Goal: Task Accomplishment & Management: Use online tool/utility

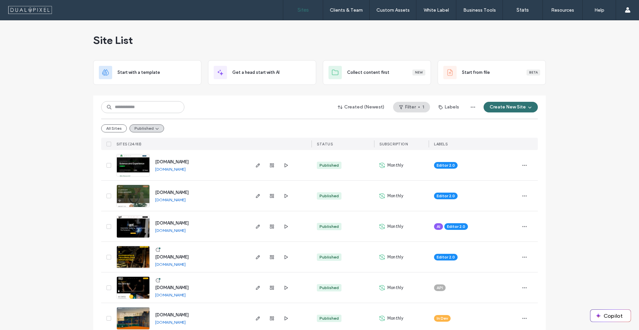
click at [225, 103] on div "Created (Newest) Filter 1 Labels Create New Site" at bounding box center [319, 107] width 436 height 13
click at [112, 129] on button "All Sites" at bounding box center [114, 128] width 26 height 8
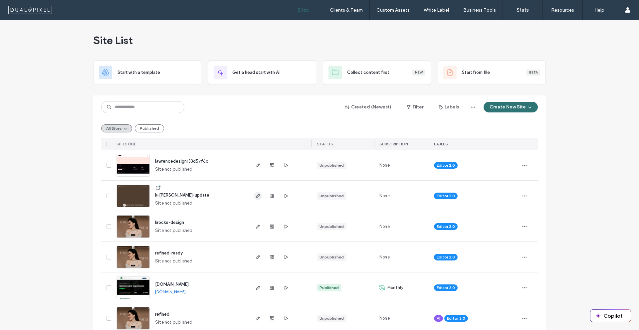
click at [258, 194] on span "button" at bounding box center [258, 196] width 8 height 8
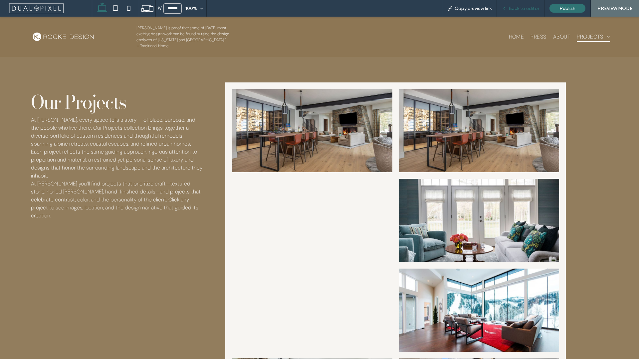
click at [532, 12] on div "Back to editor" at bounding box center [521, 8] width 48 height 17
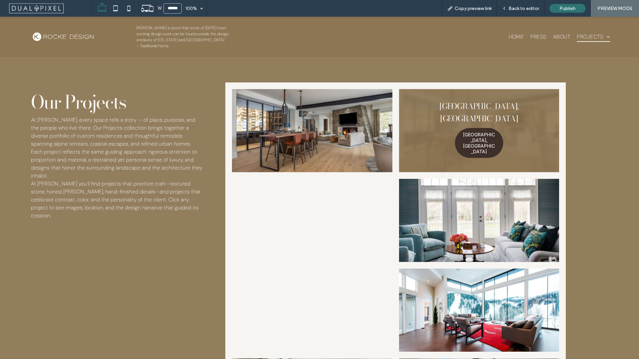
click at [406, 144] on link at bounding box center [479, 130] width 160 height 83
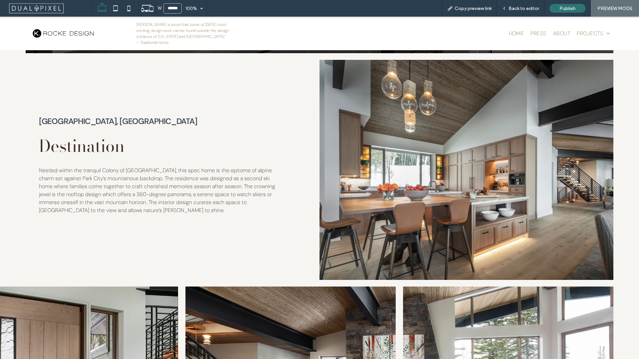
scroll to position [240, 0]
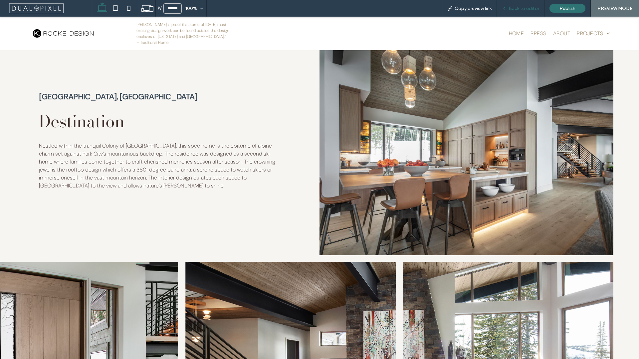
click at [521, 8] on span "Back to editor" at bounding box center [523, 9] width 31 height 6
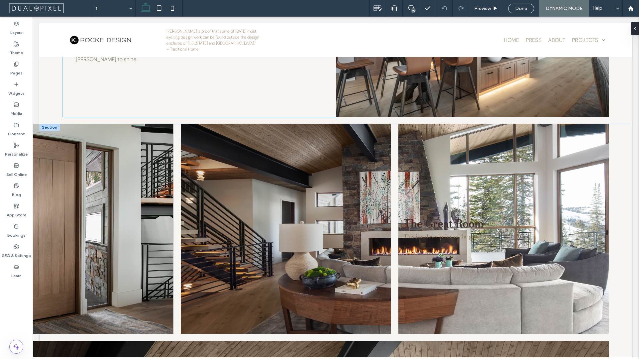
scroll to position [432, 0]
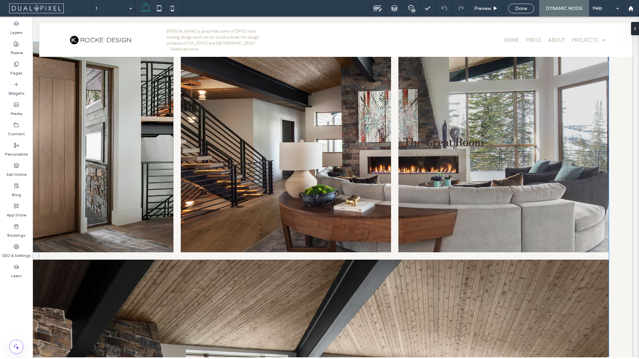
click at [487, 227] on div "The Great Room This is a description of the great room!" at bounding box center [503, 147] width 210 height 210
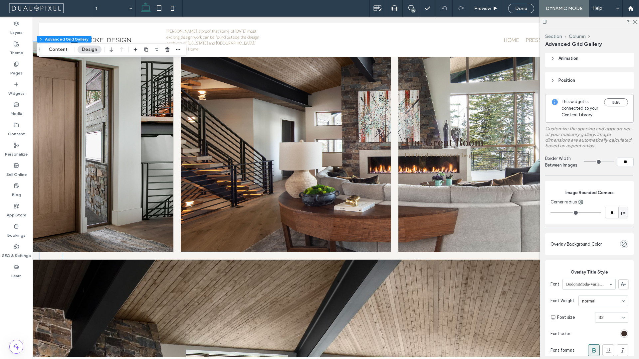
scroll to position [74, 0]
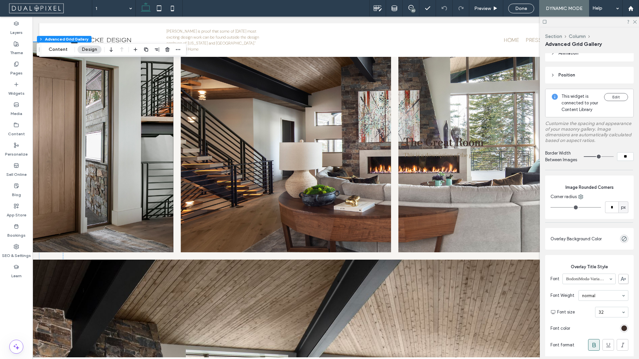
click at [623, 243] on div "rgba(0, 0, 0, 0)" at bounding box center [624, 239] width 8 height 8
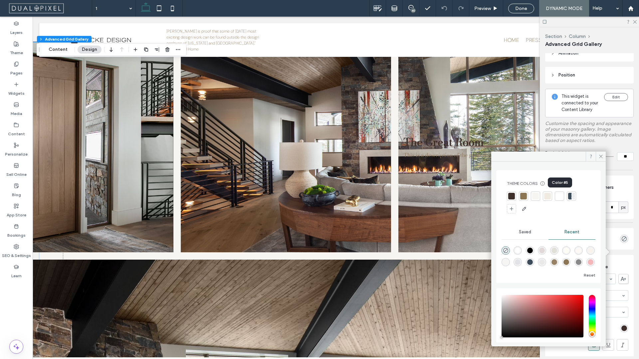
click at [557, 198] on div at bounding box center [559, 196] width 7 height 7
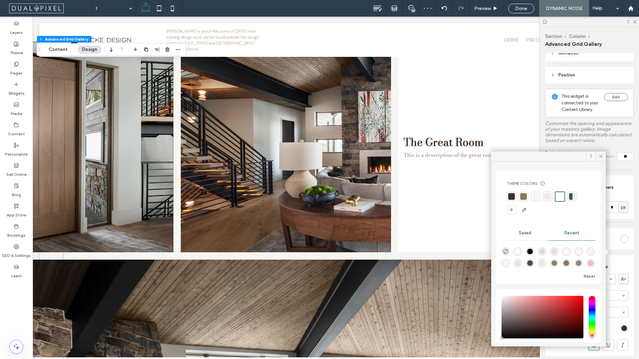
click at [537, 197] on div at bounding box center [535, 196] width 7 height 7
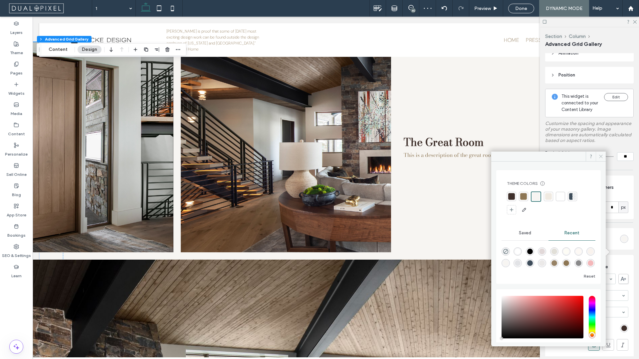
click at [601, 159] on icon at bounding box center [600, 156] width 5 height 5
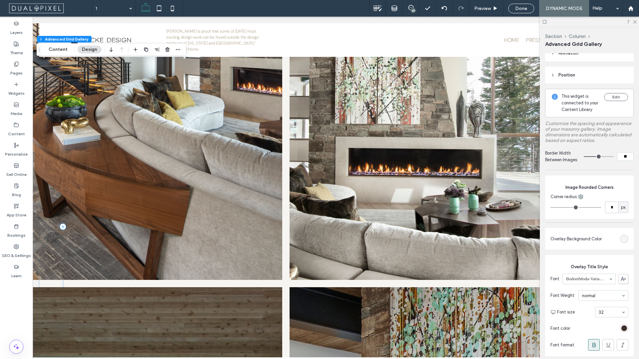
scroll to position [1153, 0]
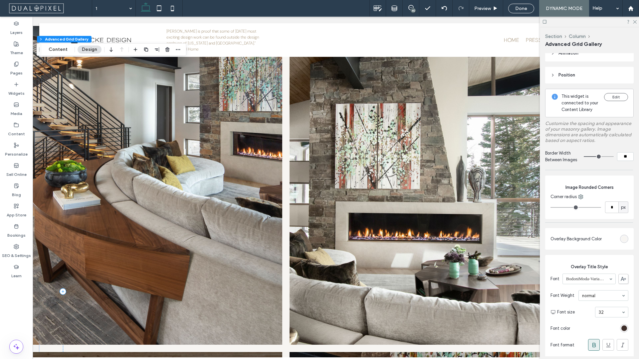
click at [478, 221] on img at bounding box center [448, 185] width 319 height 319
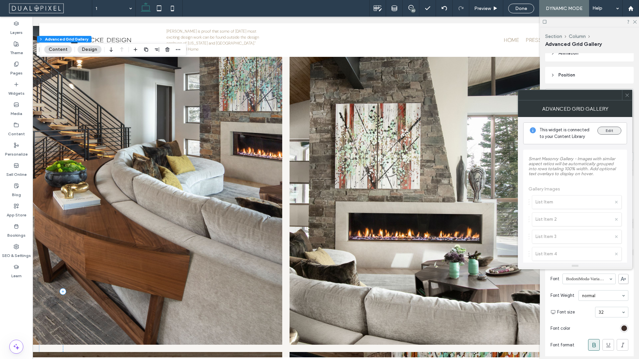
click at [603, 132] on button "Edit" at bounding box center [609, 131] width 24 height 8
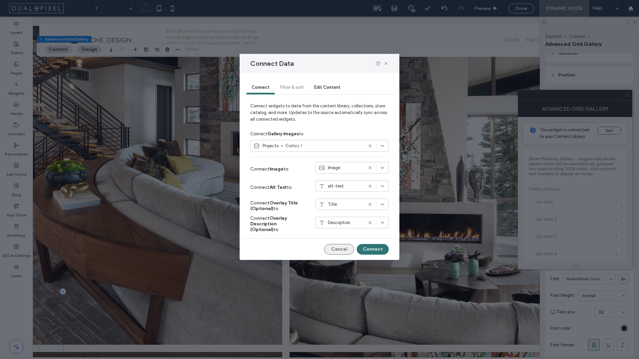
click at [345, 248] on button "Cancel" at bounding box center [339, 249] width 30 height 11
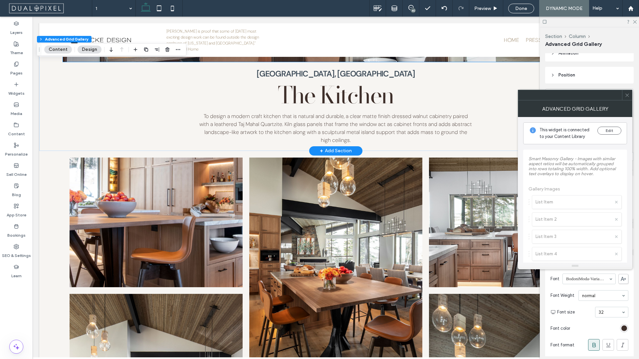
scroll to position [2665, 0]
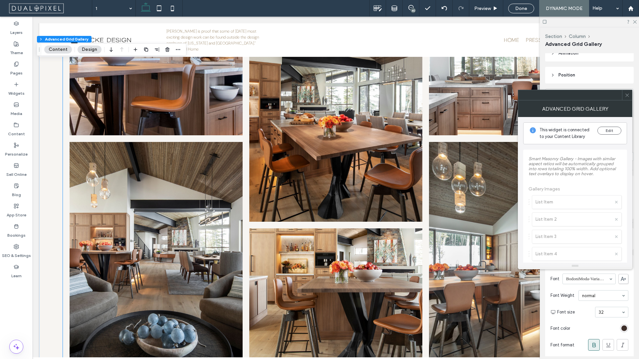
click at [347, 170] on link at bounding box center [335, 114] width 173 height 216
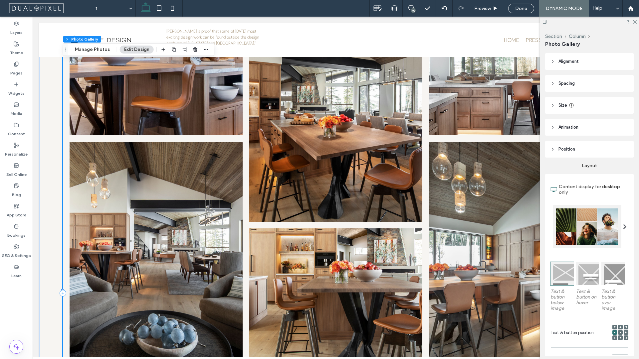
click at [347, 170] on link at bounding box center [335, 114] width 173 height 216
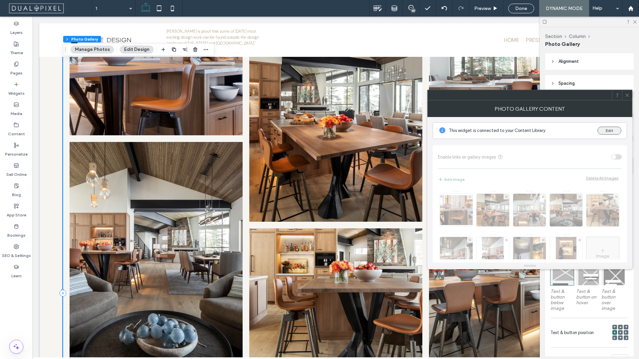
click at [607, 128] on button "Edit" at bounding box center [609, 131] width 24 height 8
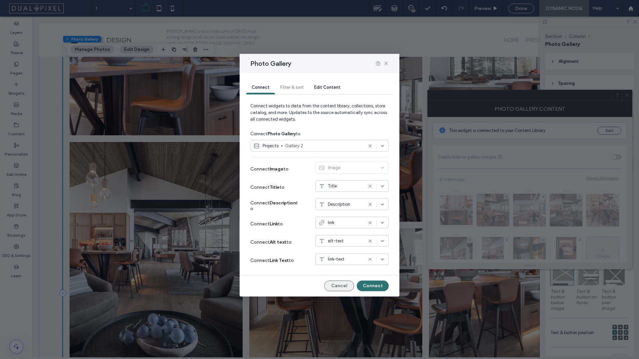
click at [340, 286] on button "Cancel" at bounding box center [339, 286] width 30 height 11
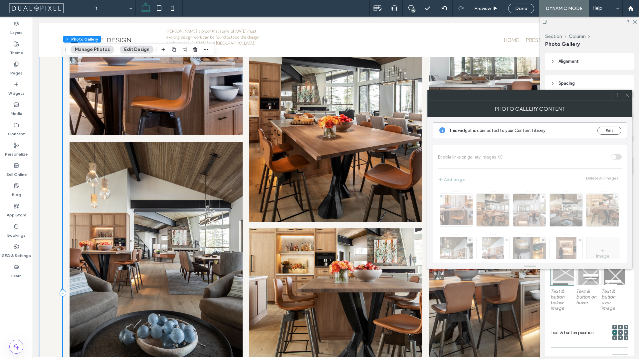
click at [628, 100] on div "Photo Gallery Content" at bounding box center [529, 108] width 205 height 17
click at [627, 98] on span at bounding box center [626, 95] width 5 height 10
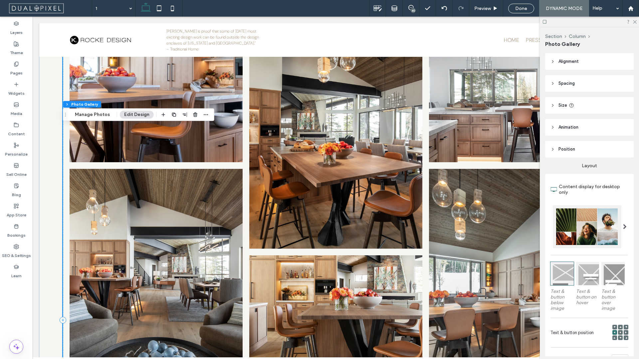
scroll to position [2530, 0]
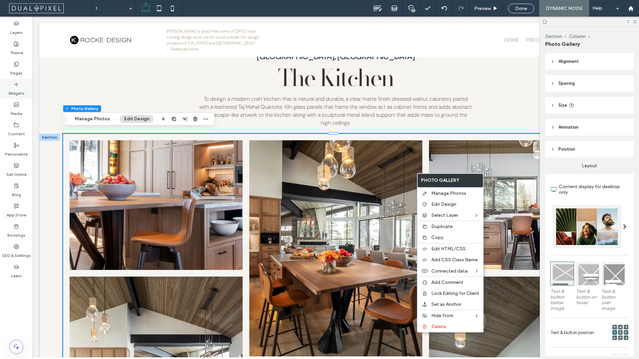
click at [18, 93] on label "Widgets" at bounding box center [16, 91] width 16 height 9
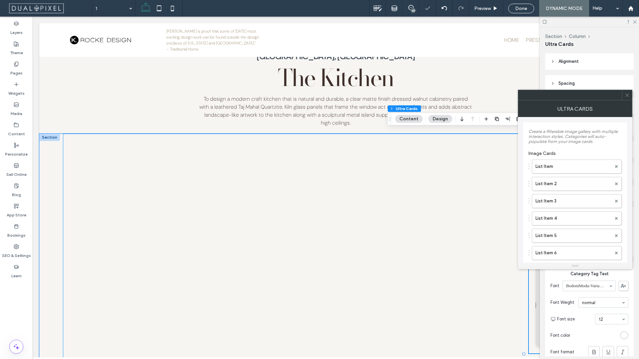
type input "*"
type input "**"
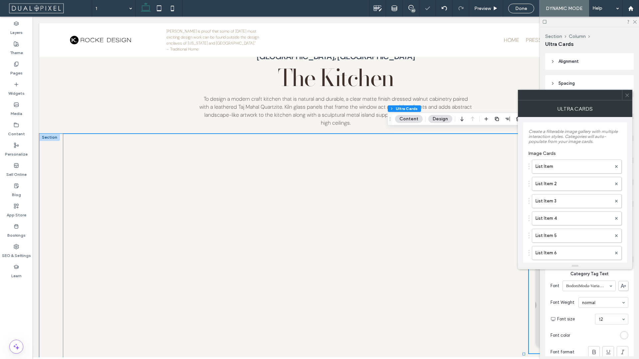
type input "**"
click at [626, 98] on span at bounding box center [626, 95] width 5 height 10
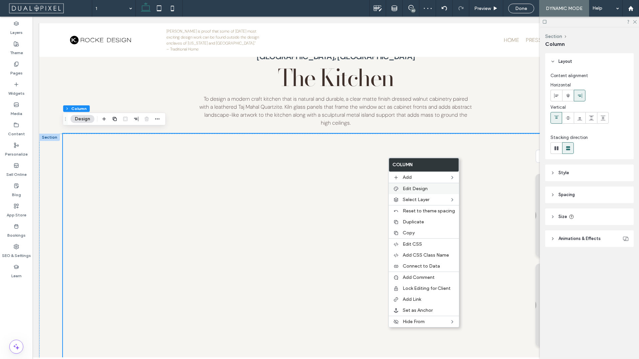
click at [424, 191] on span "Edit Design" at bounding box center [415, 189] width 25 height 6
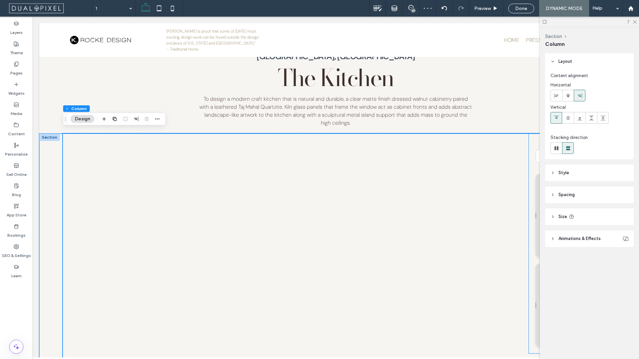
click at [529, 232] on div "**********" at bounding box center [569, 244] width 80 height 220
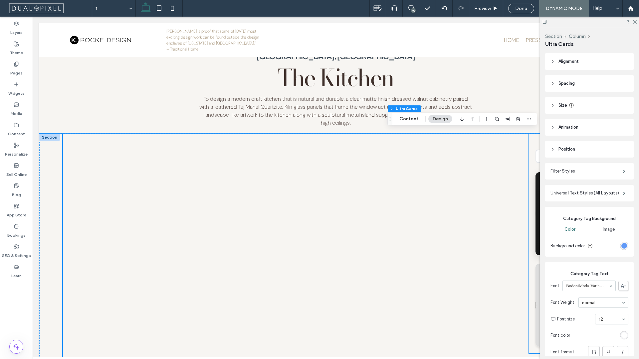
type input "*"
type input "**"
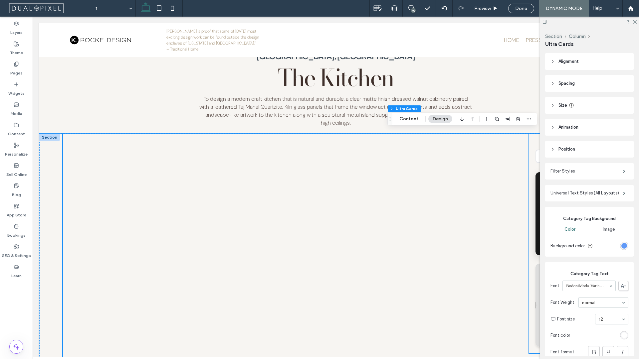
type input "**"
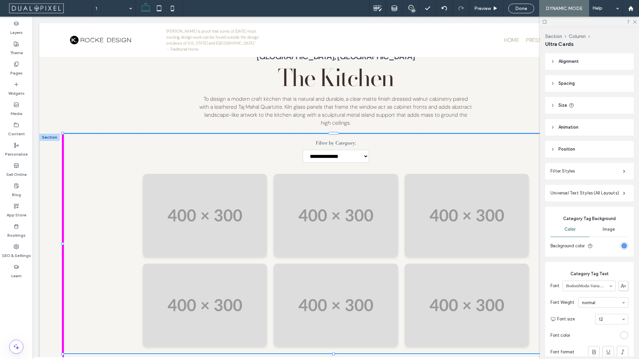
drag, startPoint x: 523, startPoint y: 241, endPoint x: 33, endPoint y: 201, distance: 492.3
click at [33, 184] on html "Kristin Rocke is proof that some of today's most exciting design work can be fo…" at bounding box center [336, 6] width 606 height 5041
type input "****"
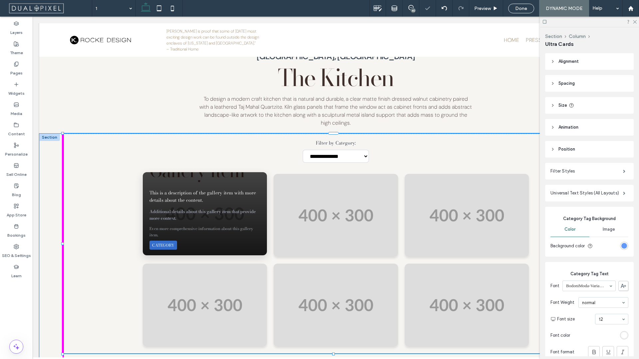
type input "*"
type input "**"
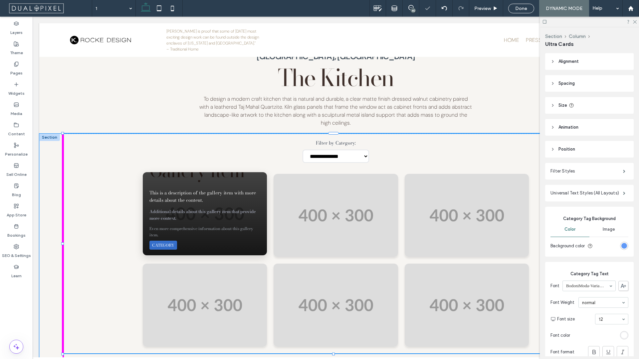
type input "**"
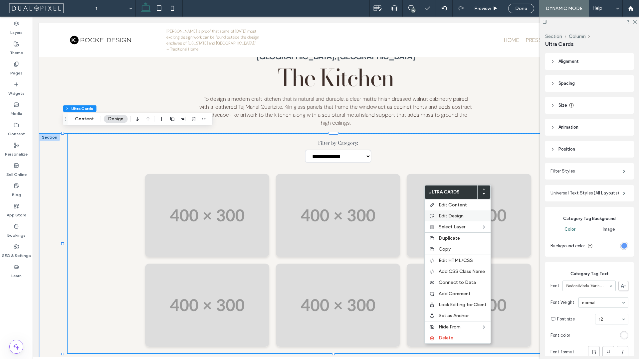
click at [446, 217] on span "Edit Design" at bounding box center [450, 216] width 25 height 6
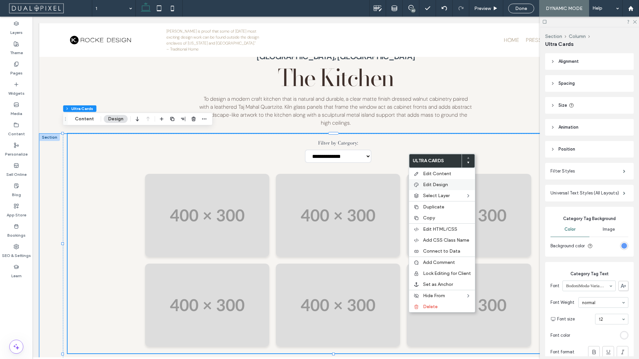
click at [433, 183] on span "Edit Design" at bounding box center [435, 185] width 25 height 6
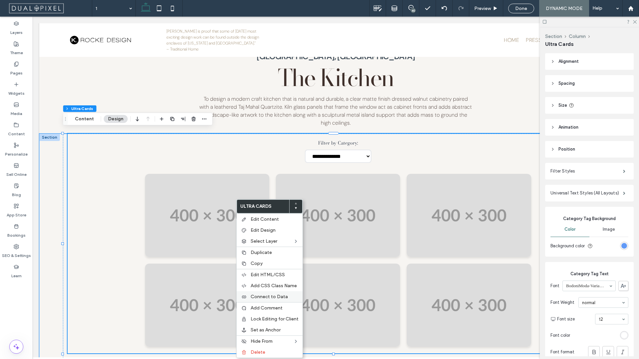
click at [277, 300] on div "Connect to Data" at bounding box center [270, 296] width 66 height 11
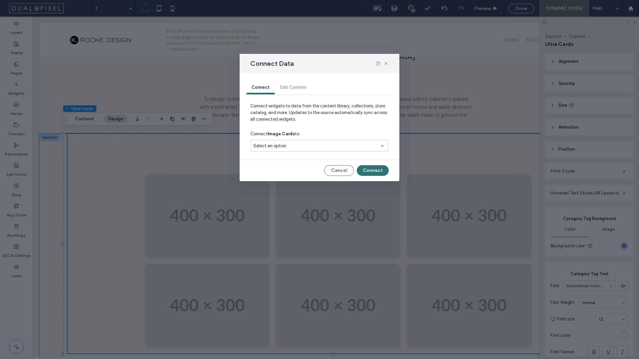
click at [301, 151] on div "Select an option" at bounding box center [319, 146] width 138 height 12
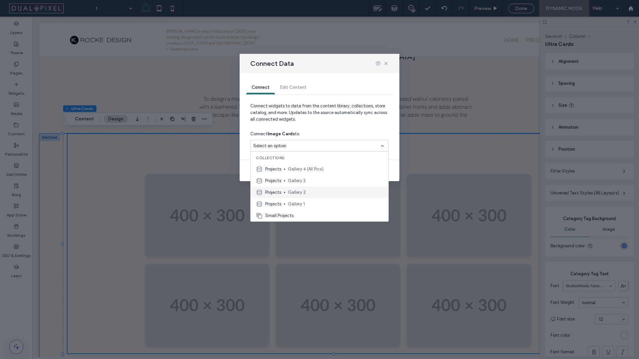
click at [313, 188] on div "Projects Gallery 2" at bounding box center [320, 193] width 138 height 12
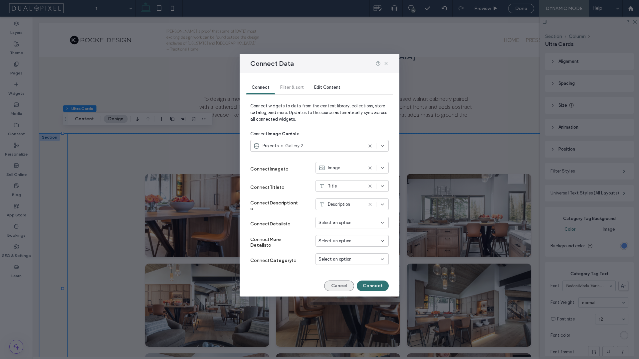
click at [339, 286] on button "Cancel" at bounding box center [339, 286] width 30 height 11
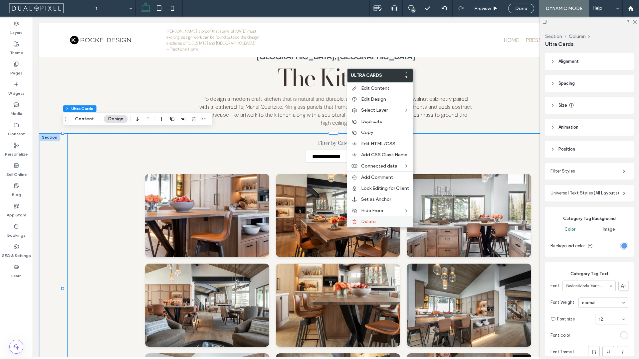
click at [367, 222] on span "Delete" at bounding box center [368, 222] width 15 height 6
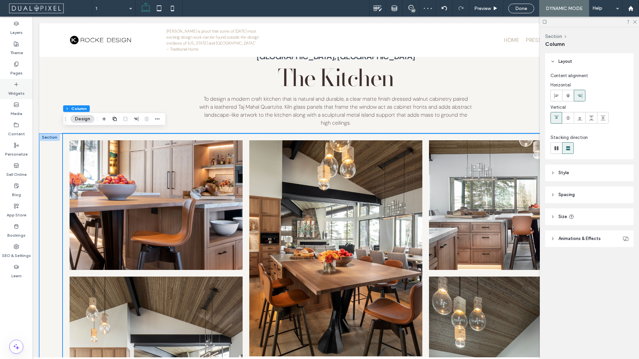
click at [23, 87] on label "Widgets" at bounding box center [16, 91] width 16 height 9
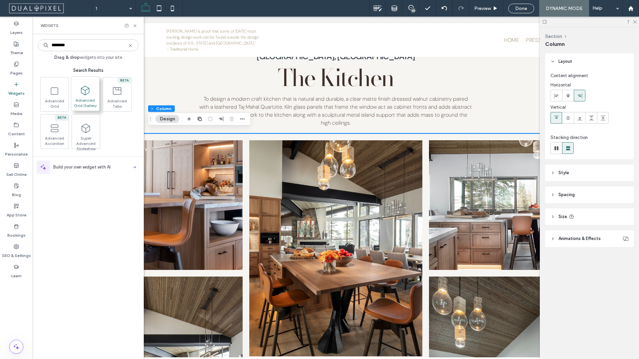
type input "********"
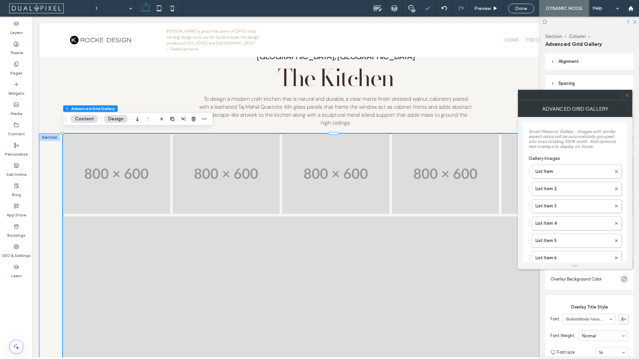
click at [628, 98] on span at bounding box center [626, 95] width 5 height 10
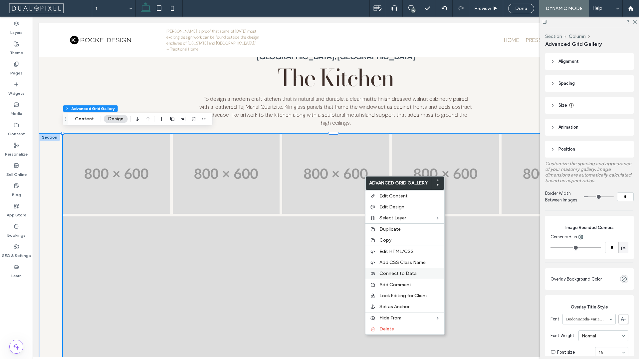
click at [408, 274] on span "Connect to Data" at bounding box center [397, 274] width 37 height 6
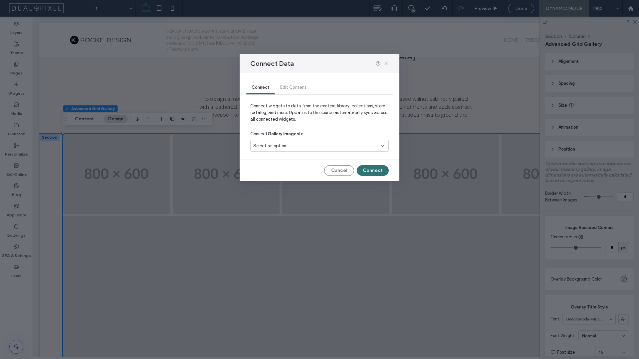
click at [331, 152] on div "Select an option" at bounding box center [319, 147] width 138 height 14
click at [331, 150] on div "Select an option" at bounding box center [319, 146] width 138 height 12
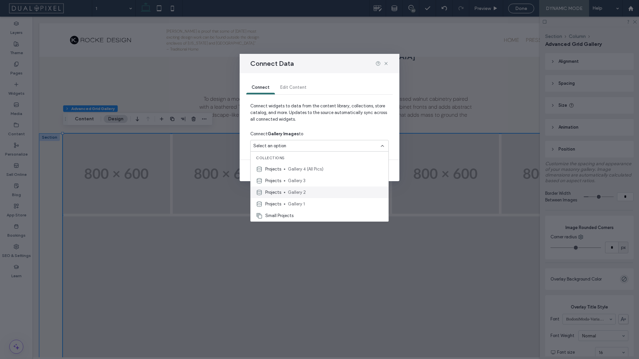
click at [314, 193] on span "Gallery 2" at bounding box center [335, 192] width 95 height 7
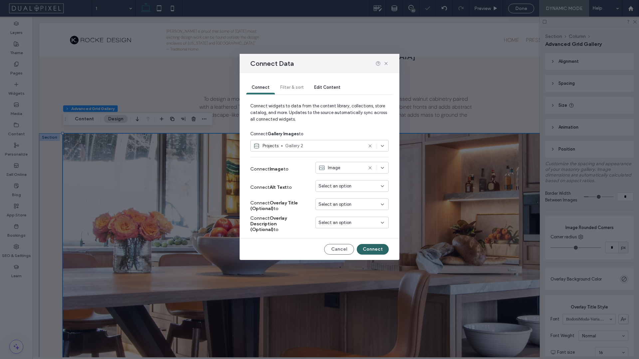
click at [378, 248] on button "Connect" at bounding box center [373, 249] width 32 height 11
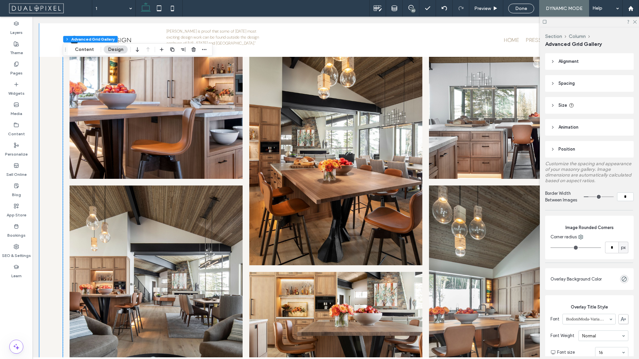
scroll to position [5695, 0]
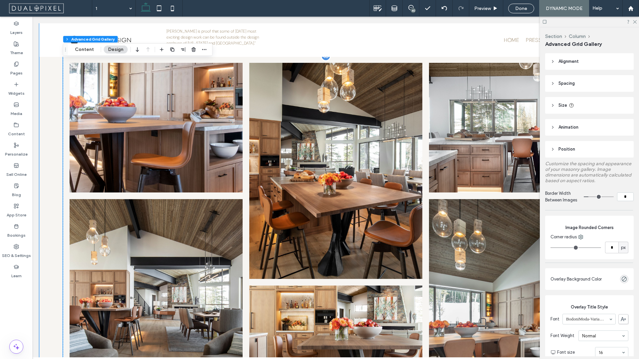
click at [307, 162] on link at bounding box center [335, 171] width 173 height 216
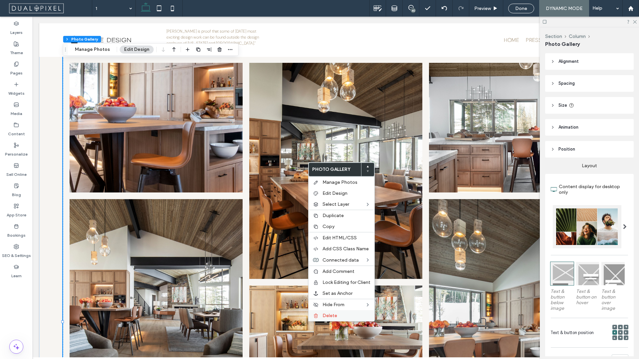
click at [351, 312] on div "Delete" at bounding box center [341, 315] width 66 height 11
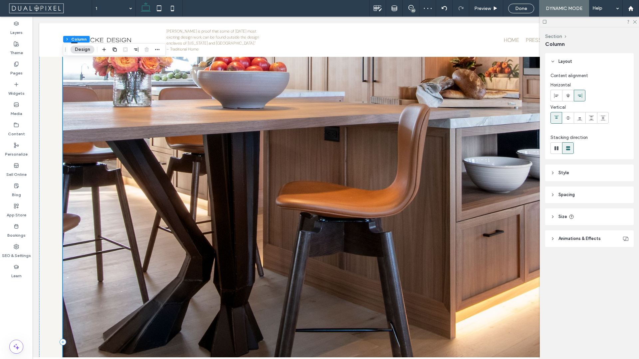
scroll to position [3859, 0]
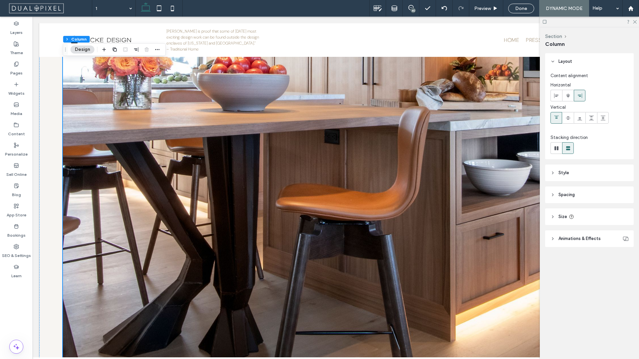
click at [547, 21] on icon at bounding box center [544, 21] width 5 height 5
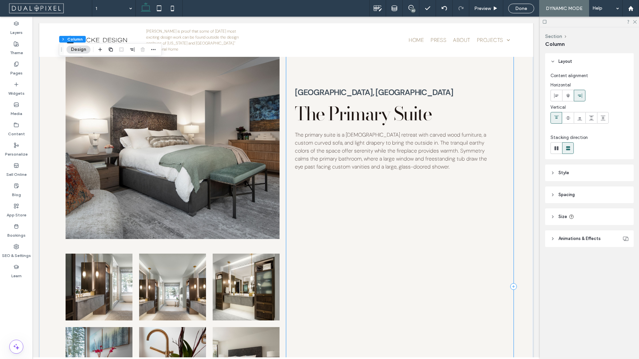
scroll to position [5116, 0]
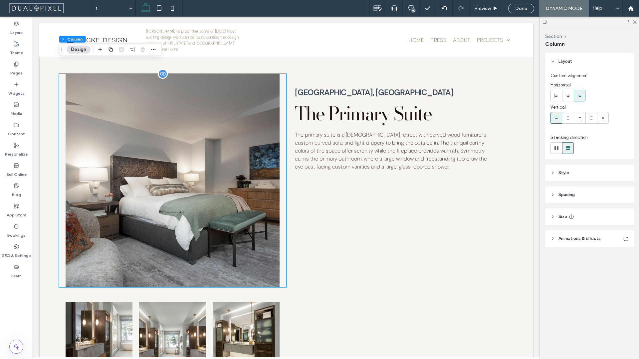
click at [205, 167] on img at bounding box center [173, 181] width 214 height 214
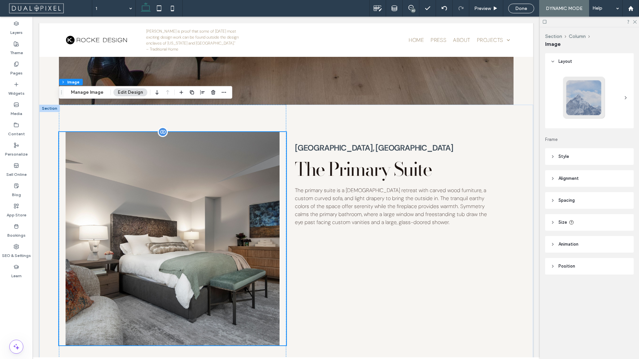
scroll to position [5375, 0]
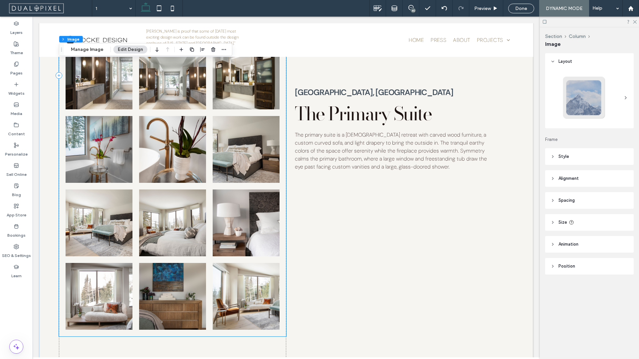
click at [204, 186] on li "Button" at bounding box center [173, 223] width 74 height 74
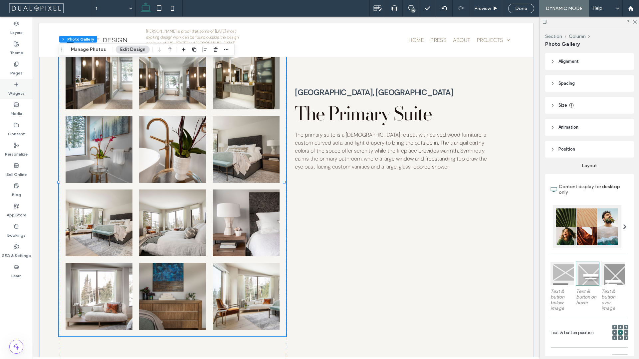
click at [4, 88] on div "Widgets" at bounding box center [16, 89] width 33 height 20
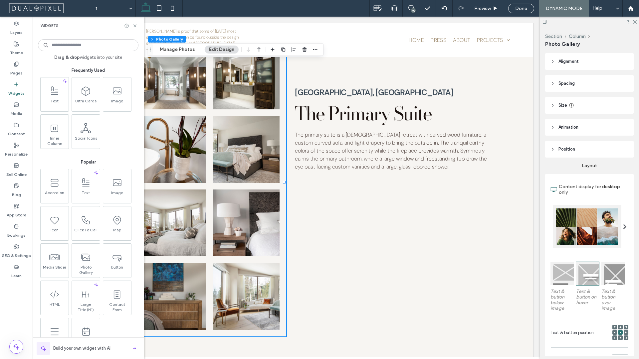
click at [69, 47] on input at bounding box center [88, 45] width 100 height 12
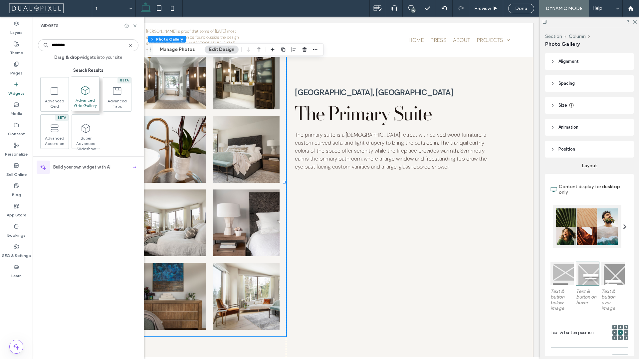
type input "********"
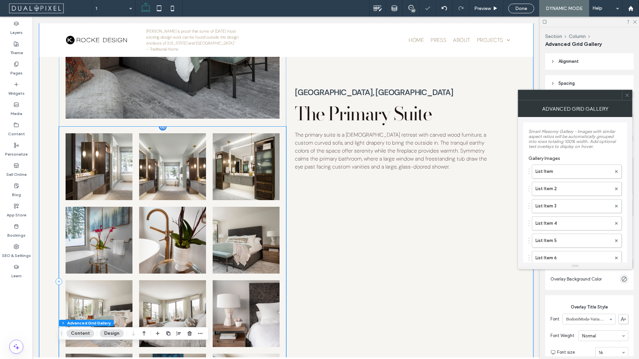
scroll to position [5272, 0]
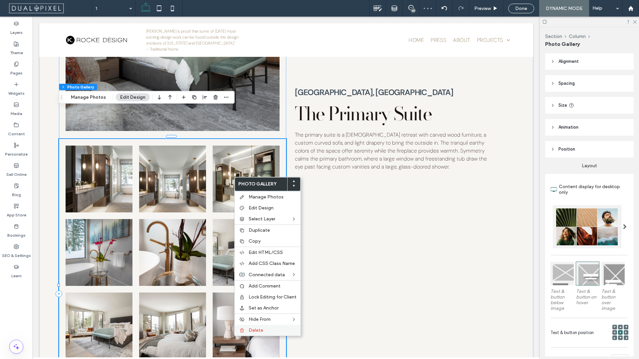
click at [268, 330] on label "Delete" at bounding box center [273, 331] width 48 height 6
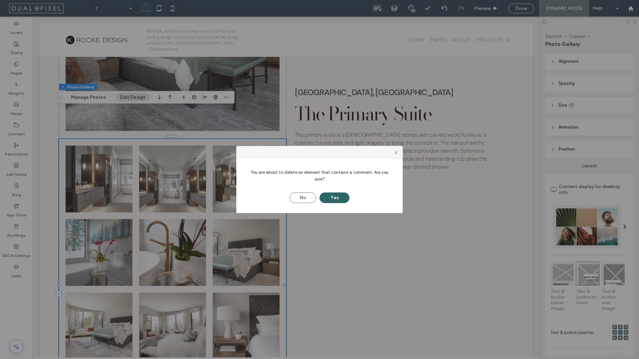
click at [342, 196] on button "Yes" at bounding box center [334, 198] width 30 height 11
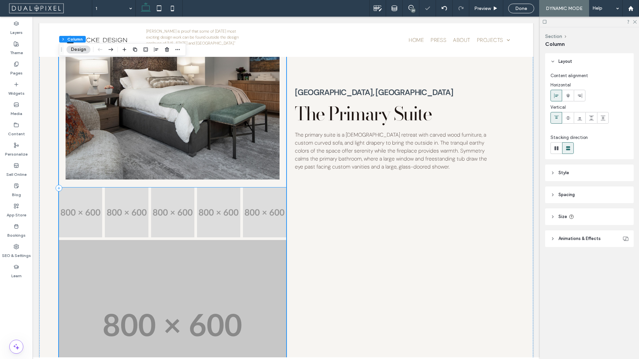
scroll to position [5335, 0]
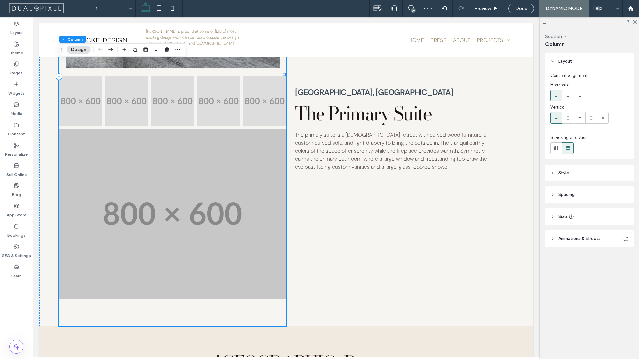
click at [264, 210] on img at bounding box center [173, 214] width 232 height 174
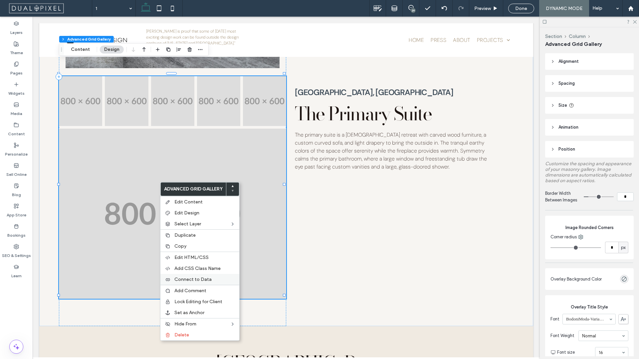
click at [211, 284] on div "Connect to Data" at bounding box center [199, 279] width 79 height 11
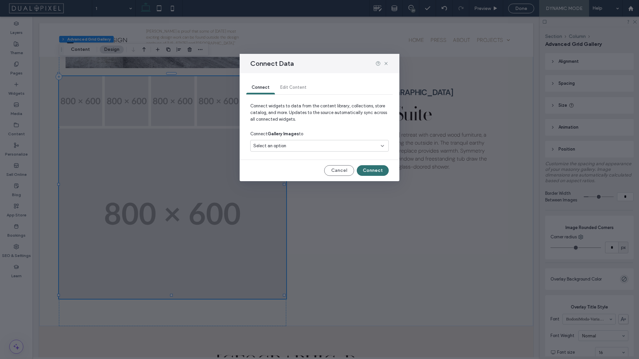
click at [309, 140] on div "Select an option" at bounding box center [319, 146] width 138 height 12
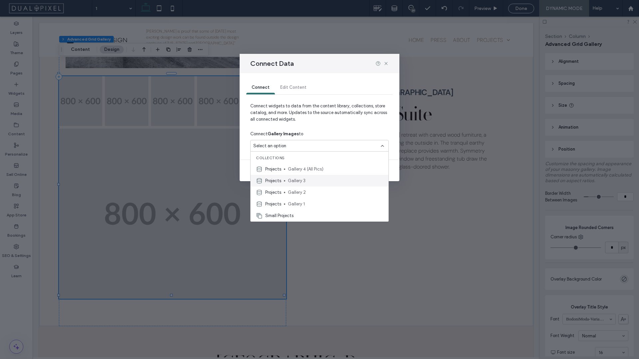
click at [315, 185] on div "Projects Gallery 3" at bounding box center [320, 181] width 138 height 12
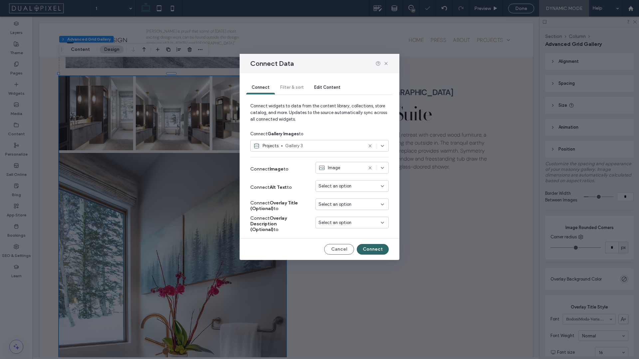
drag, startPoint x: 376, startPoint y: 248, endPoint x: 330, endPoint y: 228, distance: 50.7
click at [376, 248] on button "Connect" at bounding box center [373, 249] width 32 height 11
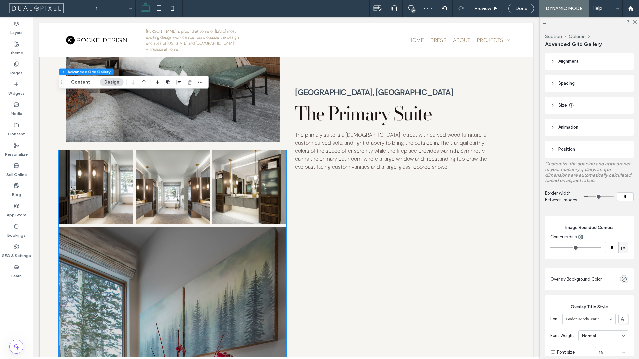
scroll to position [5177, 0]
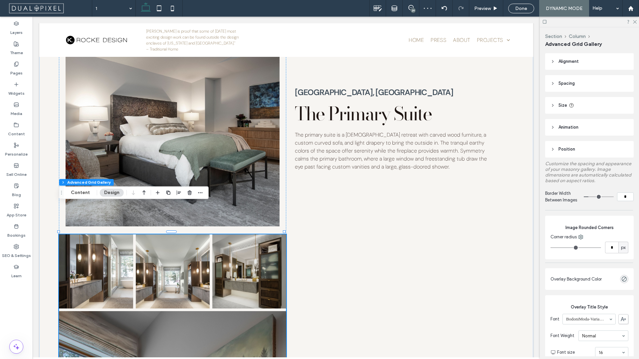
click at [237, 234] on img at bounding box center [250, 272] width 76 height 76
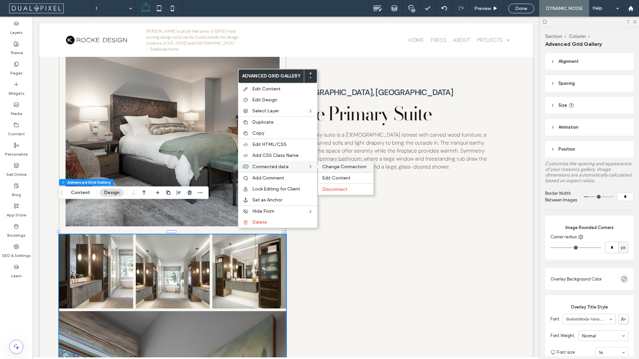
click at [336, 170] on div "Change Connection" at bounding box center [345, 166] width 55 height 11
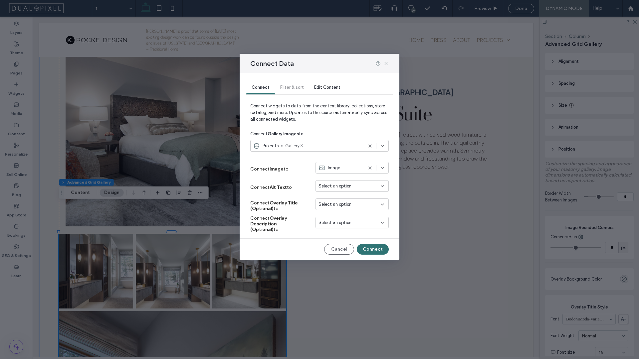
click at [354, 187] on div "Select an option" at bounding box center [347, 186] width 59 height 7
click at [352, 196] on div "Title" at bounding box center [352, 198] width 73 height 12
click at [351, 200] on div "Select an option" at bounding box center [351, 205] width 73 height 12
click at [348, 211] on div "Title" at bounding box center [352, 216] width 73 height 12
click at [352, 219] on div "Select an option" at bounding box center [351, 223] width 73 height 12
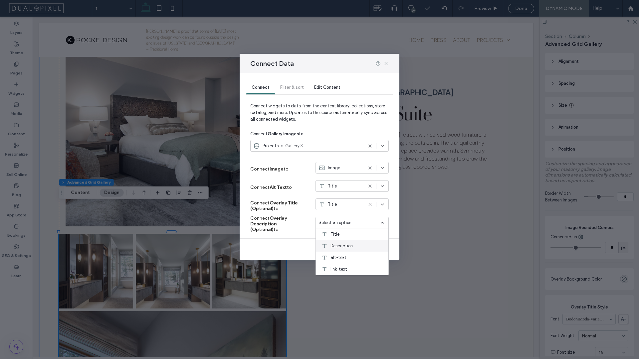
click at [349, 240] on div "Description" at bounding box center [352, 246] width 73 height 12
click at [365, 248] on button "Connect" at bounding box center [373, 249] width 32 height 11
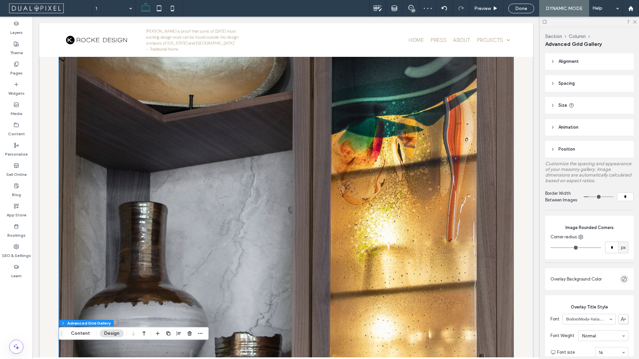
scroll to position [4054, 0]
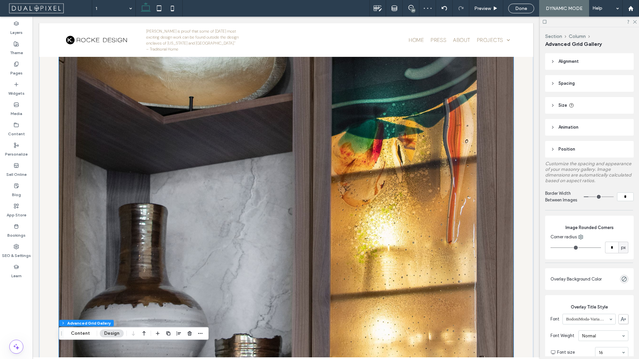
click at [254, 186] on img at bounding box center [286, 171] width 454 height 454
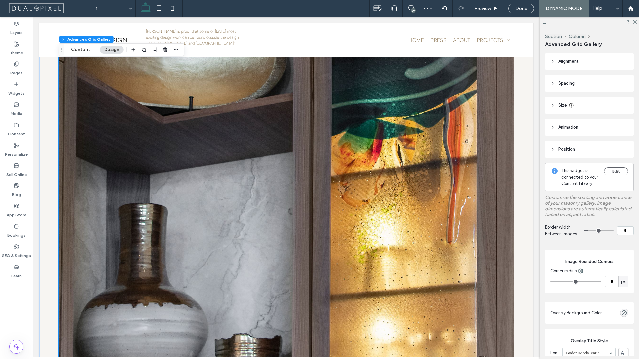
click at [254, 186] on img at bounding box center [286, 171] width 454 height 454
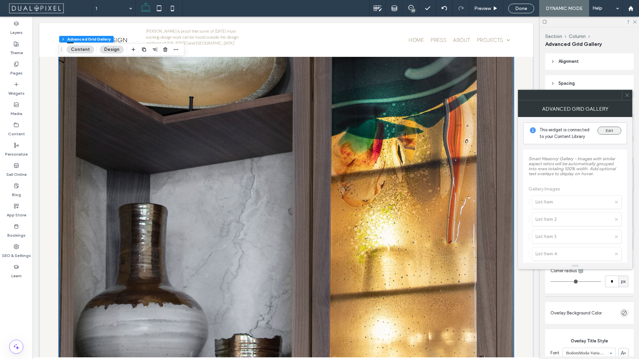
click at [610, 132] on button "Edit" at bounding box center [609, 131] width 24 height 8
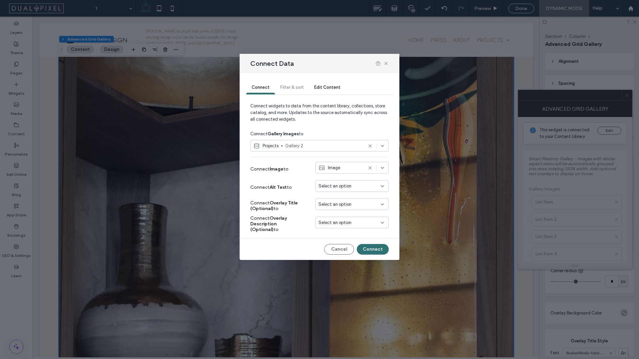
click at [347, 189] on span "Select an option" at bounding box center [334, 186] width 33 height 7
click at [346, 192] on div "Title" at bounding box center [352, 198] width 73 height 12
click at [344, 201] on div "Select an option" at bounding box center [351, 205] width 73 height 12
click at [342, 209] on div "Select an option" at bounding box center [351, 205] width 73 height 12
click at [341, 218] on div "Select an option" at bounding box center [351, 223] width 73 height 12
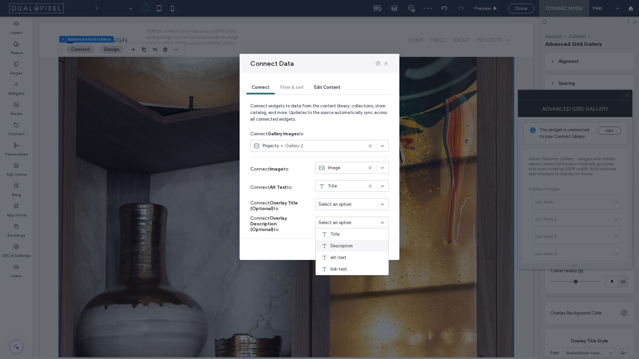
click at [339, 247] on span "Description" at bounding box center [341, 246] width 22 height 7
click at [350, 202] on span "Select an option" at bounding box center [334, 204] width 33 height 7
click at [351, 217] on div "Title" at bounding box center [352, 216] width 73 height 12
click at [358, 189] on div "Title" at bounding box center [340, 186] width 44 height 7
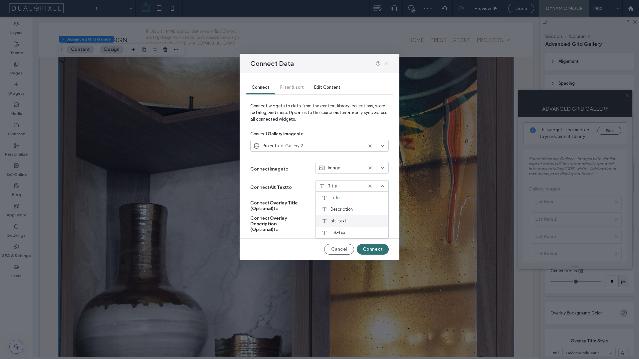
click at [350, 220] on div "alt-text" at bounding box center [352, 221] width 73 height 12
click at [377, 251] on button "Connect" at bounding box center [373, 249] width 32 height 11
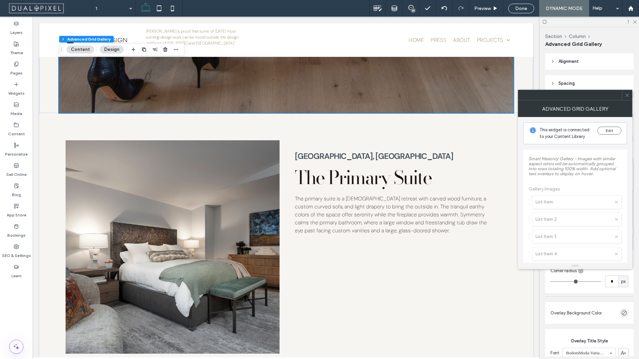
scroll to position [5273, 0]
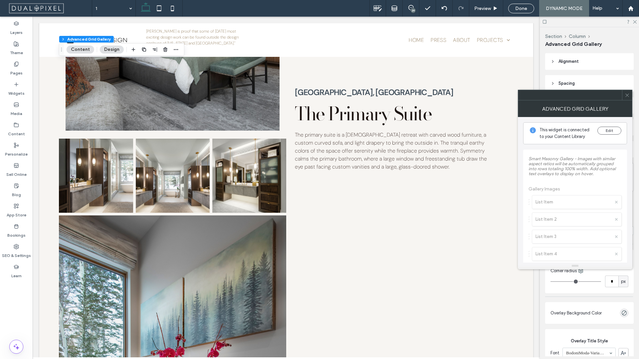
click at [630, 96] on div at bounding box center [627, 95] width 10 height 10
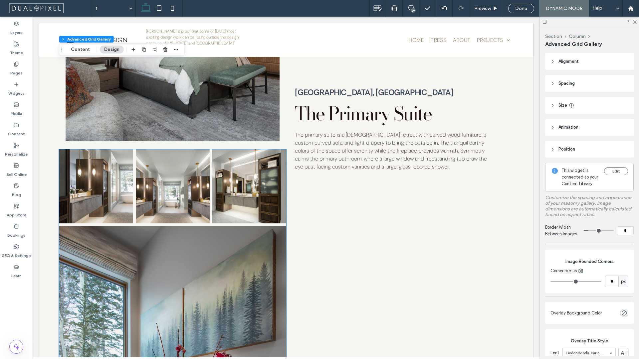
scroll to position [5257, 0]
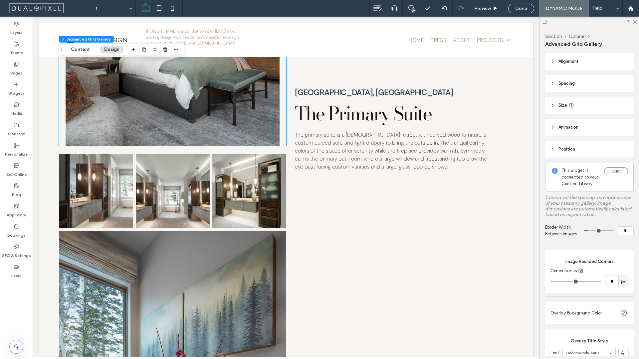
click at [271, 109] on img at bounding box center [173, 39] width 214 height 214
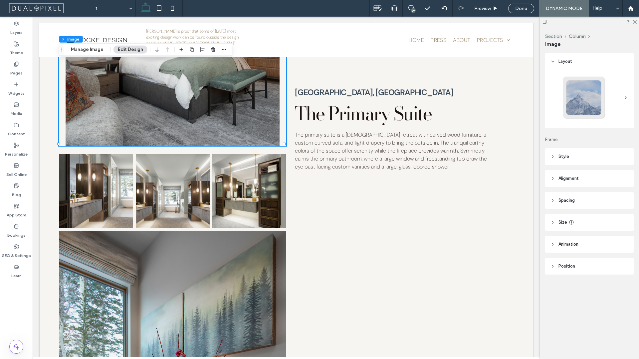
click at [580, 205] on header "Spacing" at bounding box center [589, 200] width 88 height 17
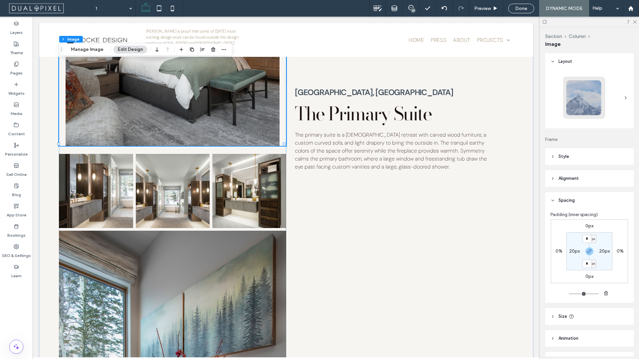
click at [600, 250] on label "20px" at bounding box center [604, 252] width 11 height 6
type input "**"
type input "*"
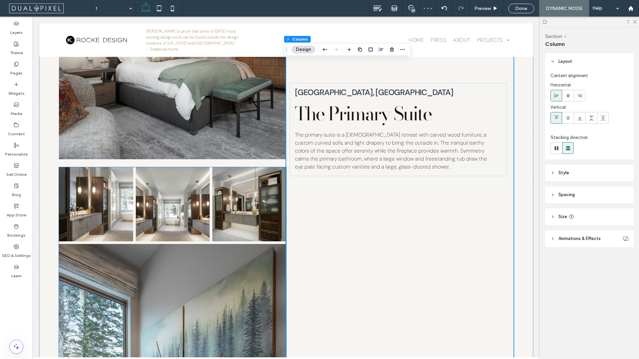
click at [282, 167] on img at bounding box center [250, 205] width 76 height 76
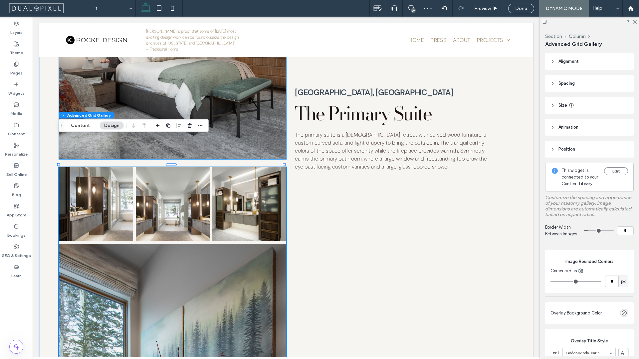
click at [283, 116] on img at bounding box center [172, 45] width 227 height 227
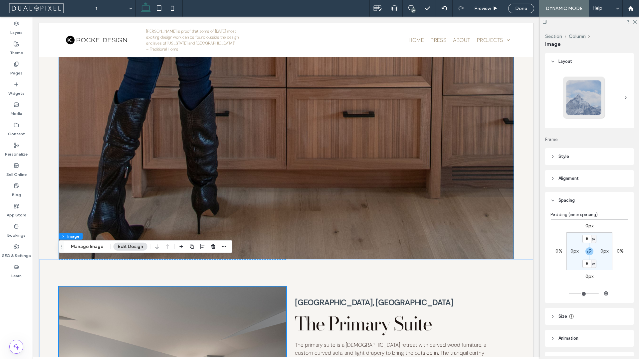
scroll to position [4903, 0]
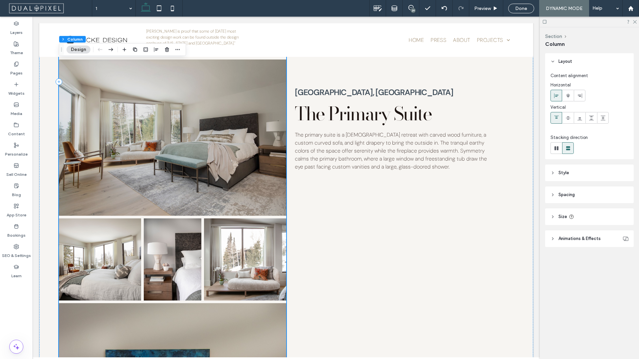
scroll to position [5861, 0]
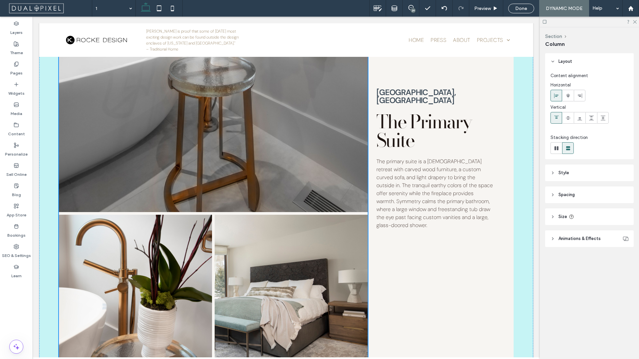
drag, startPoint x: 283, startPoint y: 85, endPoint x: 358, endPoint y: 163, distance: 108.2
type input "**"
type input "*****"
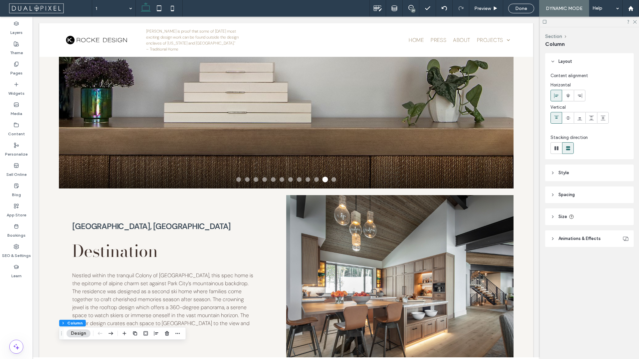
scroll to position [0, 0]
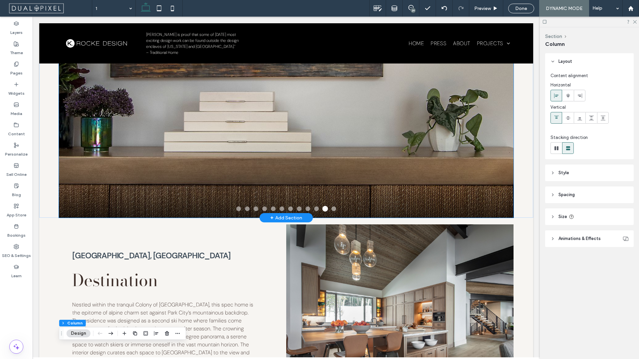
click at [346, 144] on img at bounding box center [295, 127] width 591 height 253
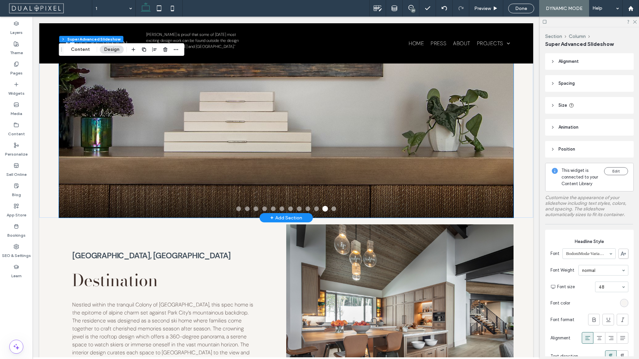
type input "**"
click at [346, 144] on img at bounding box center [294, 127] width 591 height 253
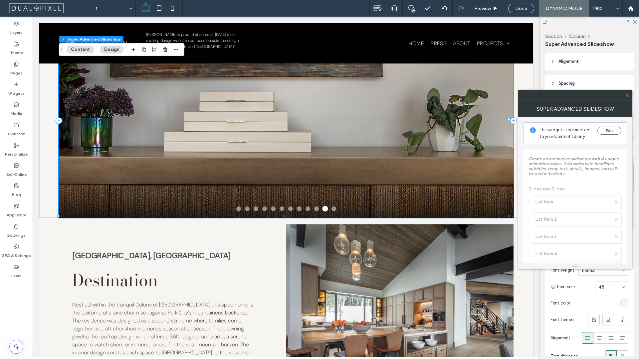
click at [632, 95] on div "Alignment Spacing Padding (inner spacing) 0px 0% 0px 0% * px 0% * px 0% Size Wi…" at bounding box center [591, 204] width 93 height 303
click at [630, 95] on div at bounding box center [627, 95] width 10 height 10
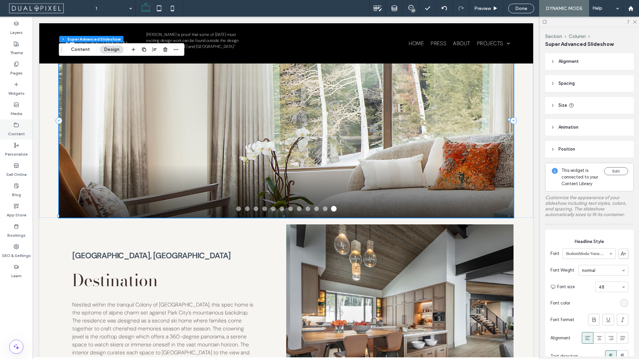
click at [13, 135] on label "Content" at bounding box center [16, 132] width 17 height 9
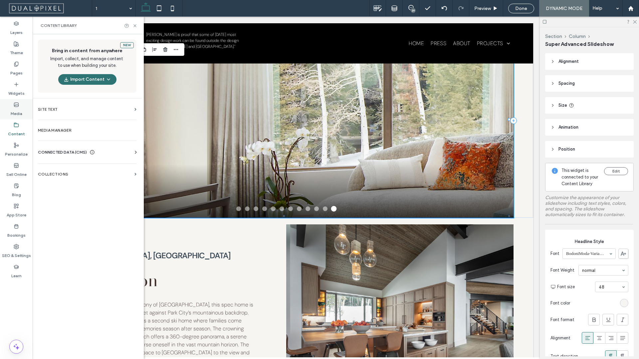
click at [15, 106] on icon at bounding box center [16, 104] width 5 height 5
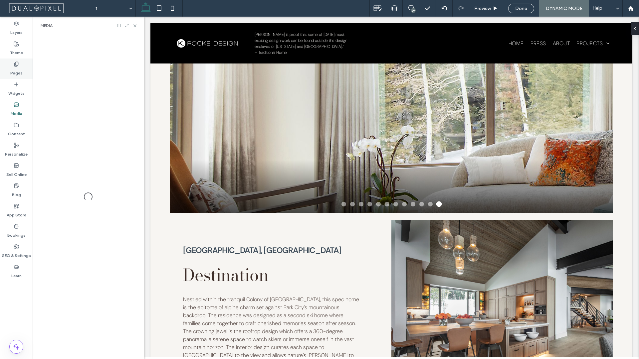
click at [10, 59] on div "Pages" at bounding box center [16, 69] width 33 height 20
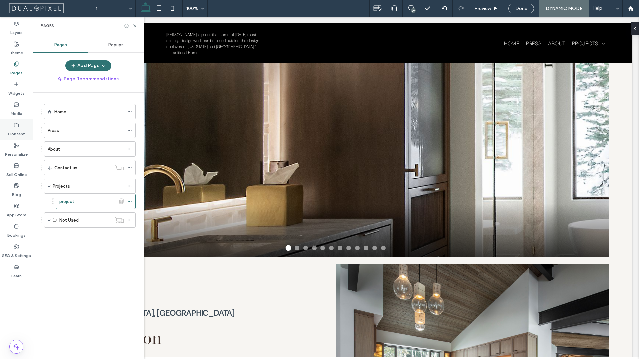
click at [13, 131] on label "Content" at bounding box center [16, 132] width 17 height 9
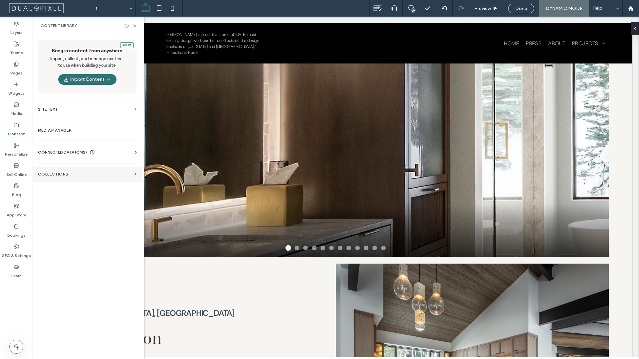
click at [70, 173] on label "Collections" at bounding box center [85, 174] width 94 height 5
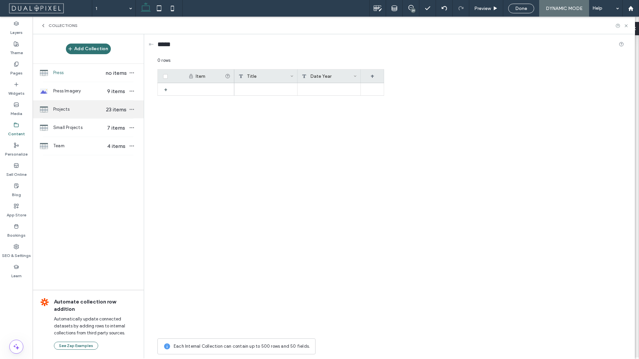
click at [81, 115] on div "Projects 23 items" at bounding box center [88, 109] width 111 height 18
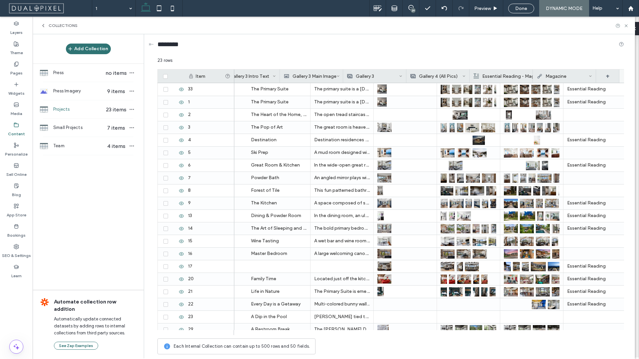
scroll to position [0, 839]
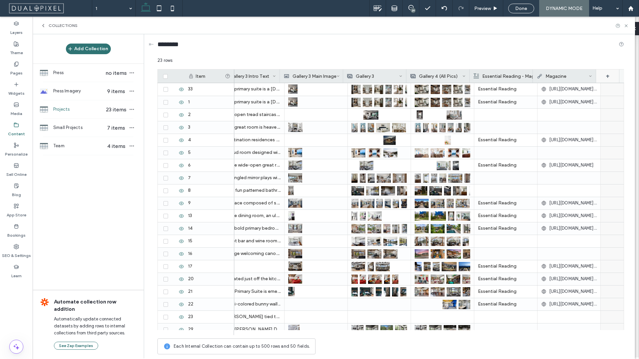
click at [605, 80] on div "+" at bounding box center [607, 76] width 23 height 13
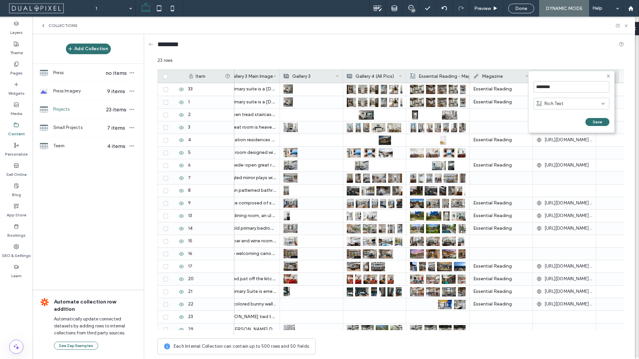
scroll to position [0, 903]
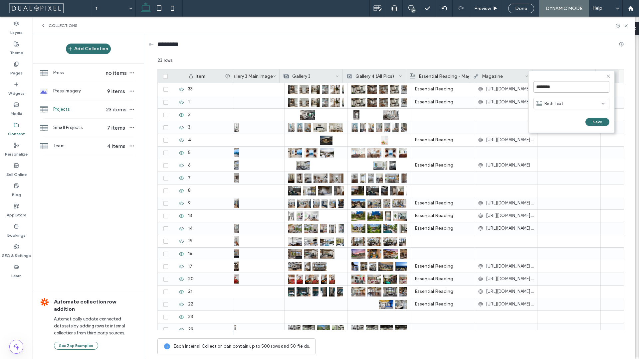
click at [577, 86] on input "********" at bounding box center [571, 87] width 76 height 12
type input "*"
type input "***"
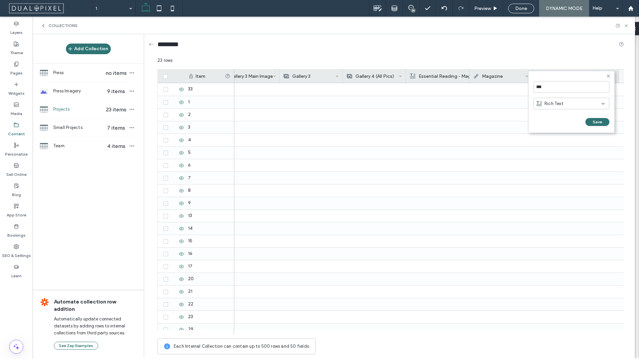
scroll to position [0, 903]
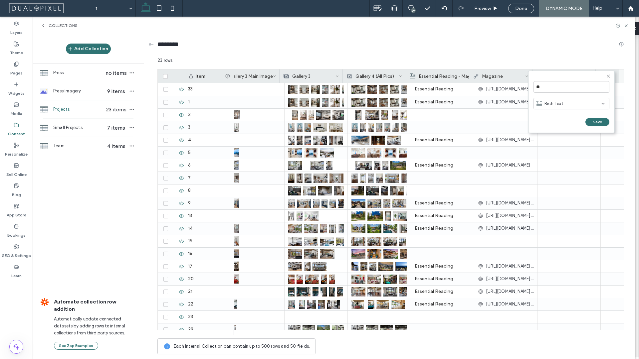
type input "*"
type input "**********"
click input "******" at bounding box center [540, 129] width 15 height 6
click at [580, 73] on div "Header Slideshow Gallery" at bounding box center [567, 76] width 63 height 13
click at [608, 105] on icon at bounding box center [606, 103] width 5 height 5
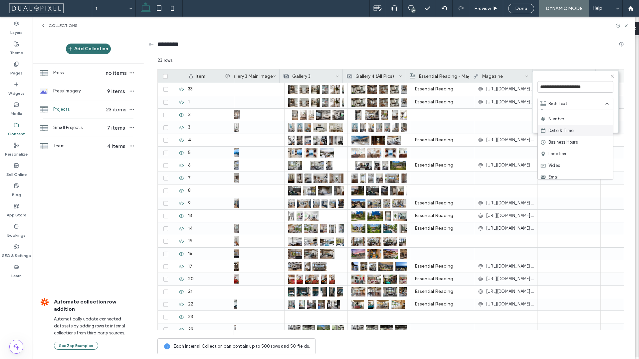
scroll to position [93, 0]
click at [564, 170] on span "Image Collection" at bounding box center [565, 173] width 35 height 7
click at [600, 122] on button "Save" at bounding box center [601, 122] width 24 height 8
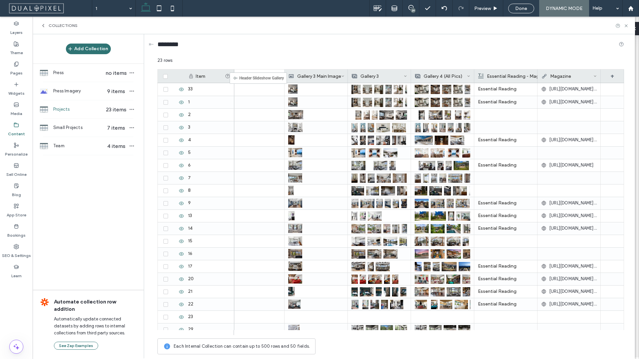
scroll to position [0, 891]
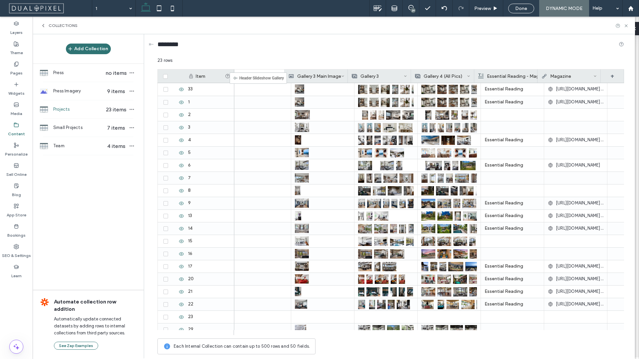
drag, startPoint x: 573, startPoint y: 80, endPoint x: 240, endPoint y: 76, distance: 333.0
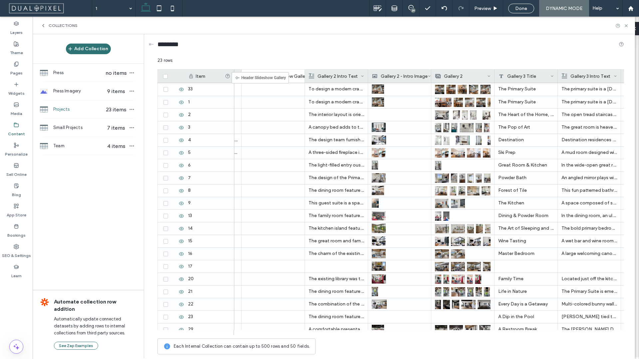
scroll to position [0, 550]
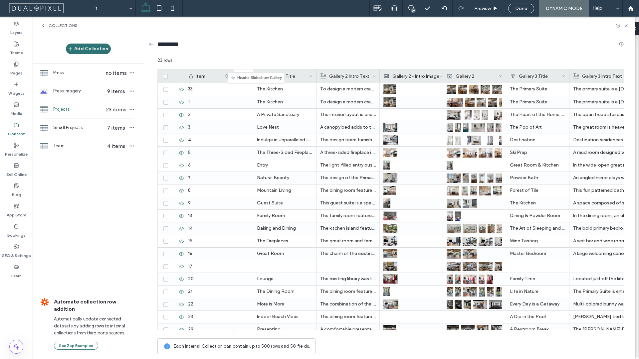
drag, startPoint x: 583, startPoint y: 78, endPoint x: 238, endPoint y: 75, distance: 345.0
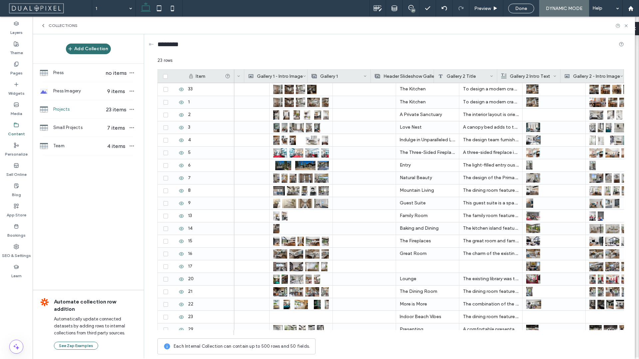
scroll to position [0, 0]
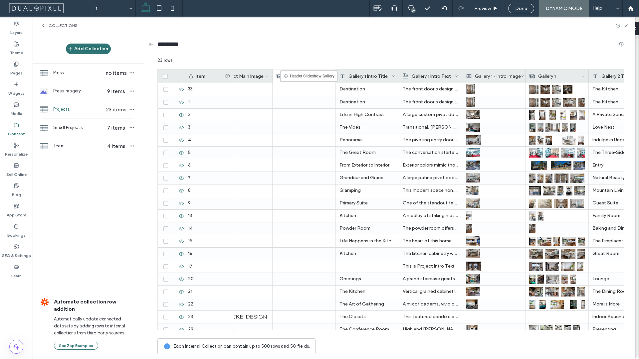
drag, startPoint x: 550, startPoint y: 76, endPoint x: 290, endPoint y: 74, distance: 259.8
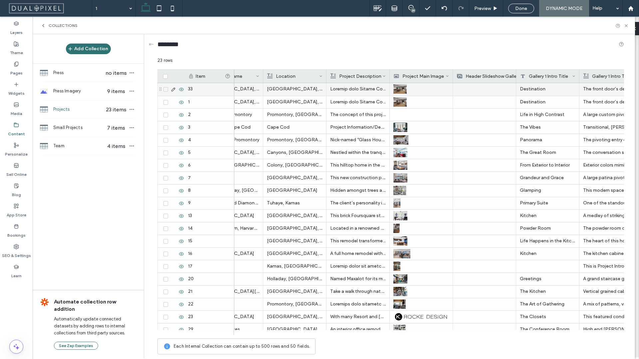
click at [493, 85] on div at bounding box center [484, 89] width 56 height 13
click at [493, 85] on div at bounding box center [484, 90] width 55 height 12
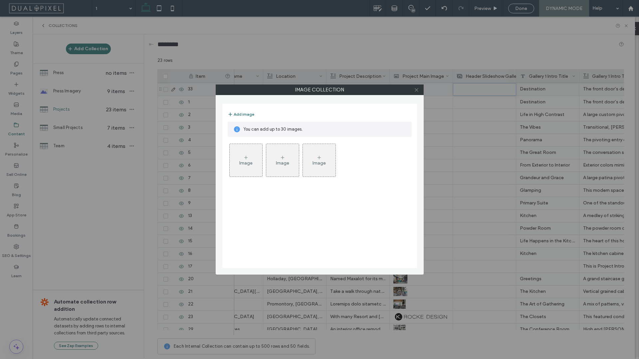
click at [417, 88] on use at bounding box center [416, 89] width 3 height 3
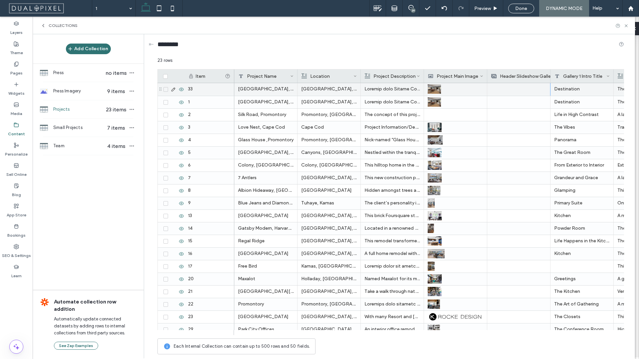
click at [511, 90] on div at bounding box center [519, 89] width 56 height 13
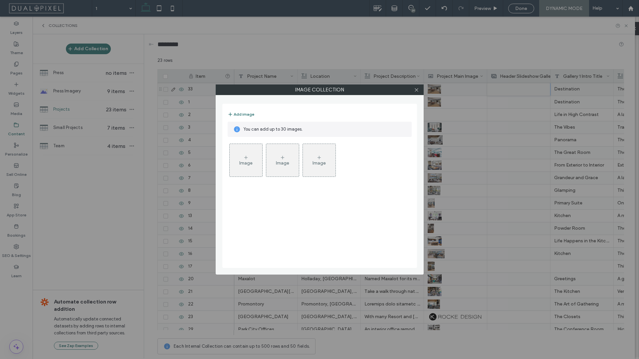
click at [255, 162] on div "Image" at bounding box center [246, 160] width 33 height 31
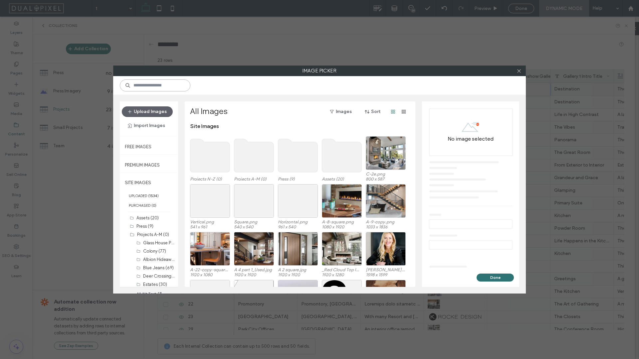
click at [167, 85] on input at bounding box center [155, 86] width 71 height 12
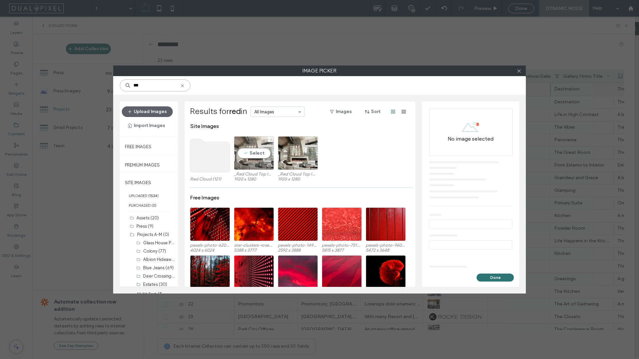
type input "***"
click at [268, 163] on div at bounding box center [269, 165] width 8 height 5
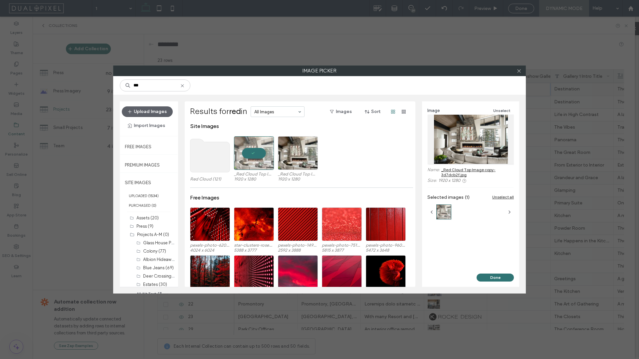
click at [217, 162] on use at bounding box center [210, 155] width 40 height 33
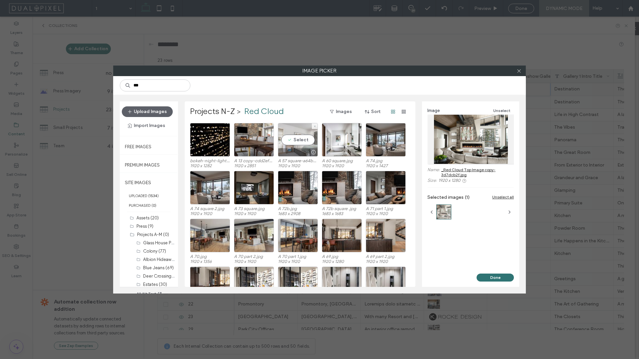
click at [297, 143] on div "Select" at bounding box center [298, 140] width 40 height 34
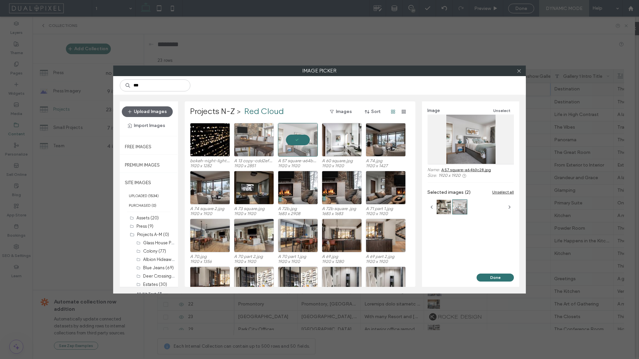
click at [252, 135] on div at bounding box center [254, 140] width 40 height 34
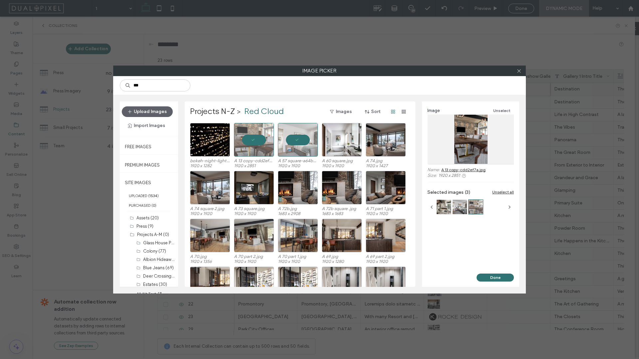
click at [490, 270] on div "Image Unselect Name: A 13 copy-cdd2ef7a.jpg Size: 1920 x 2851 Selected images (…" at bounding box center [470, 187] width 97 height 172
click at [490, 272] on div "Image Unselect Name: A 13 copy-cdd2ef7a.jpg Size: 1920 x 2851 Selected images (…" at bounding box center [470, 187] width 97 height 172
click at [490, 276] on button "Done" at bounding box center [494, 278] width 37 height 8
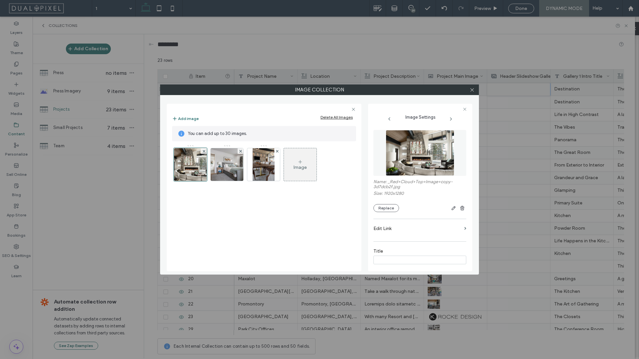
click at [276, 154] on span at bounding box center [277, 151] width 3 height 6
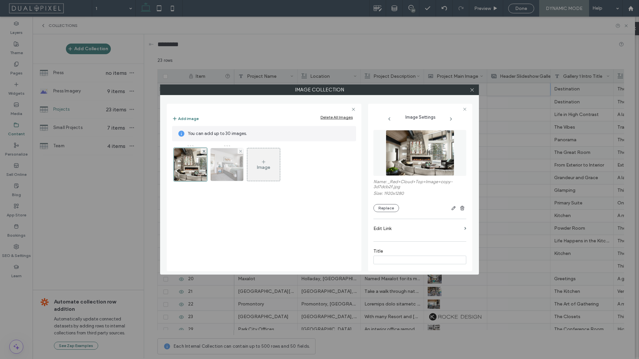
click at [221, 162] on img at bounding box center [227, 164] width 33 height 33
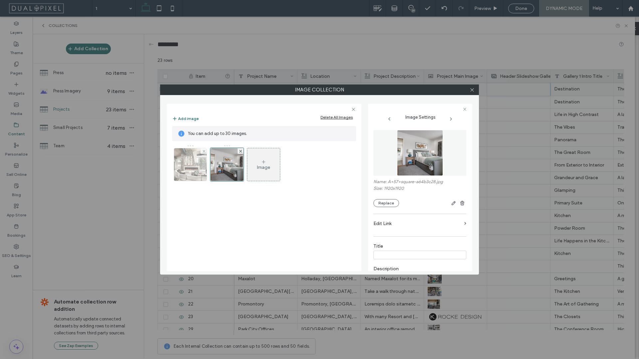
click at [198, 162] on img at bounding box center [190, 164] width 49 height 33
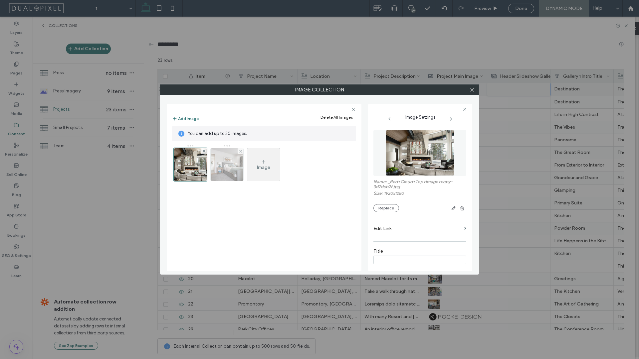
click at [219, 160] on img at bounding box center [227, 164] width 33 height 33
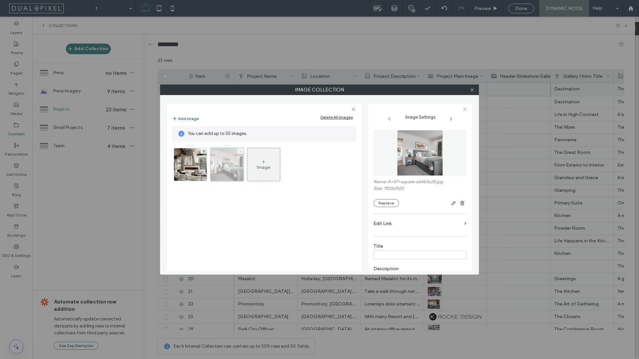
click at [239, 150] on icon at bounding box center [240, 151] width 3 height 3
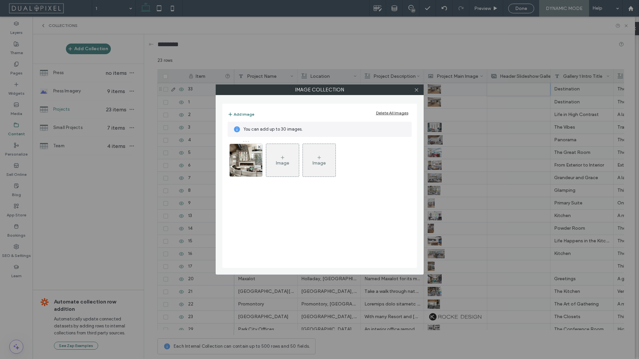
click at [283, 160] on div "Image" at bounding box center [282, 163] width 13 height 6
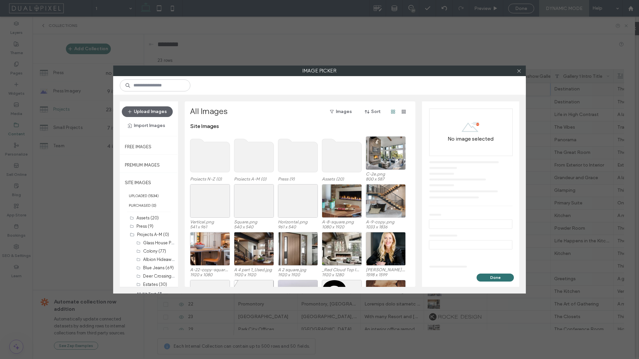
click at [209, 162] on use at bounding box center [210, 155] width 40 height 33
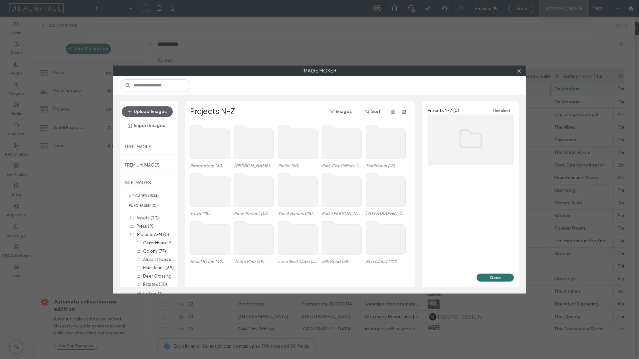
click at [377, 243] on use at bounding box center [386, 238] width 40 height 33
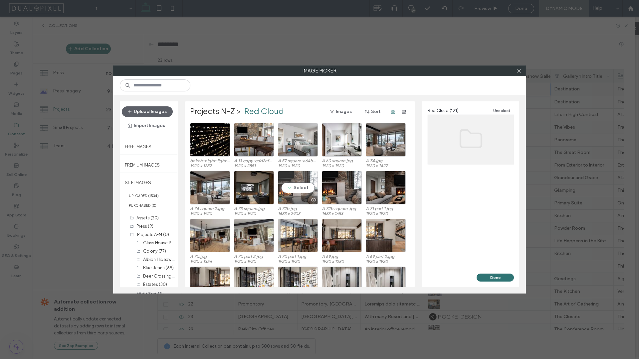
click at [303, 203] on div at bounding box center [297, 200] width 39 height 8
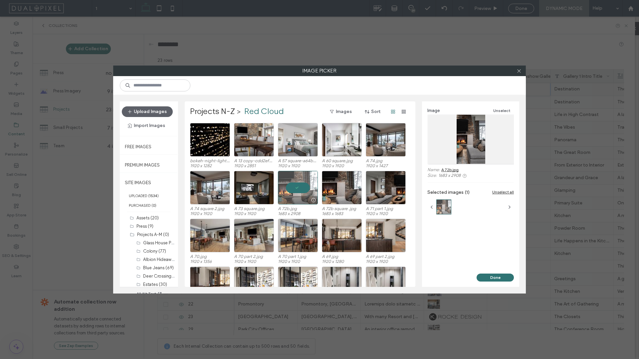
click at [303, 203] on div at bounding box center [297, 200] width 39 height 8
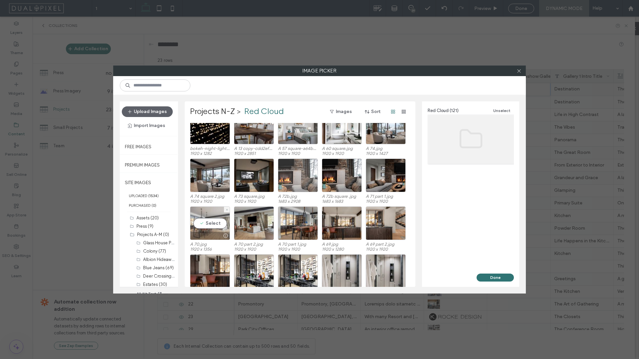
click at [217, 223] on div "Select" at bounding box center [210, 224] width 40 height 34
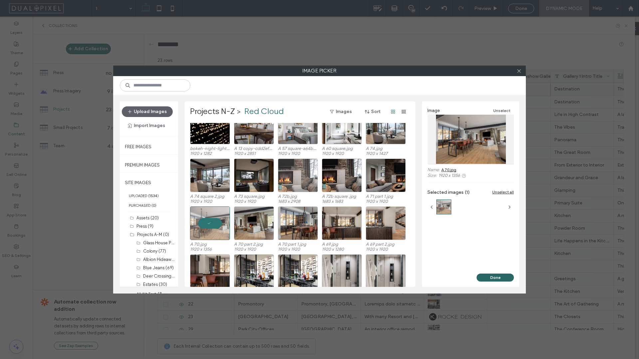
click at [499, 280] on button "Done" at bounding box center [494, 278] width 37 height 8
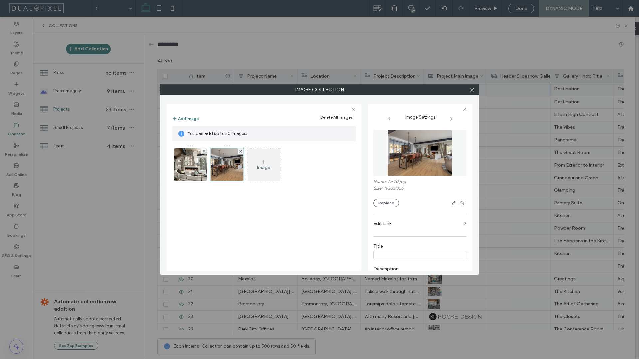
click at [276, 165] on div "Image" at bounding box center [263, 164] width 33 height 31
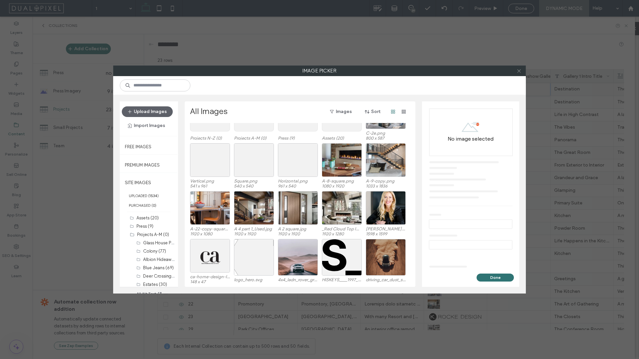
click at [520, 71] on icon at bounding box center [518, 71] width 5 height 5
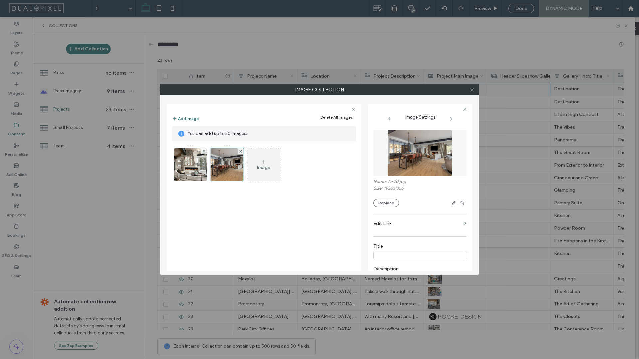
click at [471, 93] on span at bounding box center [471, 90] width 5 height 10
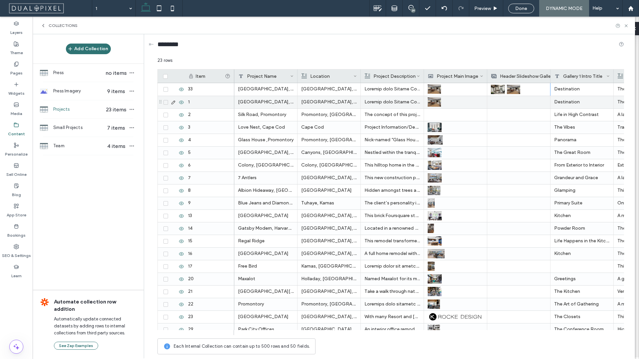
click at [525, 101] on div at bounding box center [519, 102] width 56 height 12
click at [525, 101] on div at bounding box center [518, 102] width 55 height 12
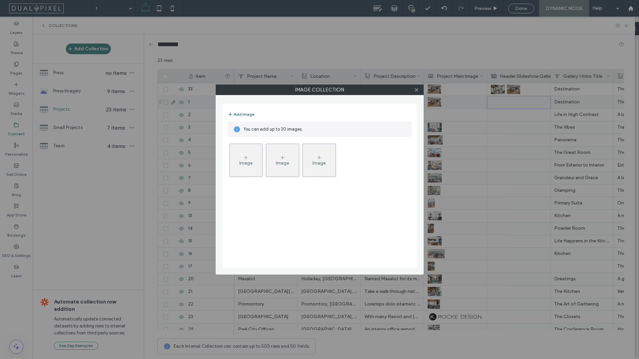
click at [246, 155] on icon at bounding box center [245, 157] width 5 height 5
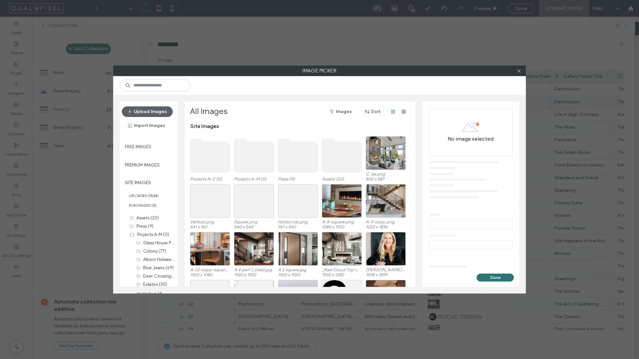
click at [217, 165] on use at bounding box center [210, 155] width 40 height 33
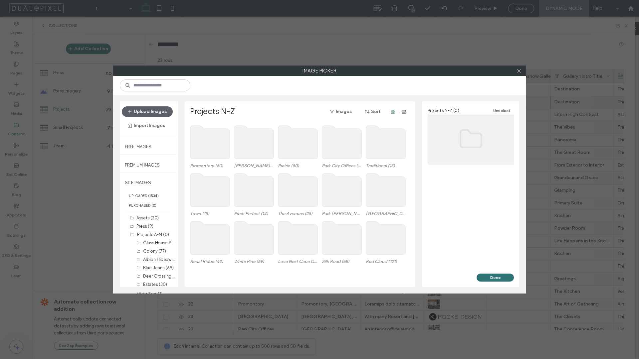
click at [366, 237] on icon at bounding box center [386, 238] width 40 height 35
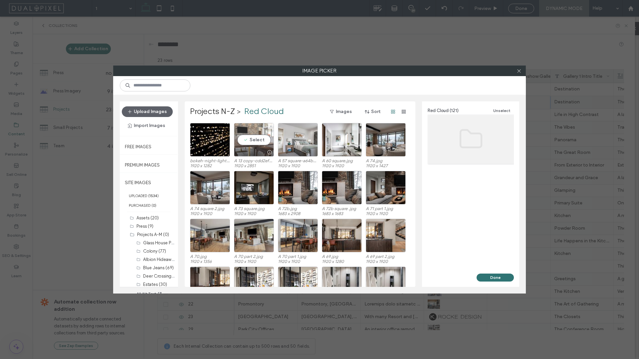
click at [249, 155] on div at bounding box center [253, 152] width 39 height 8
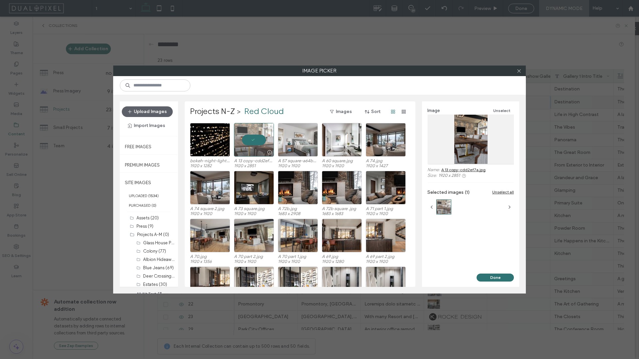
click at [251, 154] on div at bounding box center [253, 152] width 39 height 8
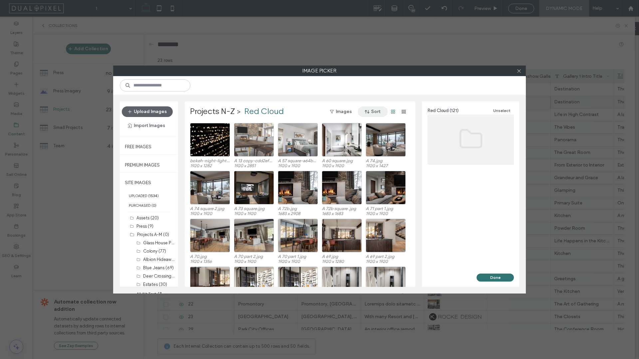
click at [377, 110] on button "Sort" at bounding box center [373, 111] width 30 height 11
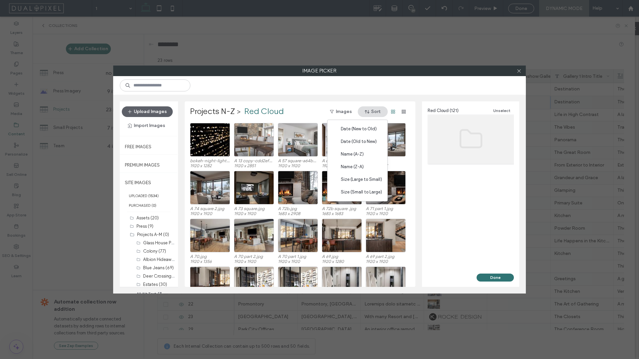
click at [377, 110] on button "Sort" at bounding box center [373, 111] width 30 height 11
click at [351, 111] on button "Images" at bounding box center [341, 111] width 34 height 11
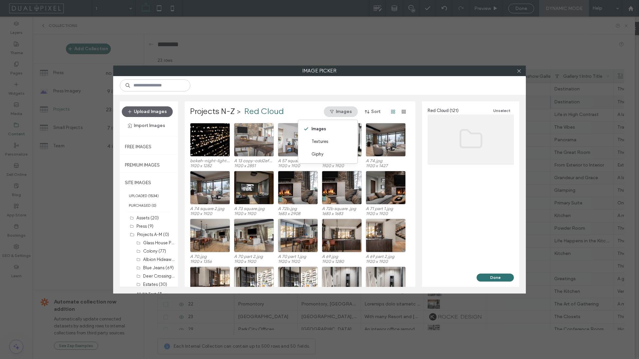
click at [351, 111] on button "Images" at bounding box center [341, 111] width 34 height 11
click at [403, 112] on use "button" at bounding box center [404, 112] width 4 height 4
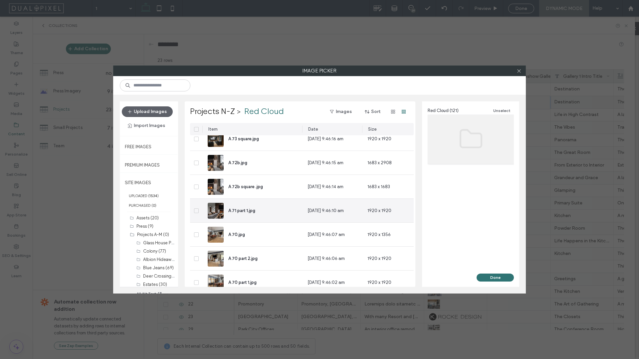
scroll to position [164, 0]
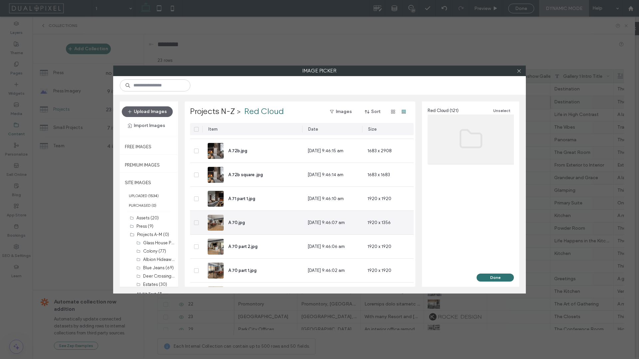
click at [386, 218] on div "1920 x 1356" at bounding box center [388, 223] width 52 height 24
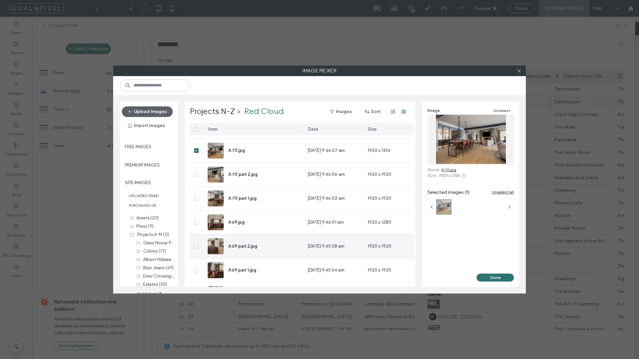
scroll to position [264, 0]
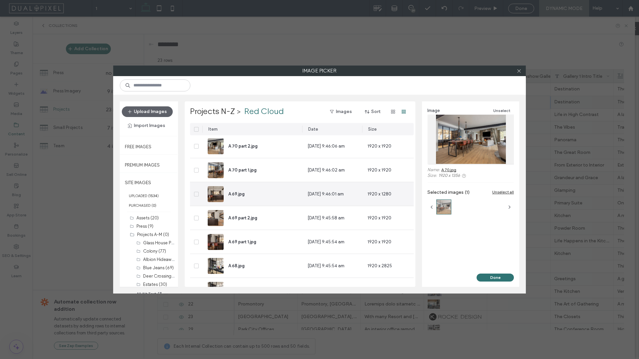
click at [391, 199] on div "1920 x 1280" at bounding box center [388, 194] width 52 height 24
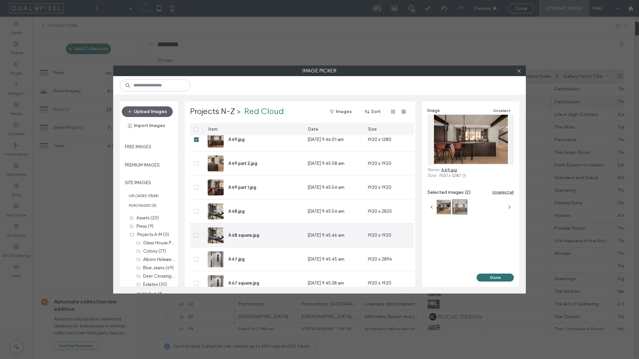
scroll to position [320, 0]
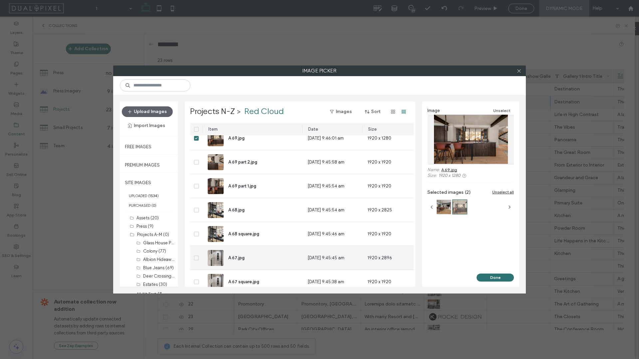
click at [389, 265] on div "1920 x 2896" at bounding box center [388, 258] width 52 height 24
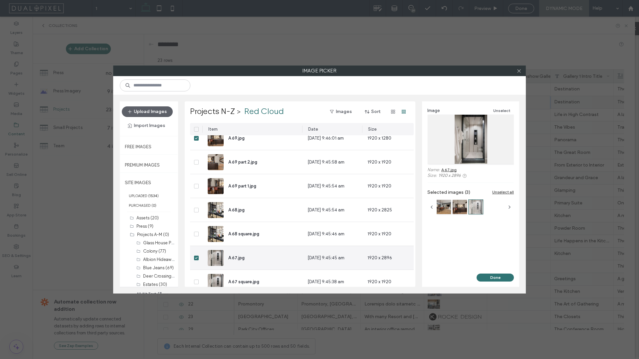
click at [389, 264] on div "1920 x 2896" at bounding box center [388, 258] width 52 height 24
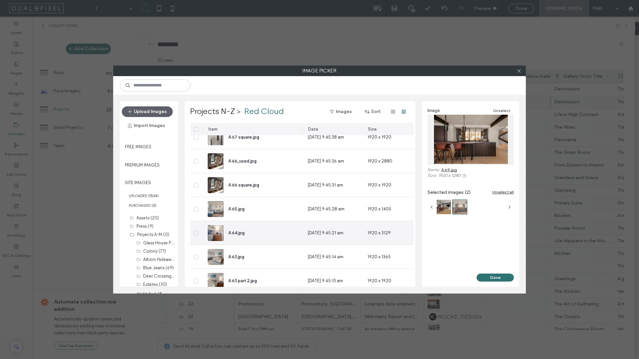
scroll to position [494, 0]
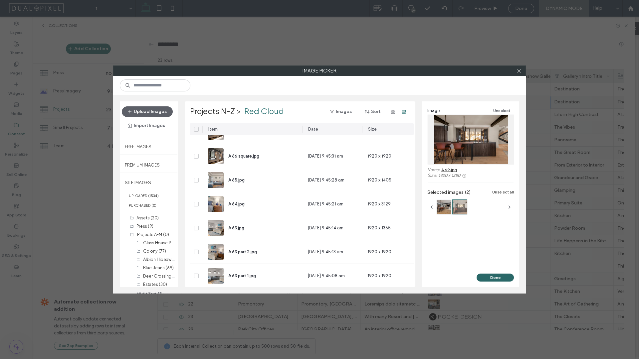
click at [493, 280] on button "Done" at bounding box center [494, 278] width 37 height 8
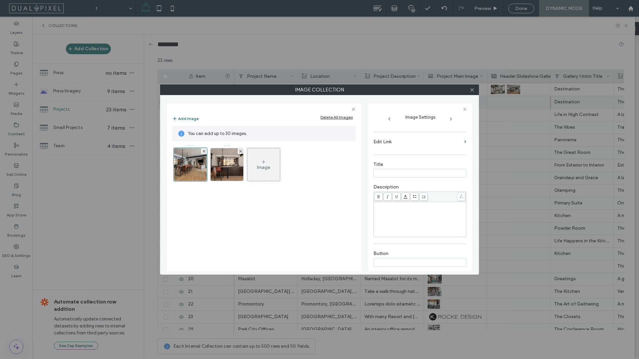
scroll to position [131, 0]
click at [474, 90] on icon at bounding box center [471, 89] width 5 height 5
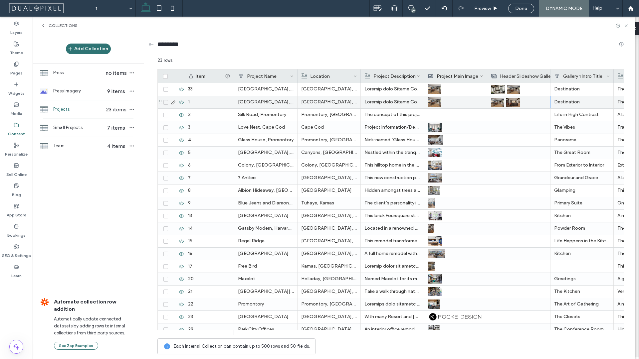
click at [628, 28] on icon at bounding box center [625, 25] width 5 height 5
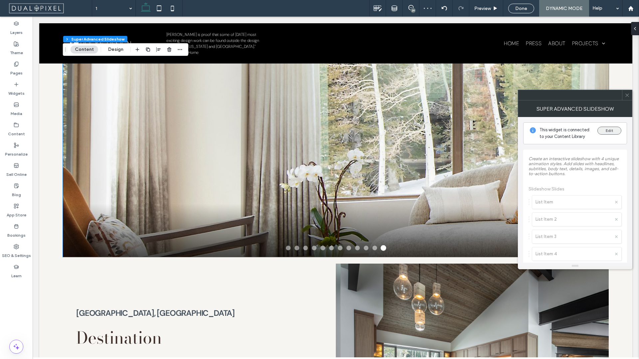
click at [610, 133] on button "Edit" at bounding box center [609, 131] width 24 height 8
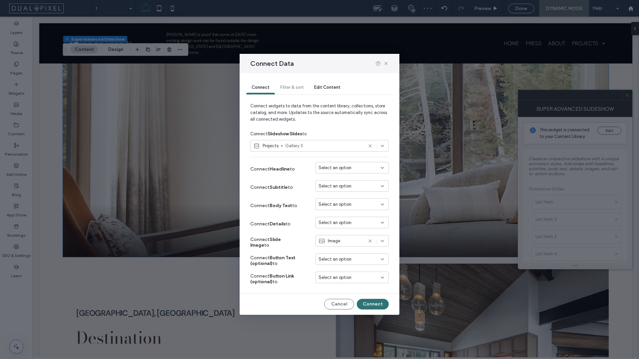
click at [324, 145] on span "Gallery 3" at bounding box center [324, 146] width 78 height 7
click at [327, 171] on span "Header Slideshow Gallery" at bounding box center [335, 169] width 95 height 7
click at [377, 304] on button "Connect" at bounding box center [373, 304] width 32 height 11
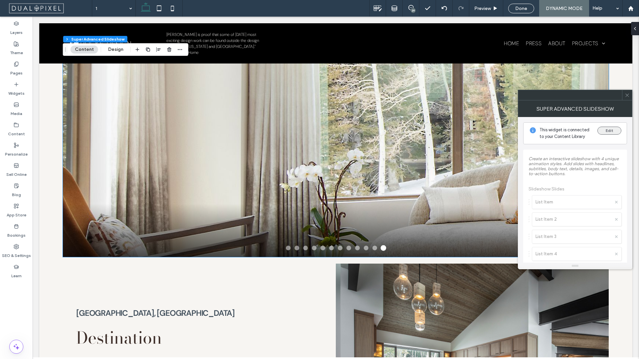
click at [615, 128] on button "Edit" at bounding box center [609, 131] width 24 height 8
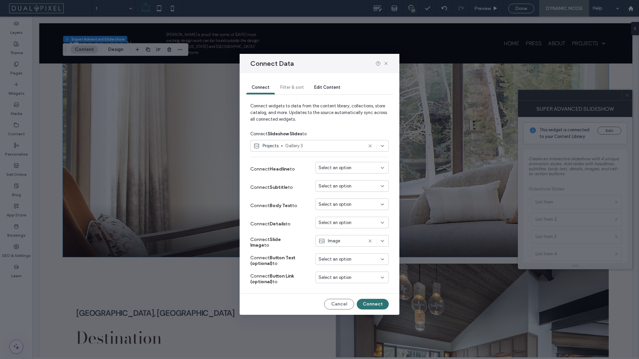
click at [330, 90] on div "Edit Content" at bounding box center [327, 87] width 37 height 13
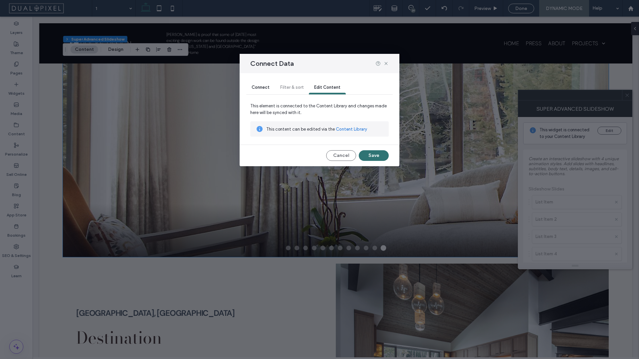
click at [256, 86] on span "Connect" at bounding box center [261, 87] width 18 height 5
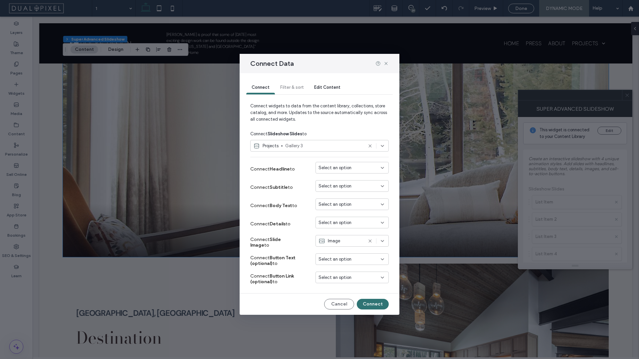
click at [370, 142] on div "Projects Gallery 3" at bounding box center [319, 146] width 138 height 12
click at [372, 149] on div "Projects Gallery 3" at bounding box center [319, 146] width 138 height 12
click at [371, 148] on icon at bounding box center [369, 145] width 5 height 5
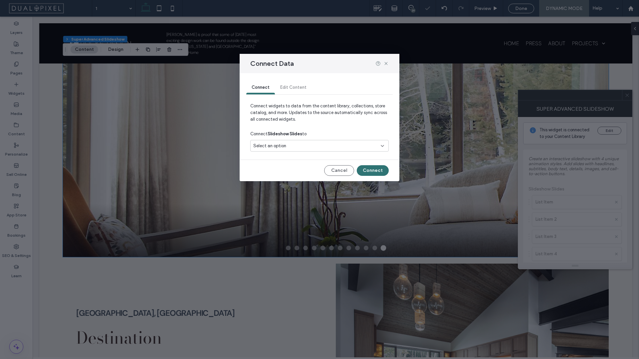
click at [370, 146] on div "Select an option" at bounding box center [315, 146] width 124 height 7
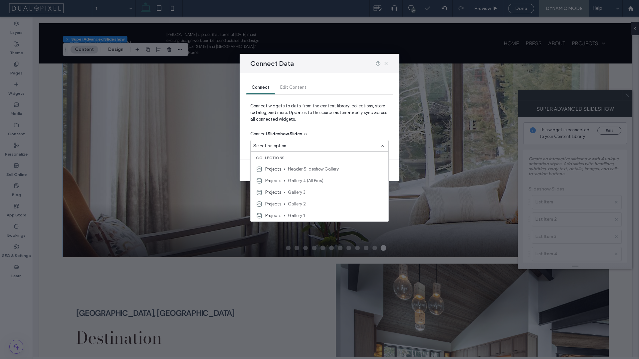
click at [307, 172] on span "Header Slideshow Gallery" at bounding box center [335, 169] width 95 height 7
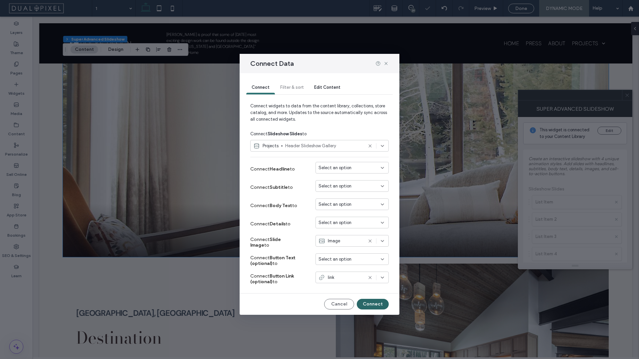
click at [366, 305] on button "Connect" at bounding box center [373, 304] width 32 height 11
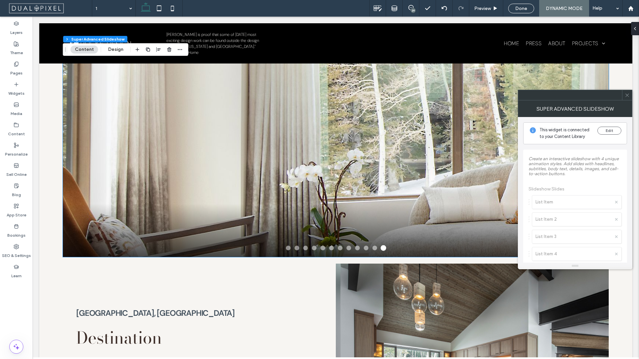
click at [627, 95] on use at bounding box center [626, 94] width 3 height 3
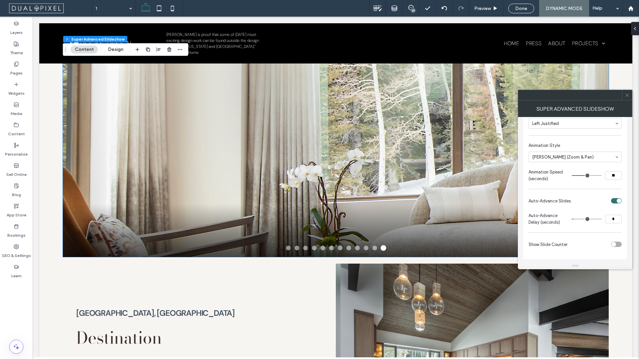
type input "*"
click at [578, 219] on input "range" at bounding box center [587, 219] width 30 height 1
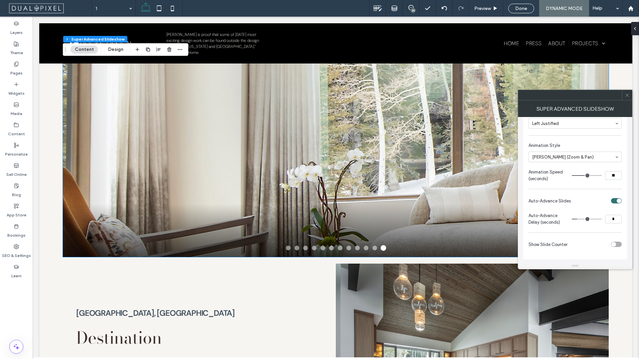
click at [578, 219] on input "range" at bounding box center [587, 219] width 30 height 1
type input "*"
click at [577, 219] on input "range" at bounding box center [587, 219] width 30 height 1
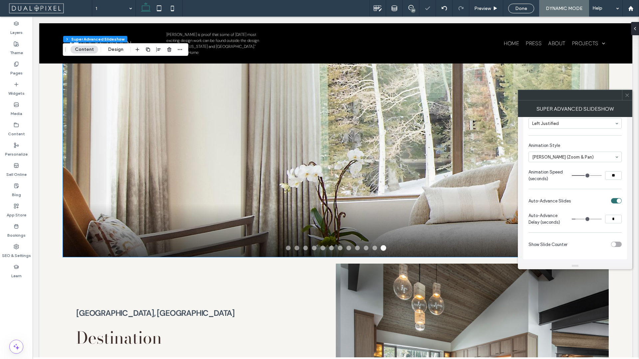
type input "**"
type input "*"
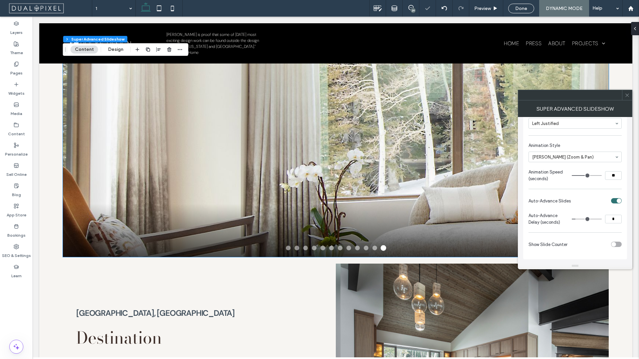
type input "*"
drag, startPoint x: 587, startPoint y: 176, endPoint x: 583, endPoint y: 176, distance: 3.7
click at [583, 176] on input "range" at bounding box center [587, 175] width 30 height 1
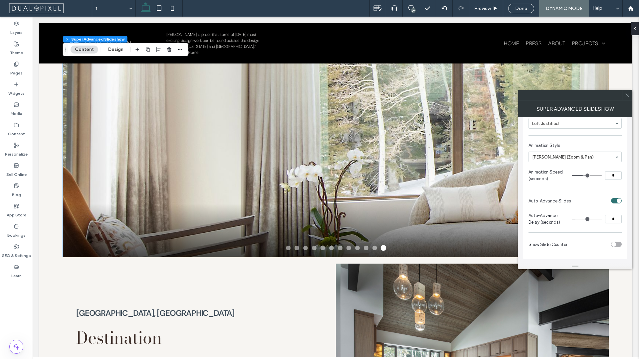
type input "*"
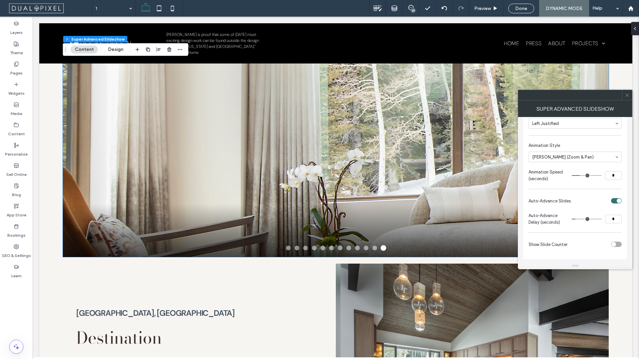
click at [581, 175] on input "range" at bounding box center [587, 175] width 30 height 1
click at [630, 97] on div at bounding box center [627, 95] width 10 height 10
type input "*"
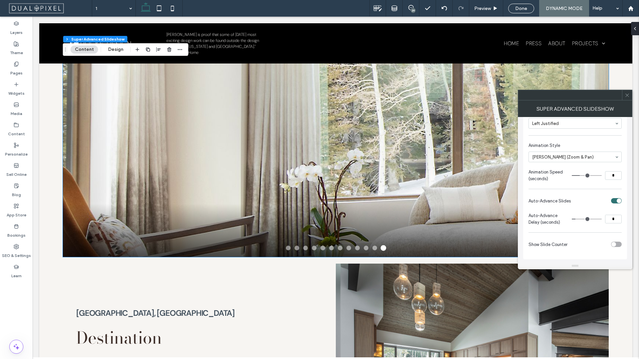
type input "*"
click at [578, 176] on input "range" at bounding box center [587, 175] width 30 height 1
type input "*"
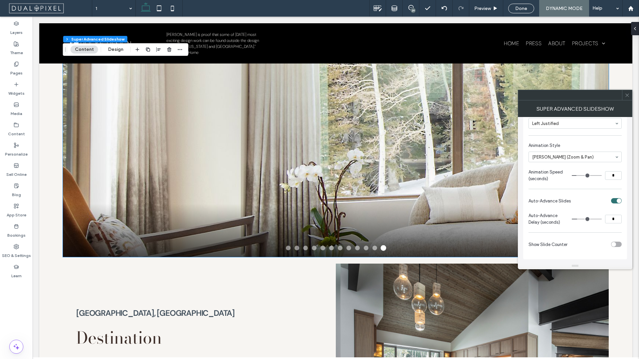
type input "*"
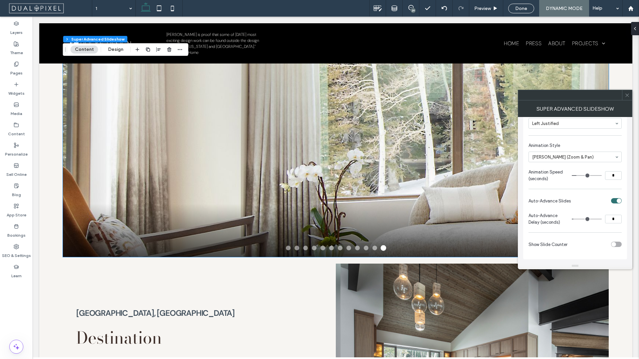
type input "*"
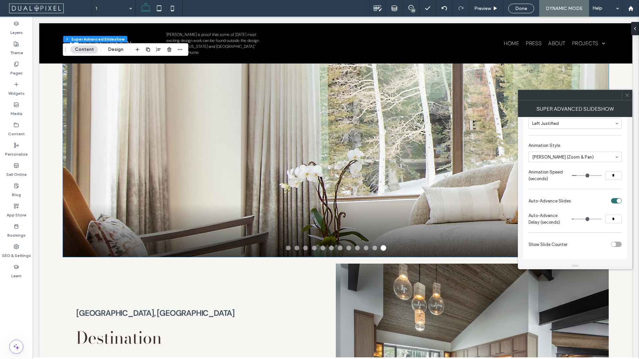
type input "*"
type input "**"
type input "*"
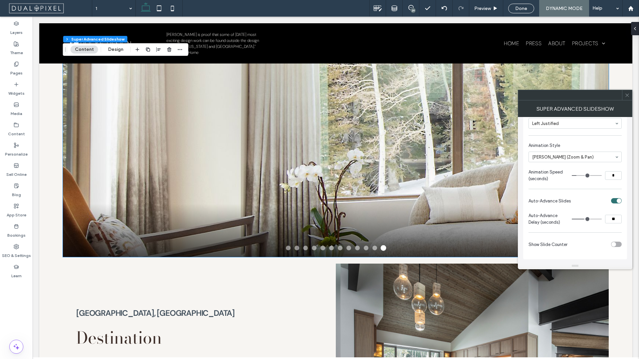
type input "*"
type input "**"
drag, startPoint x: 579, startPoint y: 220, endPoint x: 584, endPoint y: 221, distance: 5.7
type input "**"
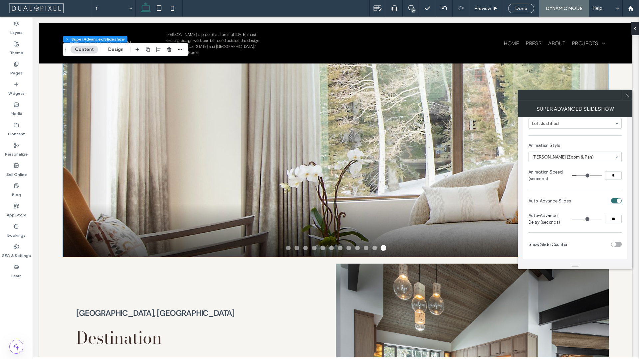
click at [584, 220] on input "range" at bounding box center [587, 219] width 30 height 1
type input "*"
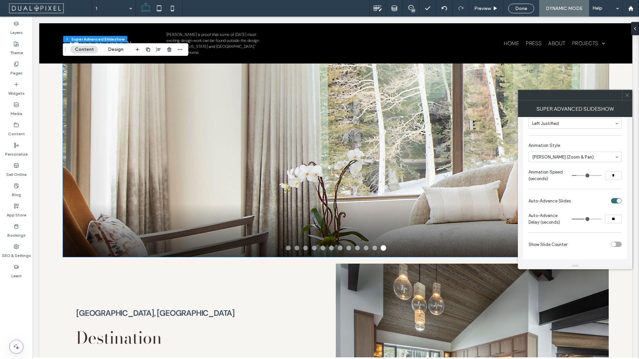
type input "*"
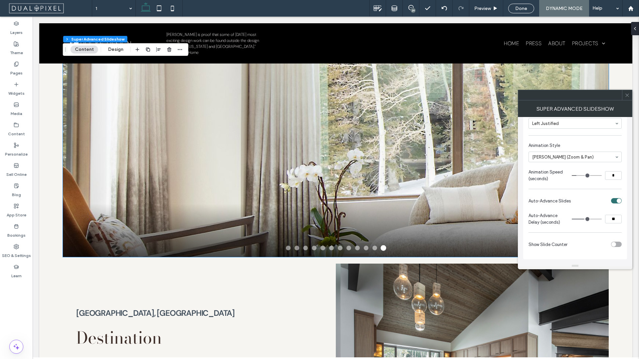
type input "*"
type input "**"
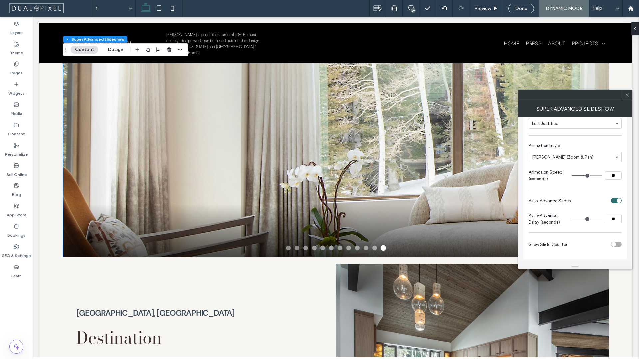
type input "**"
drag, startPoint x: 576, startPoint y: 176, endPoint x: 588, endPoint y: 176, distance: 12.6
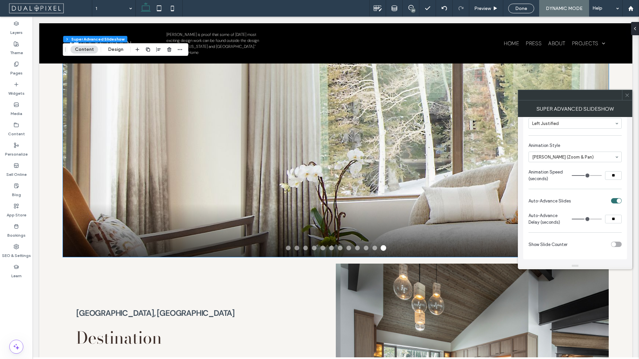
type input "**"
click at [588, 176] on input "range" at bounding box center [587, 175] width 30 height 1
type input "**"
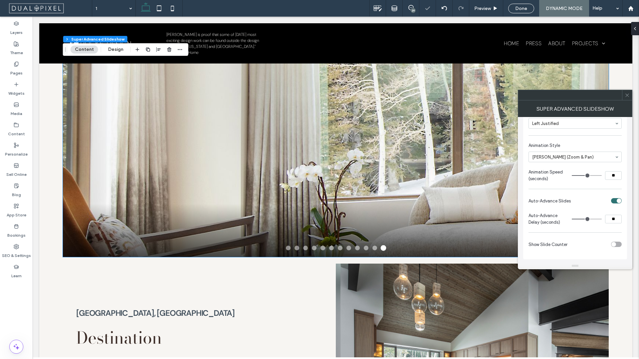
type input "**"
click at [587, 219] on input "range" at bounding box center [587, 219] width 30 height 1
click at [626, 93] on icon at bounding box center [626, 95] width 5 height 5
type input "**"
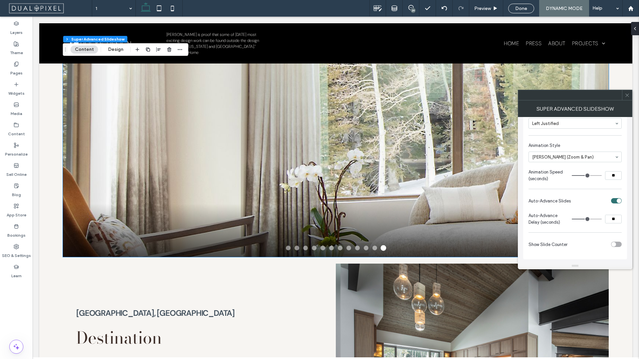
type input "**"
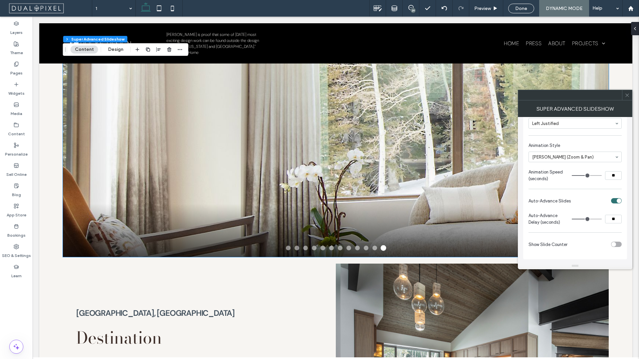
type input "**"
type input "*"
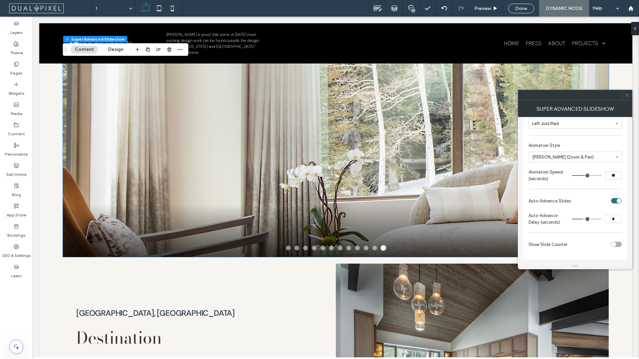
type input "*"
drag, startPoint x: 588, startPoint y: 218, endPoint x: 581, endPoint y: 217, distance: 7.1
type input "*"
click at [581, 219] on input "range" at bounding box center [587, 219] width 30 height 1
click at [628, 95] on icon at bounding box center [626, 95] width 5 height 5
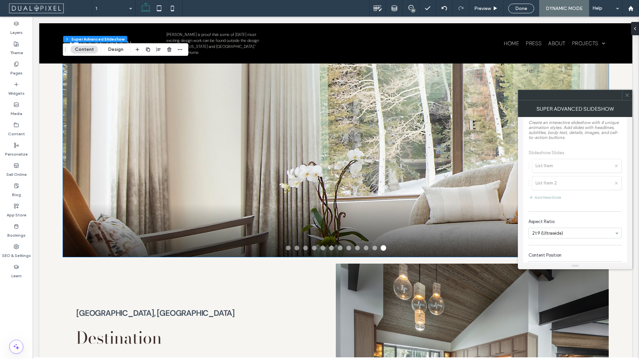
scroll to position [0, 0]
click at [626, 97] on span at bounding box center [626, 95] width 5 height 10
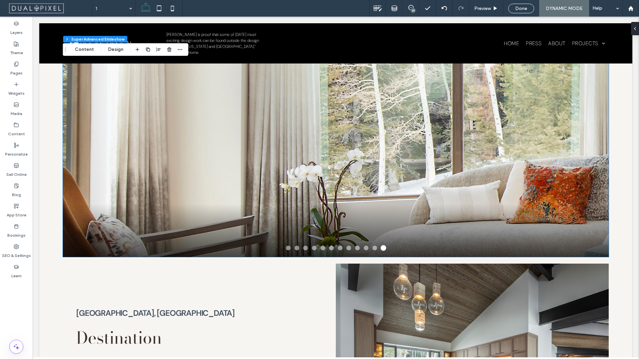
click at [632, 34] on span at bounding box center [634, 28] width 5 height 13
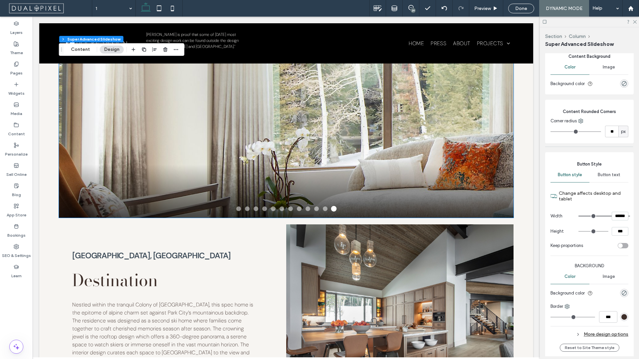
scroll to position [715, 0]
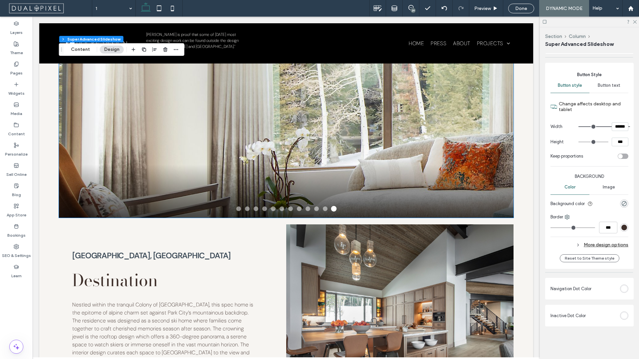
click at [621, 289] on div "rgb(255, 255, 255)" at bounding box center [624, 289] width 6 height 6
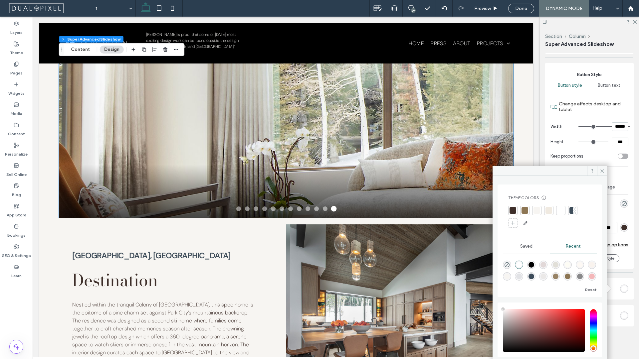
click at [528, 209] on div at bounding box center [524, 210] width 9 height 9
click at [534, 211] on div at bounding box center [537, 211] width 9 height 9
click at [529, 211] on div at bounding box center [524, 211] width 9 height 9
click at [621, 296] on div "Navigation Dot Color" at bounding box center [589, 289] width 88 height 22
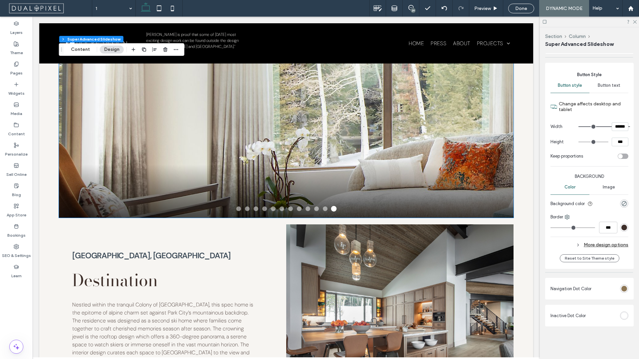
click at [622, 315] on div "rgb(255, 255, 255)" at bounding box center [624, 316] width 6 height 6
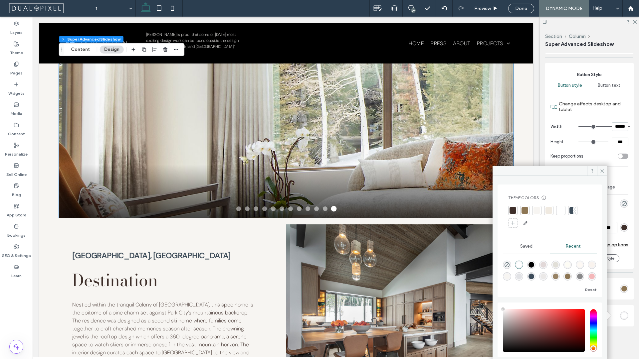
click at [514, 215] on div at bounding box center [549, 217] width 83 height 23
click at [514, 215] on div at bounding box center [512, 210] width 9 height 9
click at [598, 170] on span at bounding box center [602, 171] width 10 height 10
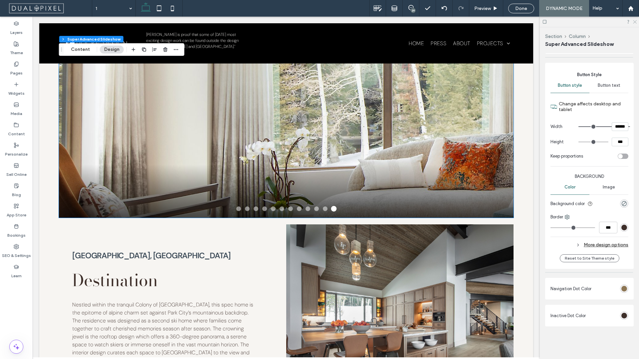
click at [635, 23] on use at bounding box center [635, 22] width 4 height 4
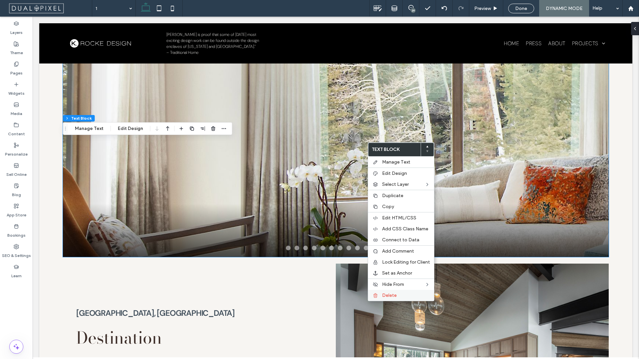
click at [406, 293] on label "Delete" at bounding box center [406, 296] width 48 height 6
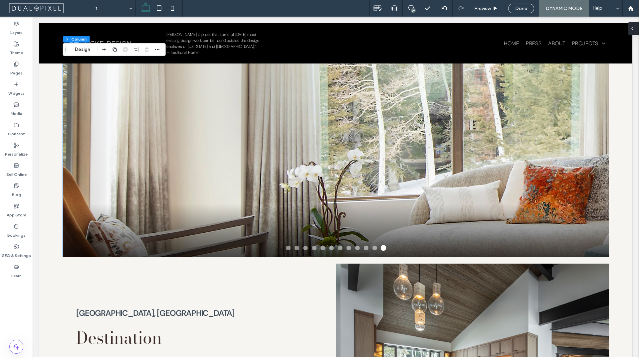
click at [633, 33] on span at bounding box center [631, 28] width 5 height 13
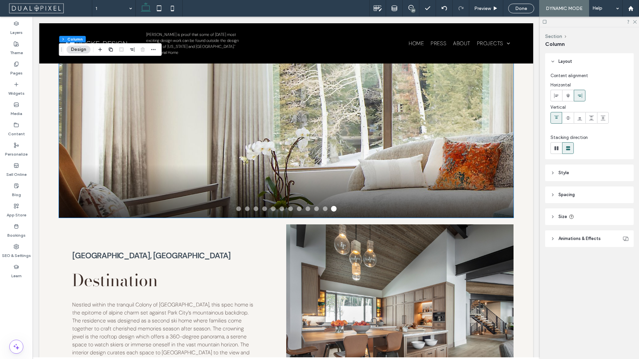
click at [638, 22] on div at bounding box center [589, 22] width 99 height 10
click at [547, 23] on div at bounding box center [589, 22] width 99 height 10
click at [545, 22] on icon at bounding box center [544, 21] width 5 height 5
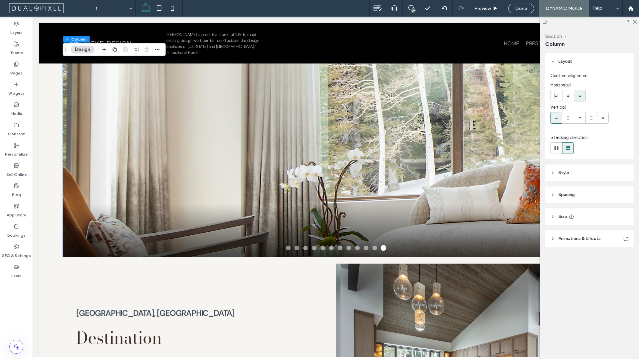
click at [546, 25] on div at bounding box center [589, 22] width 99 height 10
click at [545, 24] on icon at bounding box center [544, 21] width 5 height 5
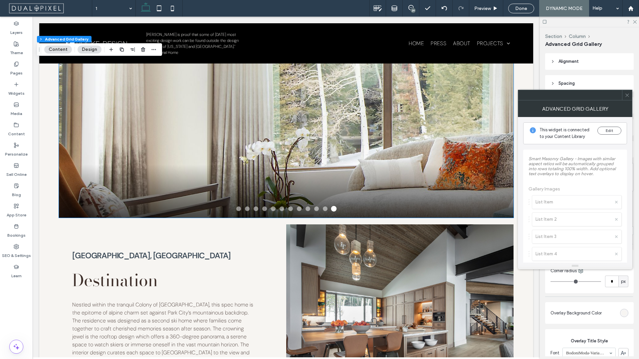
click at [628, 93] on icon at bounding box center [626, 95] width 5 height 5
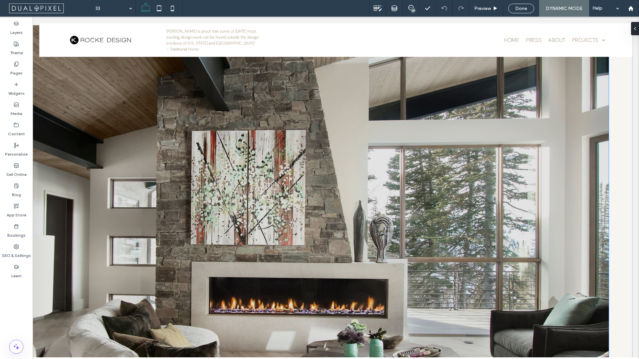
scroll to position [581, 0]
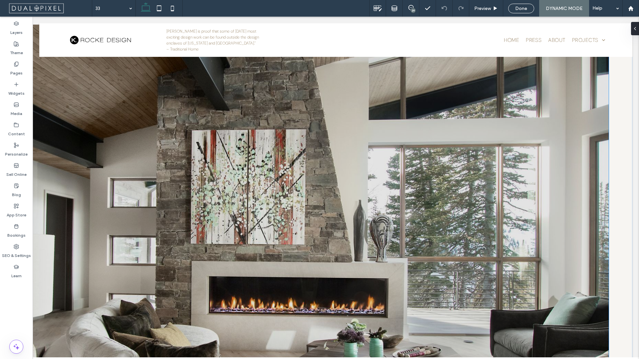
click at [592, 235] on img at bounding box center [285, 239] width 658 height 439
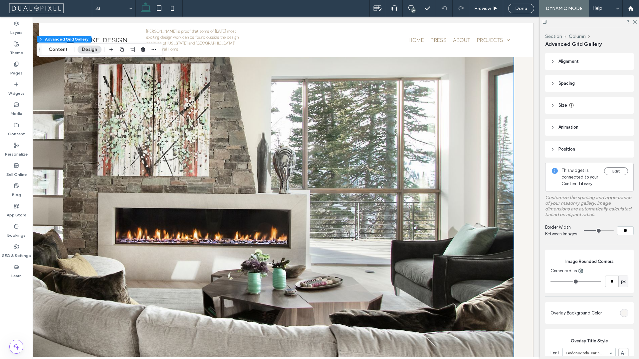
click at [554, 106] on icon at bounding box center [552, 105] width 5 height 5
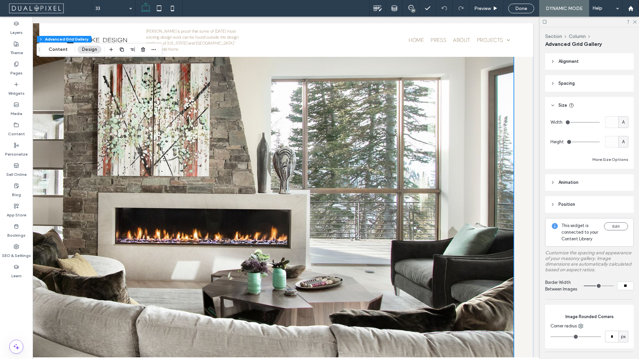
click at [620, 125] on div "A" at bounding box center [623, 122] width 7 height 7
click at [616, 179] on div "A" at bounding box center [619, 181] width 9 height 12
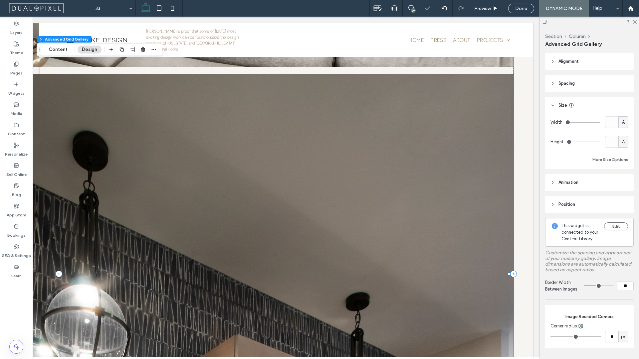
scroll to position [900, 0]
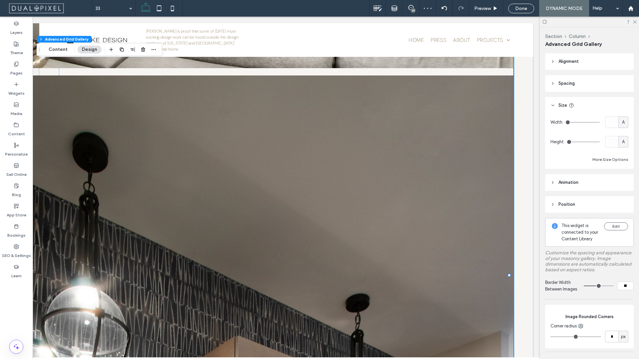
click at [556, 85] on header "Spacing" at bounding box center [589, 83] width 88 height 17
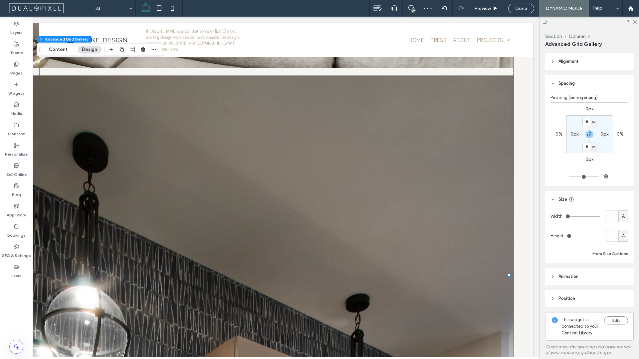
click at [514, 117] on div "Loading Gallery... This is a title This is description" at bounding box center [286, 275] width 494 height 1536
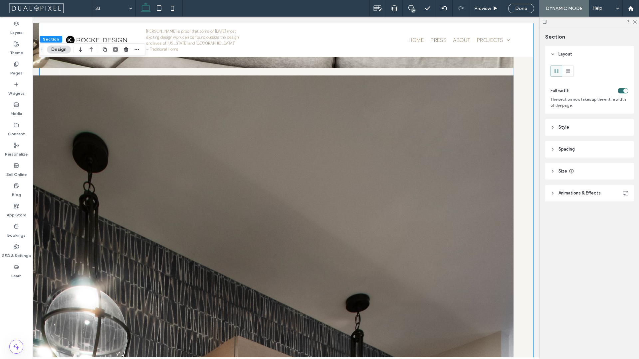
click at [552, 122] on header "Style" at bounding box center [589, 127] width 88 height 17
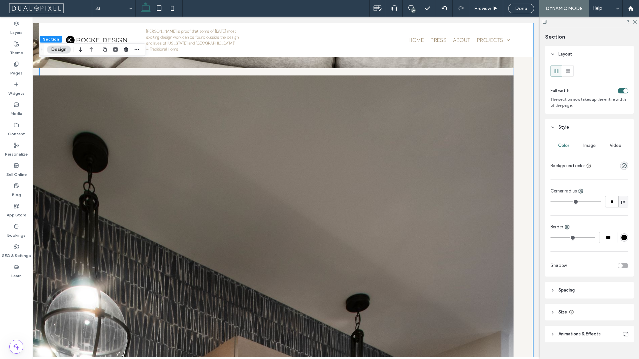
click at [552, 122] on header "Style" at bounding box center [589, 127] width 88 height 17
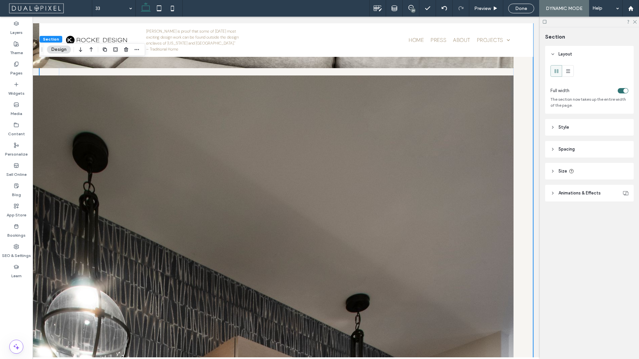
click at [554, 142] on header "Spacing" at bounding box center [589, 149] width 88 height 17
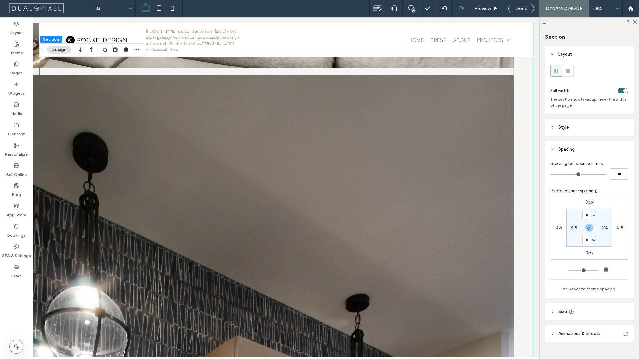
click at [605, 228] on label "4%" at bounding box center [604, 228] width 7 height 6
type input "*"
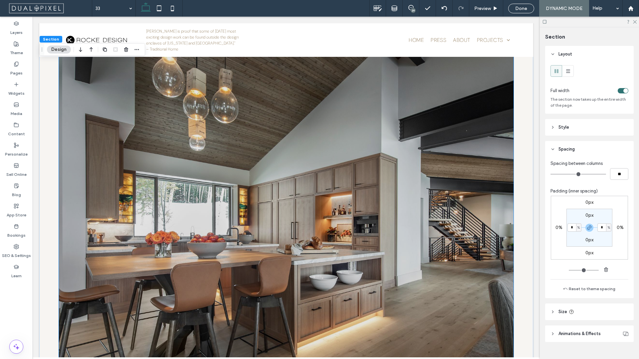
scroll to position [2190, 0]
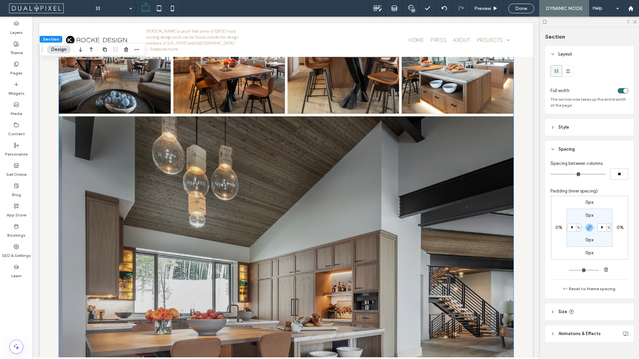
click at [491, 231] on img at bounding box center [286, 286] width 463 height 347
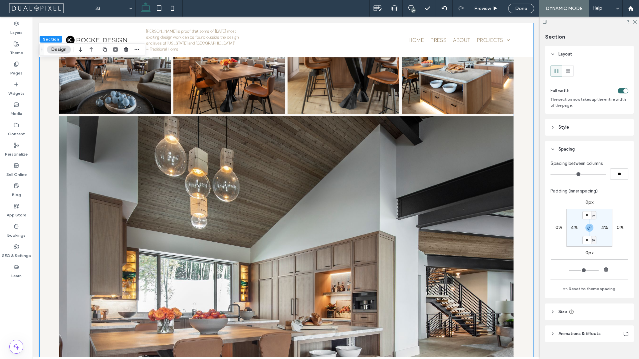
click at [601, 228] on label "4%" at bounding box center [604, 228] width 7 height 6
type input "*"
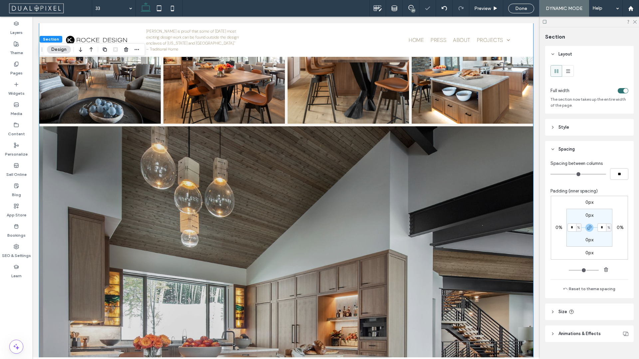
click at [489, 182] on img at bounding box center [286, 312] width 504 height 378
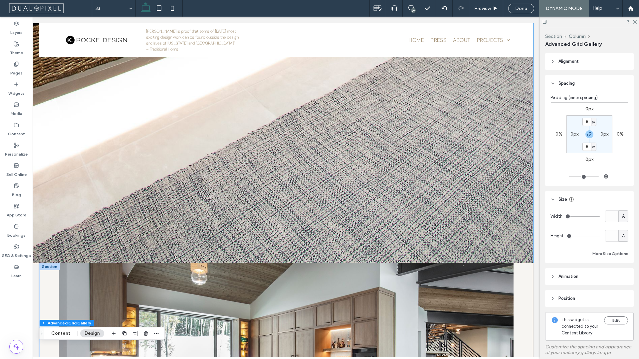
scroll to position [1931, 0]
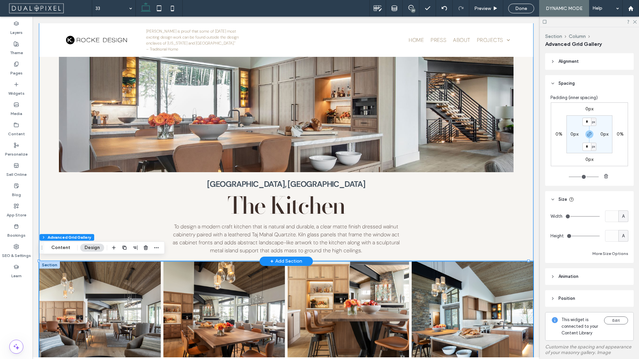
click at [51, 119] on div "NEW Red Cloud, Park City The Kitchen To design a modern craft kitchen that is n…" at bounding box center [286, 136] width 494 height 249
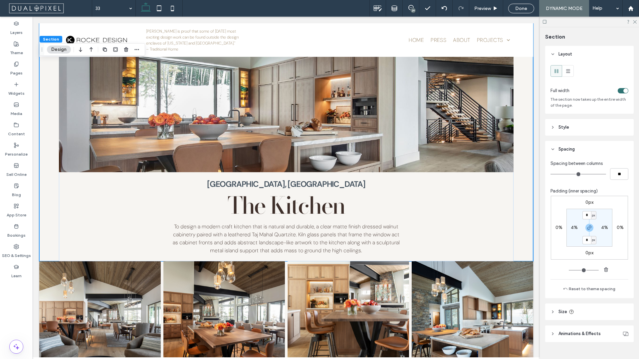
click at [571, 229] on label "4%" at bounding box center [574, 228] width 7 height 6
type input "*"
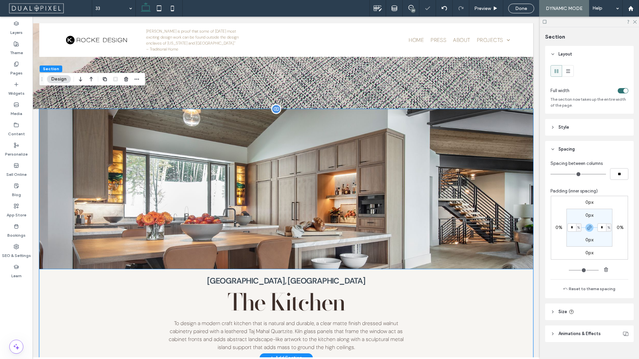
scroll to position [1759, 0]
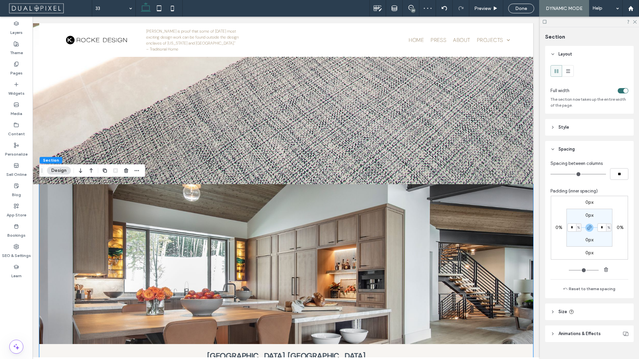
click at [585, 214] on label "0px" at bounding box center [589, 216] width 8 height 6
click at [584, 214] on input "*" at bounding box center [586, 215] width 9 height 8
type input "**"
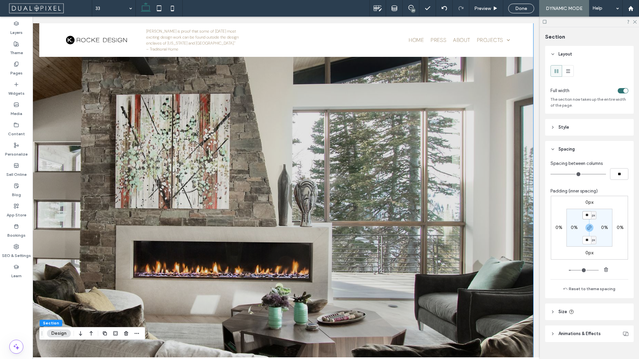
scroll to position [541, 0]
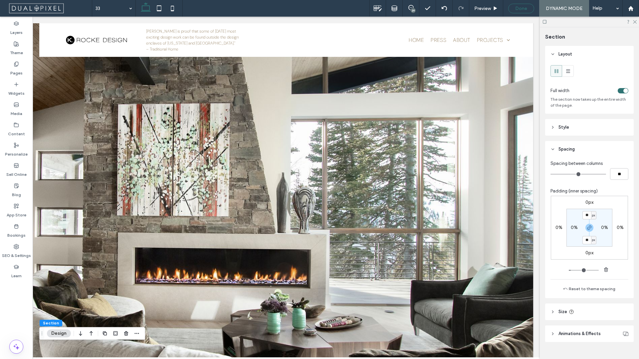
click at [516, 13] on div "Done" at bounding box center [521, 9] width 26 height 10
click at [516, 10] on span "Done" at bounding box center [521, 9] width 12 height 6
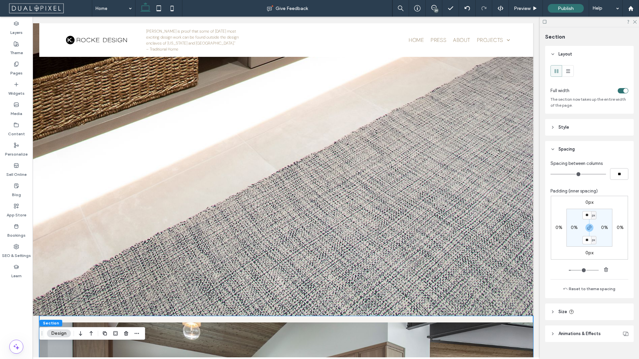
scroll to position [1718, 0]
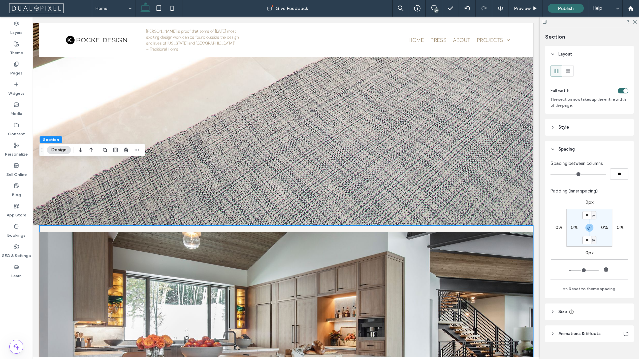
click at [422, 9] on div at bounding box center [319, 179] width 639 height 359
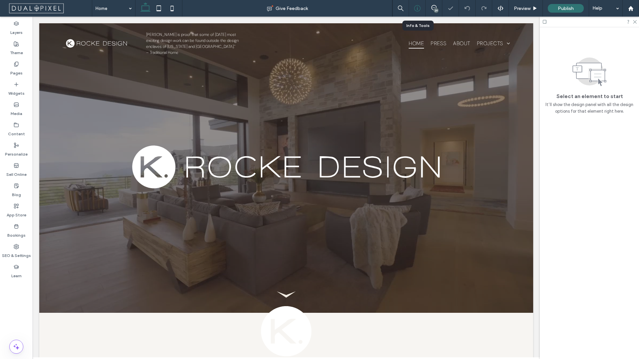
click at [421, 10] on div at bounding box center [417, 8] width 16 height 7
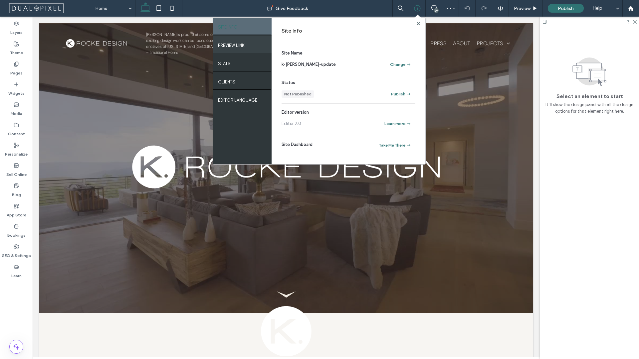
click at [221, 47] on label "PREVIEW LINK" at bounding box center [231, 44] width 27 height 8
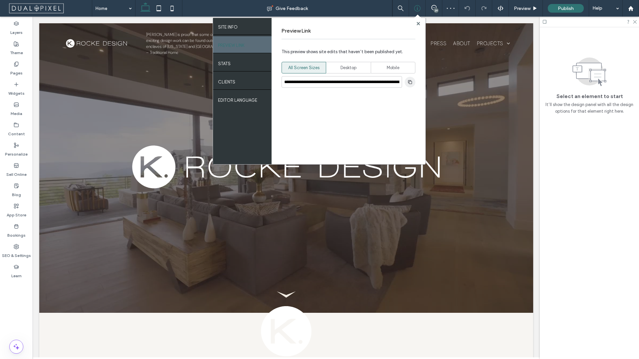
click at [407, 83] on icon "button" at bounding box center [409, 82] width 5 height 5
click at [484, 225] on div at bounding box center [286, 168] width 494 height 290
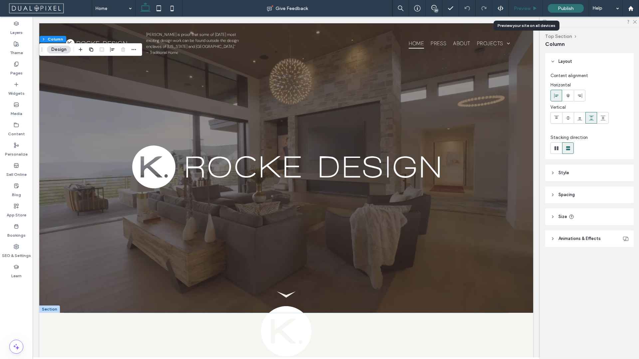
click at [523, 10] on span "Preview" at bounding box center [522, 9] width 17 height 6
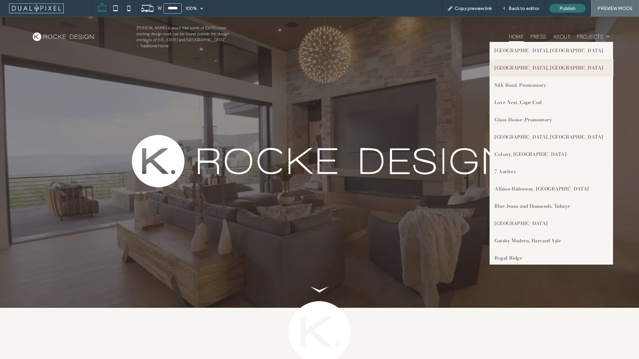
click at [552, 66] on span "[GEOGRAPHIC_DATA], [GEOGRAPHIC_DATA]" at bounding box center [548, 67] width 108 height 7
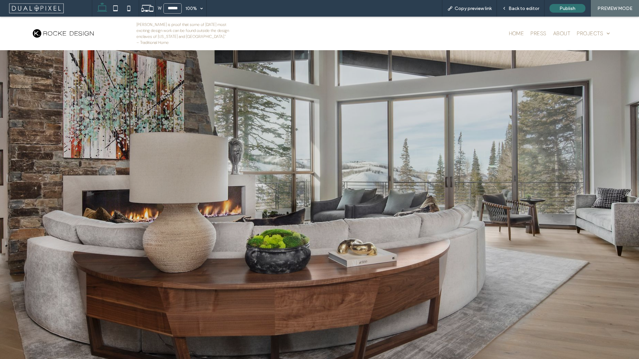
scroll to position [478, 0]
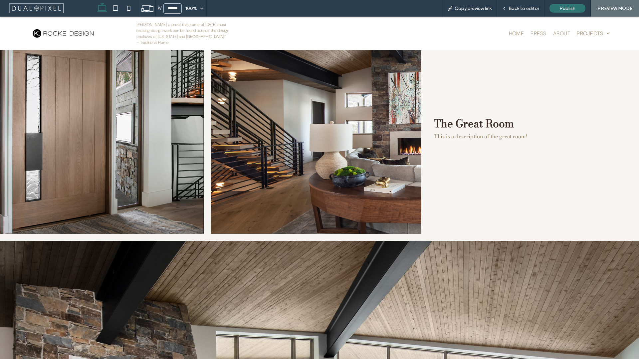
click at [455, 186] on div "The Great Room This is a description of the great room!" at bounding box center [533, 129] width 210 height 210
click at [530, 13] on div "Back to editor" at bounding box center [521, 8] width 48 height 17
click at [534, 6] on span "Back to editor" at bounding box center [523, 9] width 31 height 6
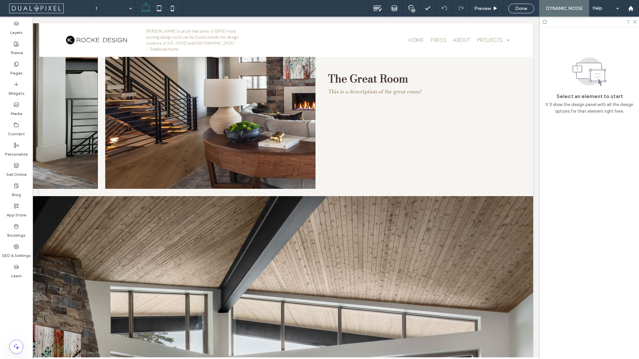
scroll to position [428, 0]
click at [459, 148] on div "The Great Room This is a description of the great room!" at bounding box center [428, 84] width 210 height 210
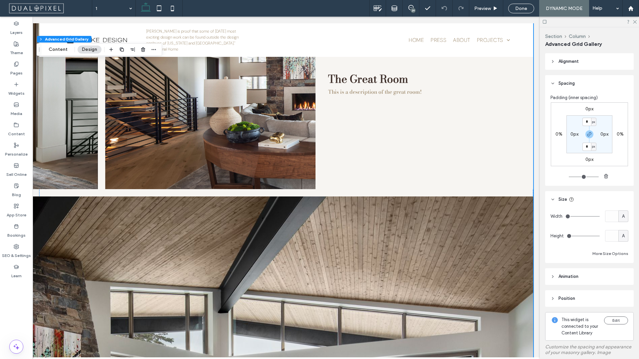
click at [601, 133] on label "0px" at bounding box center [604, 134] width 8 height 6
type input "**"
type input "*"
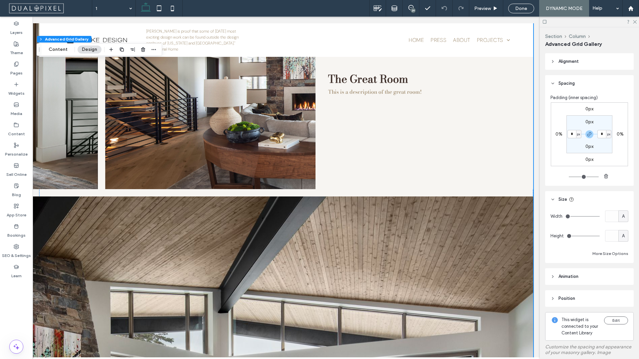
click at [614, 102] on div "0px 0% 0px 0% 0px * px 0px * px" at bounding box center [589, 134] width 77 height 64
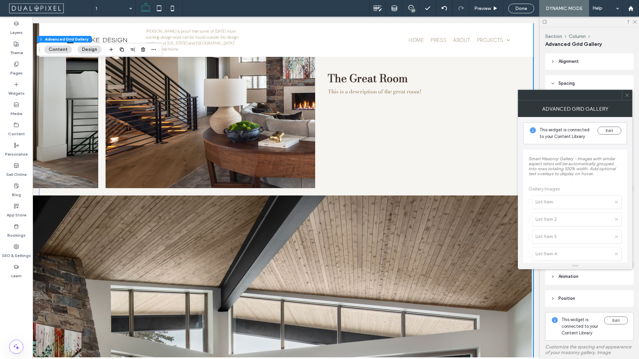
drag, startPoint x: 625, startPoint y: 97, endPoint x: 422, endPoint y: 207, distance: 231.2
click at [625, 97] on icon at bounding box center [626, 95] width 5 height 5
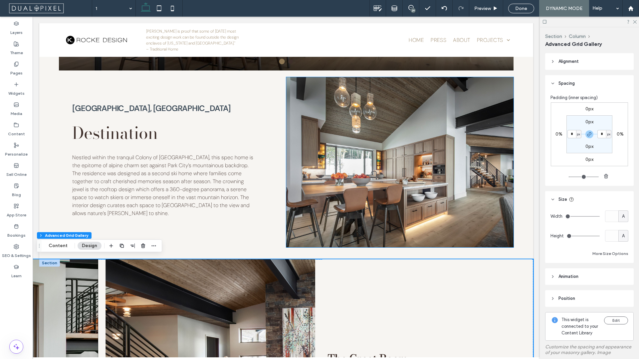
scroll to position [320, 0]
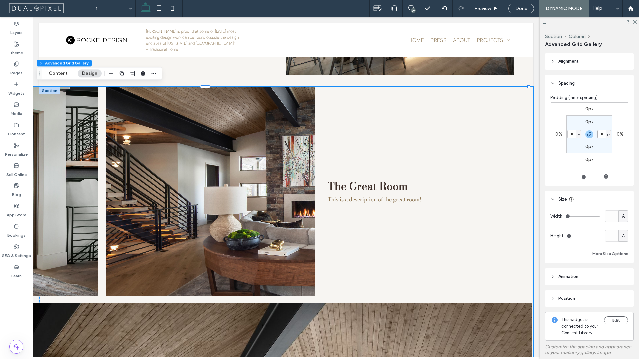
click at [600, 134] on input "*" at bounding box center [601, 134] width 9 height 8
type input "*"
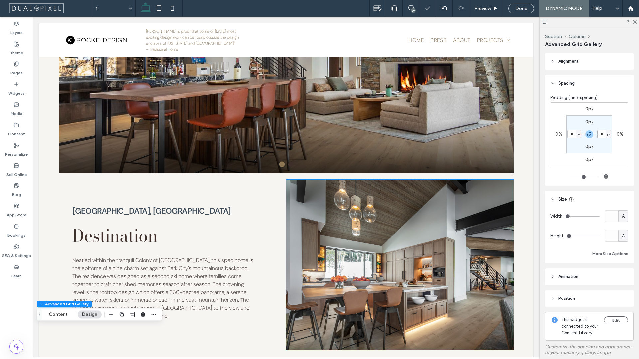
scroll to position [0, 0]
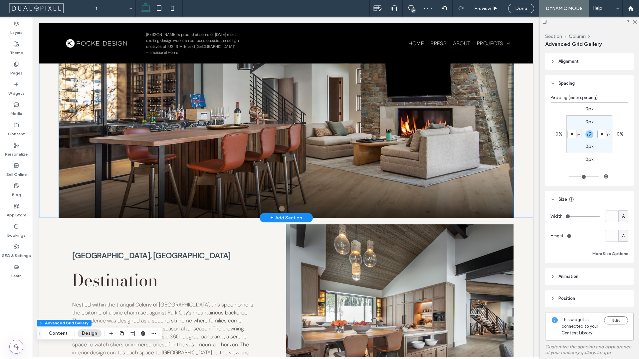
click at [421, 165] on div at bounding box center [286, 191] width 454 height 53
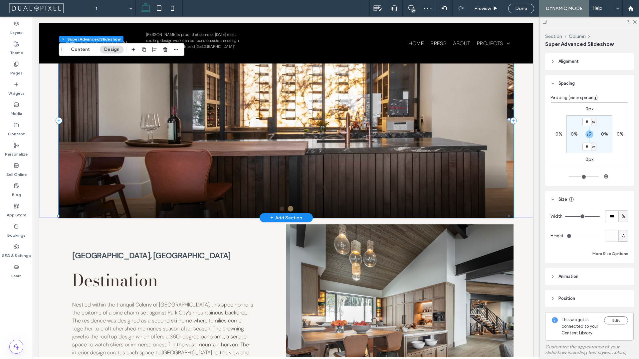
type input "**"
click at [514, 170] on div at bounding box center [286, 120] width 494 height 195
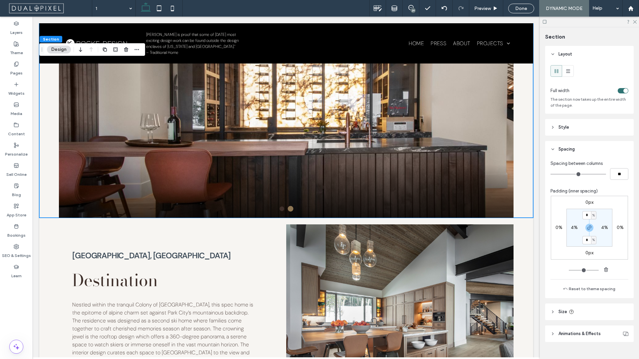
click at [571, 229] on label "4%" at bounding box center [574, 228] width 7 height 6
type input "*"
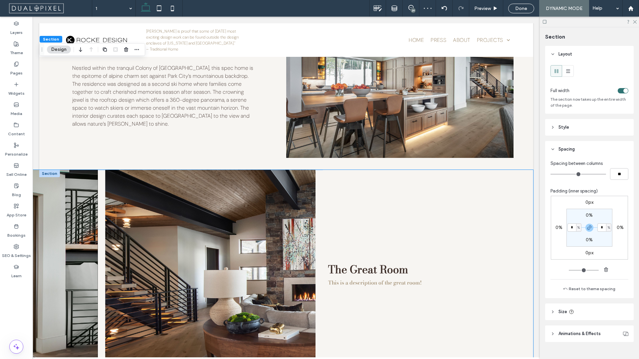
scroll to position [254, 0]
click at [322, 159] on div at bounding box center [399, 75] width 227 height 176
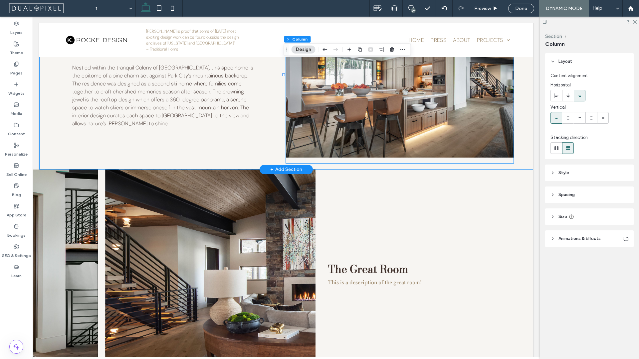
click at [243, 163] on div "Red Cloud, Park City Destination Nestled within the tranquil Colony of White Pi…" at bounding box center [286, 75] width 494 height 189
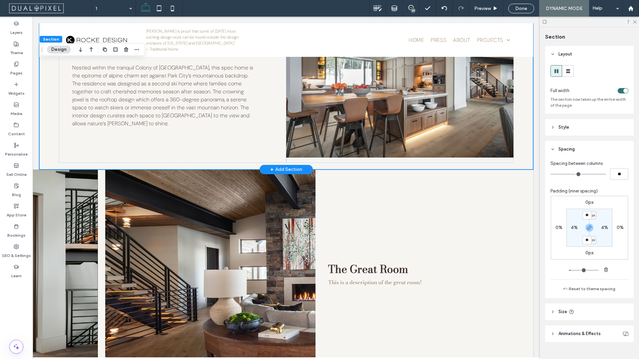
click at [243, 163] on div "Red Cloud, Park City Destination Nestled within the tranquil Colony of White Pi…" at bounding box center [286, 75] width 494 height 189
click at [430, 158] on div at bounding box center [399, 75] width 227 height 176
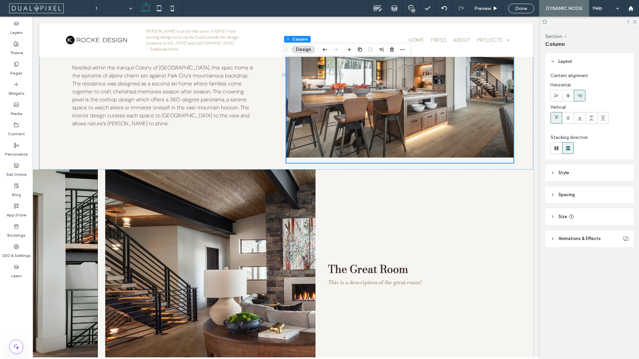
click at [549, 168] on header "Style" at bounding box center [589, 173] width 88 height 17
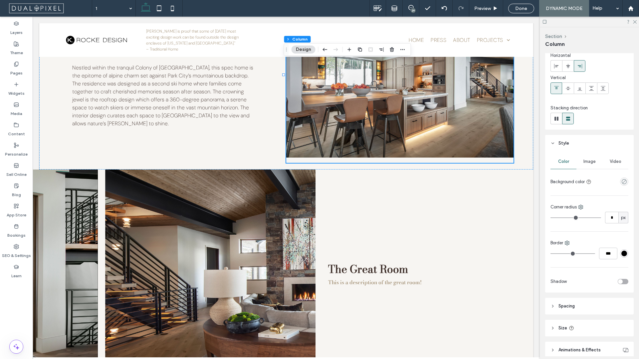
scroll to position [58, 0]
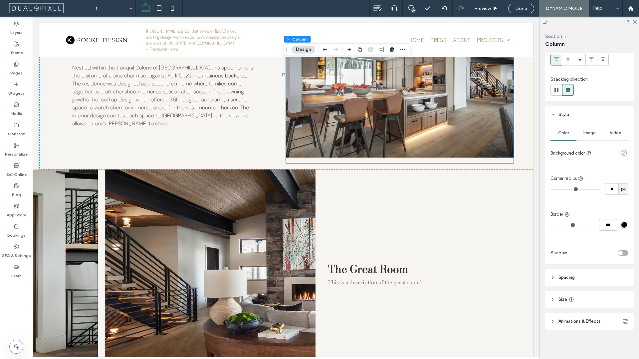
drag, startPoint x: 567, startPoint y: 273, endPoint x: 575, endPoint y: 276, distance: 8.2
click at [567, 273] on header "Spacing" at bounding box center [589, 277] width 88 height 17
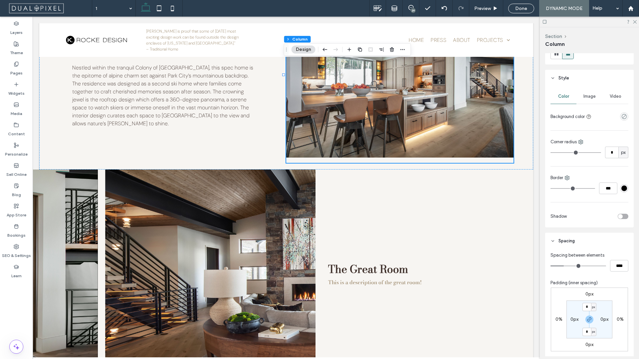
scroll to position [122, 0]
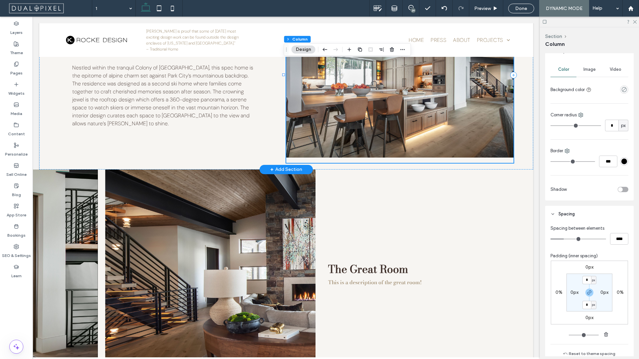
click at [424, 159] on div at bounding box center [399, 75] width 227 height 176
click at [434, 141] on img at bounding box center [399, 72] width 227 height 170
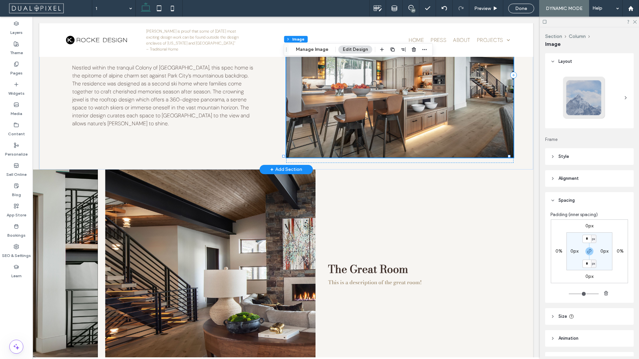
click at [437, 144] on img at bounding box center [399, 72] width 227 height 170
click at [555, 157] on header "Style" at bounding box center [589, 156] width 88 height 17
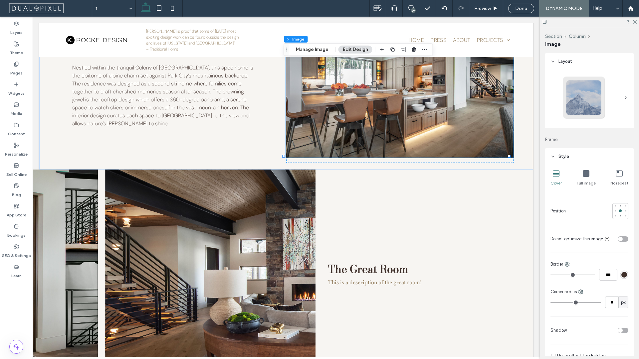
click at [583, 173] on icon at bounding box center [586, 173] width 7 height 7
click at [616, 177] on div at bounding box center [619, 173] width 7 height 7
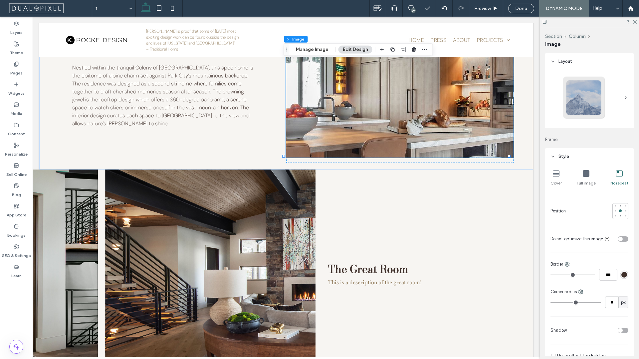
click at [574, 176] on div "Cover Full image No repeat" at bounding box center [589, 178] width 78 height 21
click at [583, 176] on icon at bounding box center [586, 173] width 7 height 7
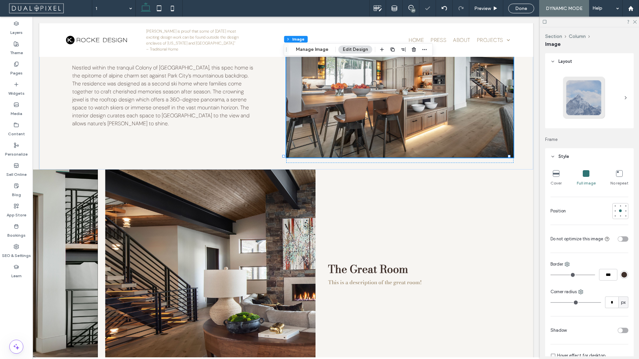
click at [560, 176] on div "Cover" at bounding box center [555, 178] width 11 height 21
click at [100, 150] on div "Red Cloud, Park City Destination Nestled within the tranquil Colony of White Pi…" at bounding box center [172, 75] width 227 height 176
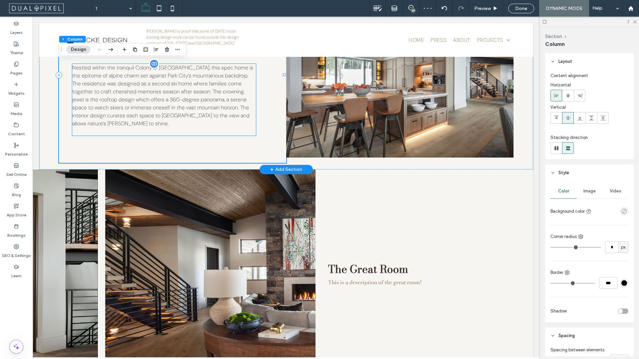
click at [127, 126] on div "Nestled within the tranquil Colony of [GEOGRAPHIC_DATA], this spec home is the …" at bounding box center [163, 100] width 183 height 72
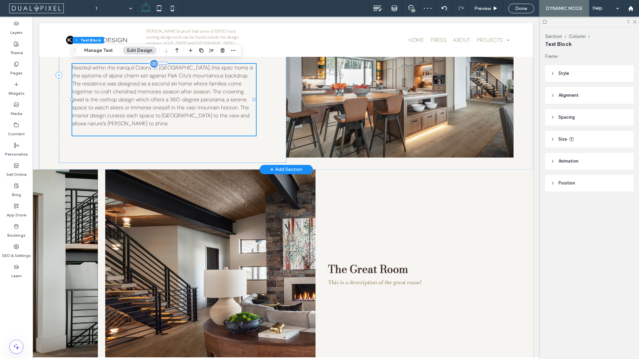
click at [126, 128] on div "Nestled within the tranquil Colony of [GEOGRAPHIC_DATA], this spec home is the …" at bounding box center [163, 100] width 183 height 72
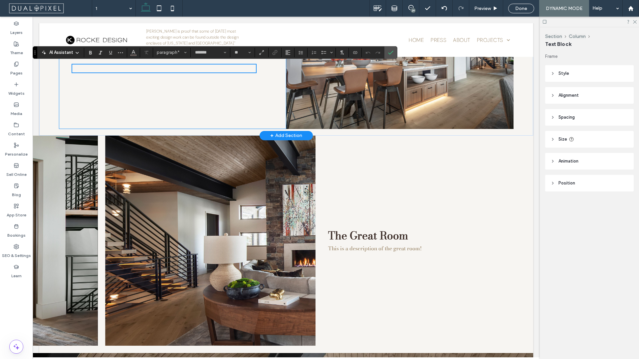
scroll to position [271, 0]
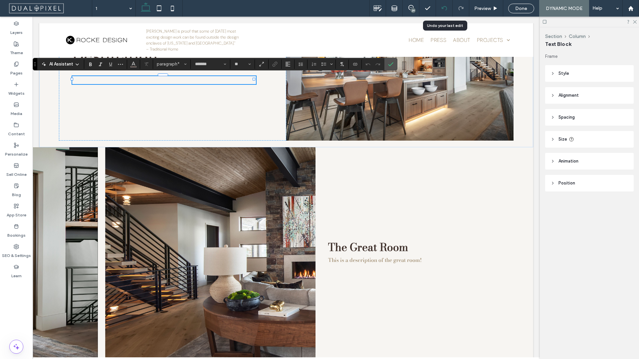
click at [444, 6] on use at bounding box center [443, 8] width 5 height 4
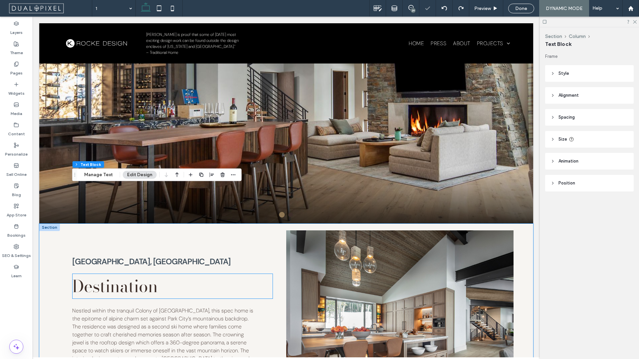
scroll to position [134, 0]
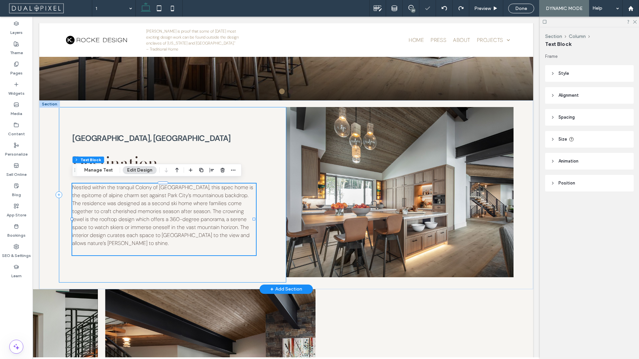
click at [157, 260] on div "Red Cloud, Park City Destination Nestled within the tranquil Colony of White Pi…" at bounding box center [172, 195] width 227 height 176
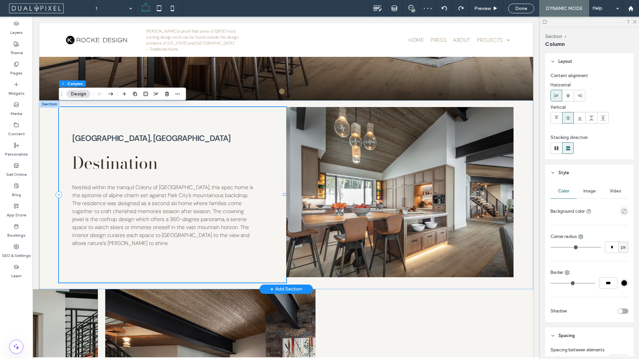
click at [157, 260] on div "Red Cloud, Park City Destination Nestled within the tranquil Colony of White Pi…" at bounding box center [172, 195] width 227 height 176
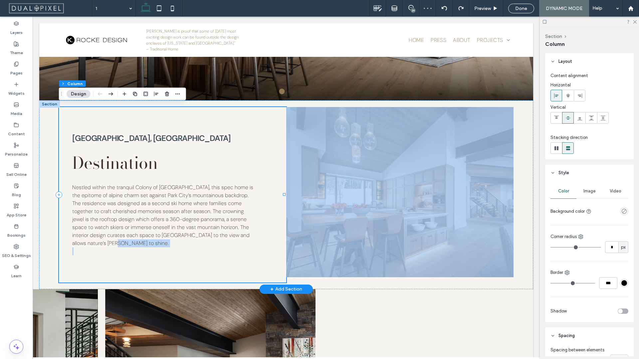
click at [156, 260] on div "Red Cloud, Park City Destination Nestled within the tranquil Colony of White Pi…" at bounding box center [172, 195] width 227 height 176
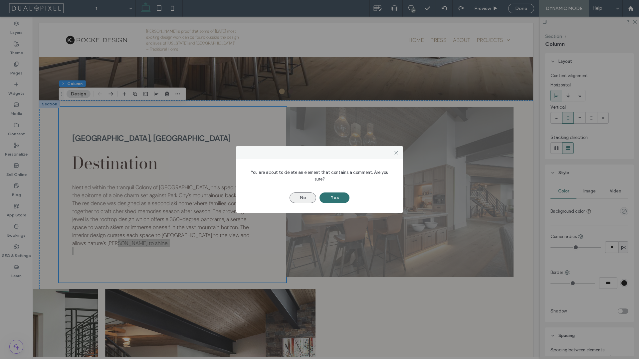
click at [308, 197] on button "No" at bounding box center [302, 198] width 27 height 11
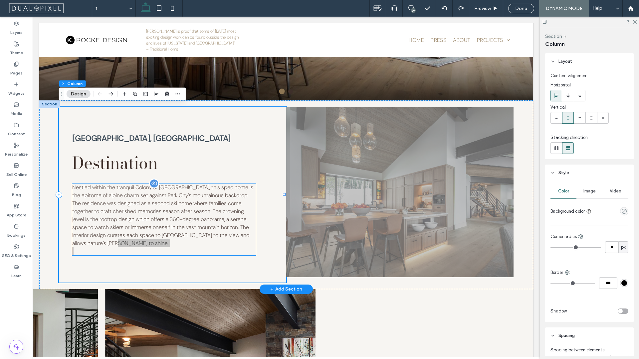
click at [111, 247] on div "Nestled within the tranquil Colony of [GEOGRAPHIC_DATA], this spec home is the …" at bounding box center [163, 220] width 183 height 72
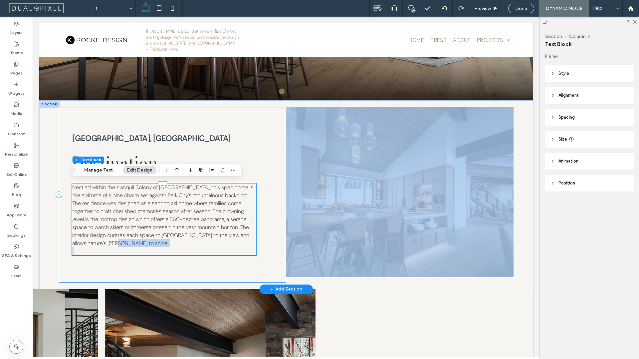
click at [83, 263] on div "Red Cloud, Park City Destination Nestled within the tranquil Colony of White Pi…" at bounding box center [172, 195] width 227 height 176
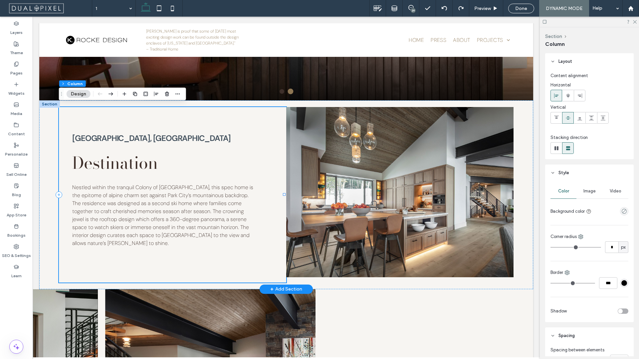
click at [91, 124] on div "Red Cloud, Park City Destination Nestled within the tranquil Colony of White Pi…" at bounding box center [172, 195] width 227 height 176
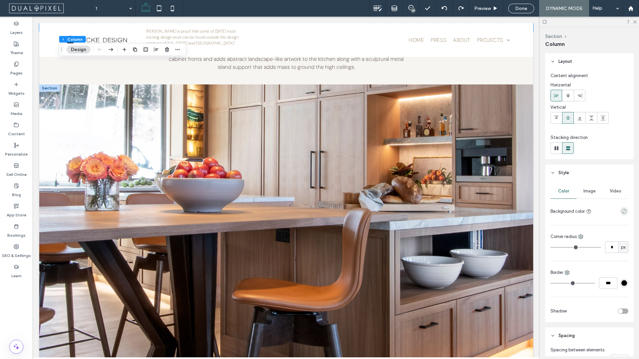
scroll to position [2733, 0]
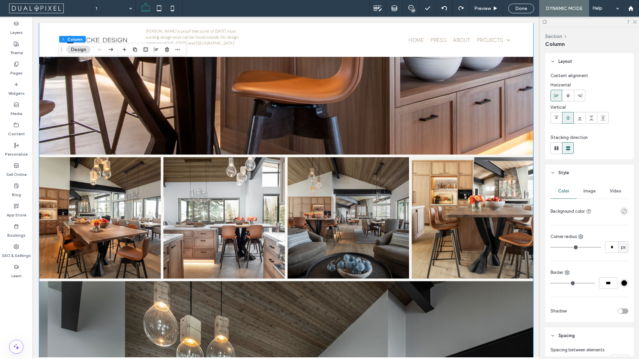
click at [373, 223] on img at bounding box center [348, 218] width 124 height 124
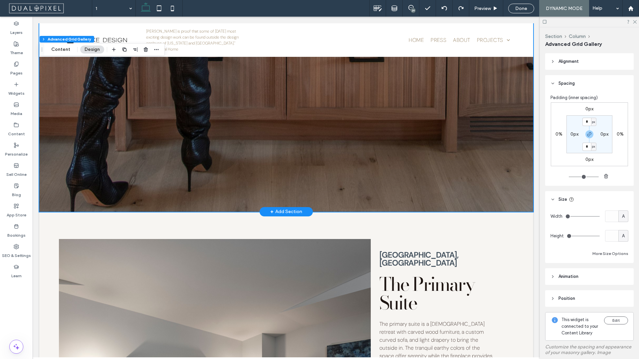
scroll to position [5368, 0]
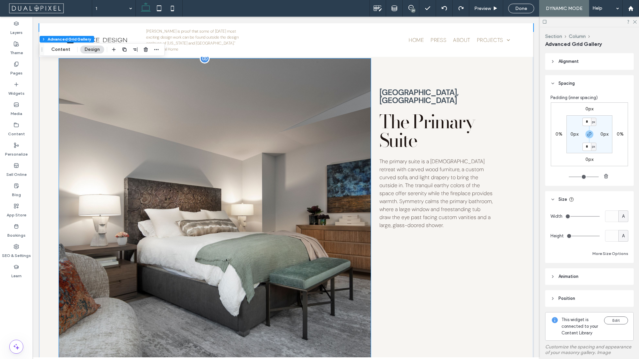
click at [317, 234] on img at bounding box center [214, 214] width 311 height 311
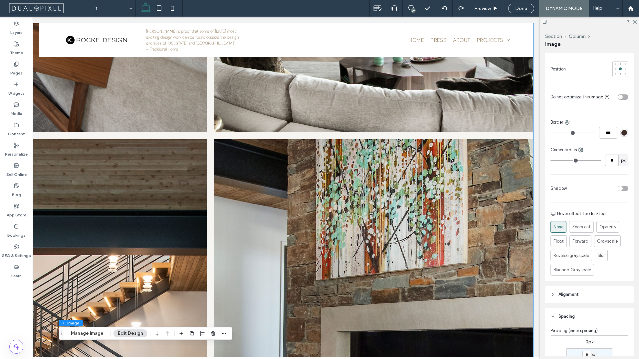
scroll to position [1138, 0]
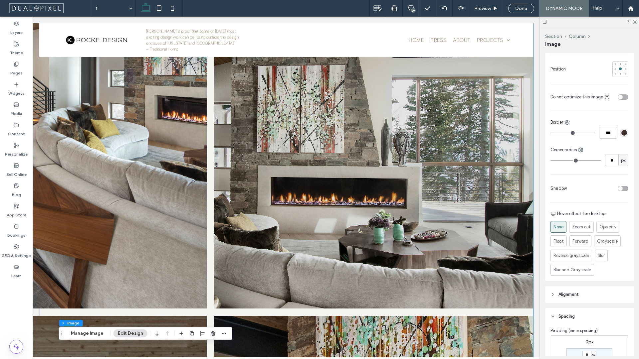
click at [449, 249] on img at bounding box center [373, 148] width 325 height 325
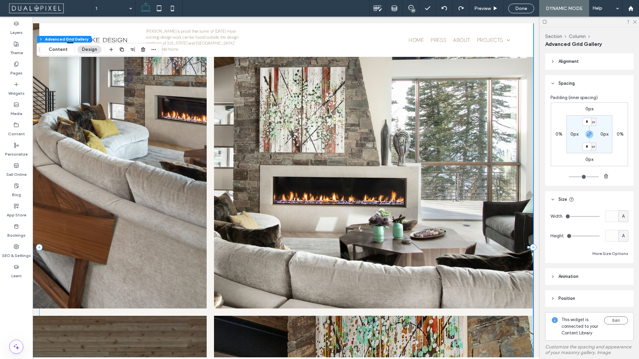
drag, startPoint x: 568, startPoint y: 215, endPoint x: 590, endPoint y: 215, distance: 22.6
click at [590, 216] on input "range" at bounding box center [582, 216] width 35 height 1
click at [589, 216] on input "range" at bounding box center [582, 216] width 35 height 1
click at [615, 223] on div "Width A Height A More Size Options" at bounding box center [589, 234] width 78 height 47
click at [618, 221] on div "A" at bounding box center [623, 217] width 10 height 12
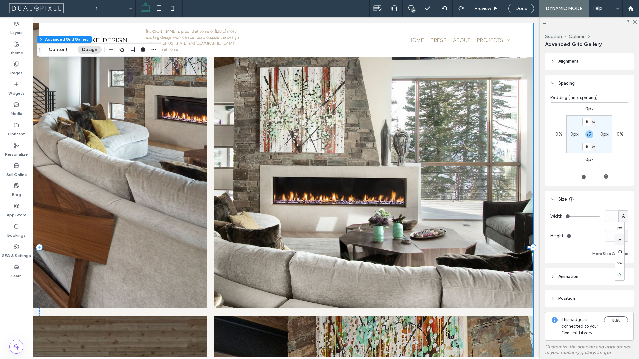
click at [621, 238] on div "%" at bounding box center [619, 240] width 9 height 12
type input "***"
click at [612, 219] on input "*****" at bounding box center [611, 217] width 13 height 12
type input "***"
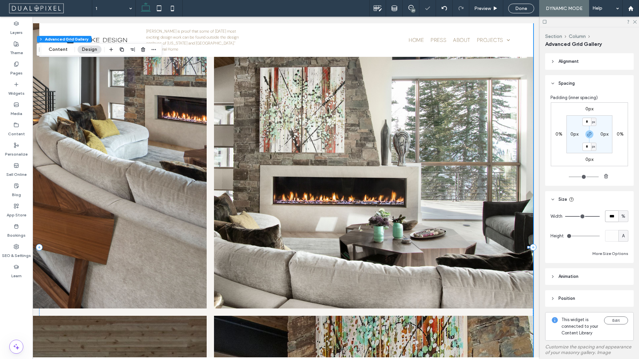
type input "***"
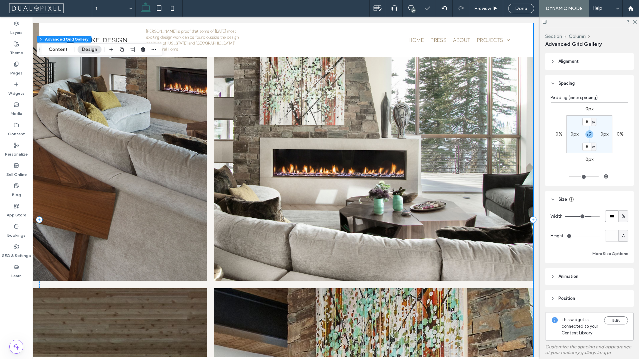
scroll to position [1167, 0]
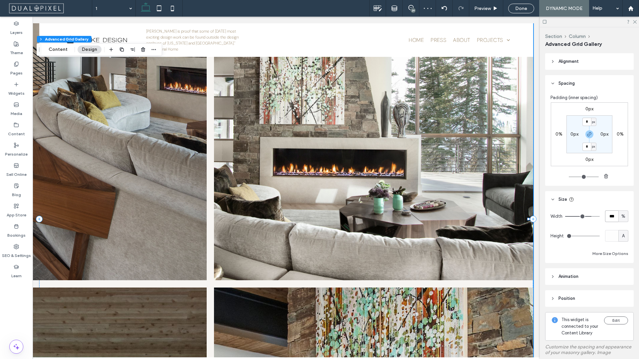
click at [64, 277] on img at bounding box center [46, 120] width 325 height 325
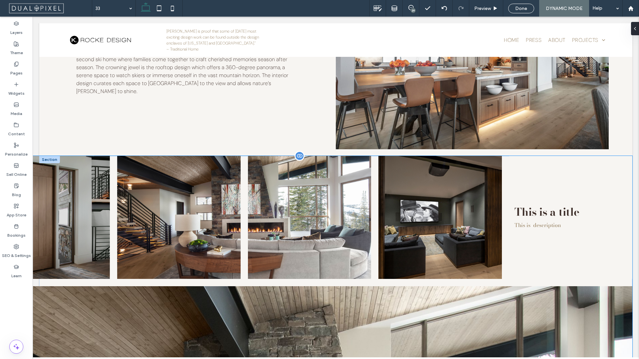
click at [74, 227] on img at bounding box center [48, 218] width 126 height 126
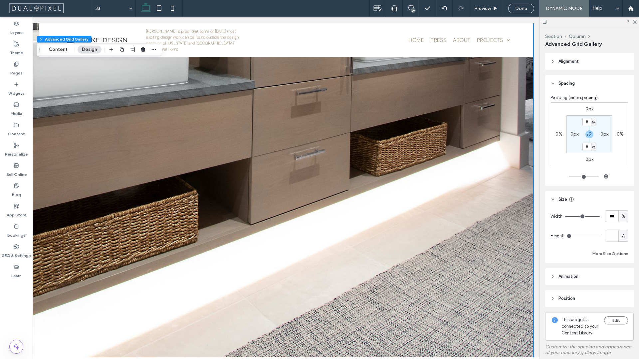
scroll to position [1595, 0]
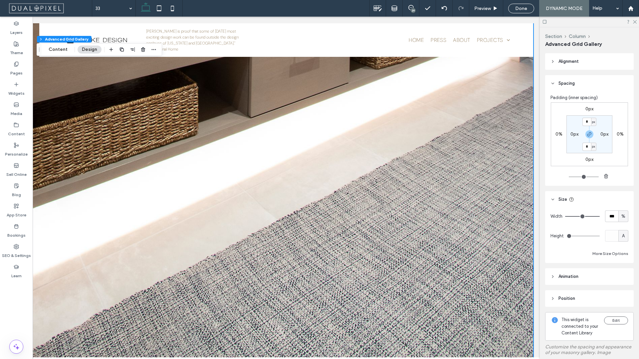
click at [547, 23] on div at bounding box center [589, 22] width 99 height 10
click at [546, 23] on icon at bounding box center [544, 21] width 5 height 5
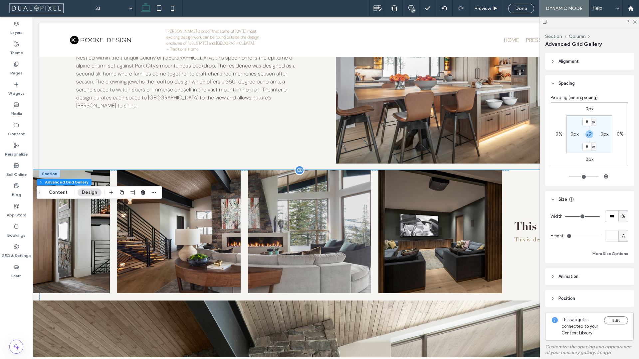
scroll to position [325, 0]
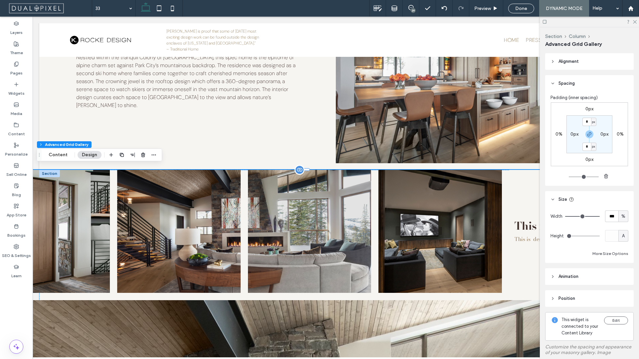
click at [324, 205] on img at bounding box center [310, 232] width 126 height 126
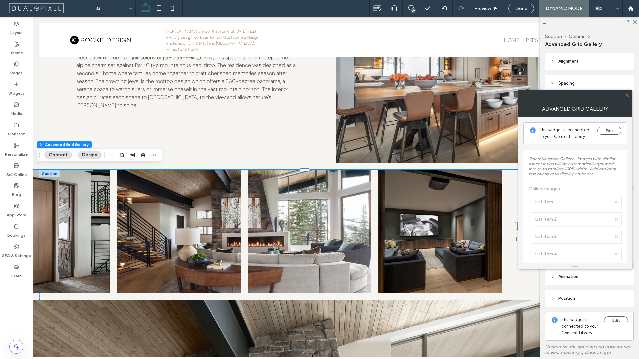
click at [630, 99] on div at bounding box center [627, 95] width 10 height 10
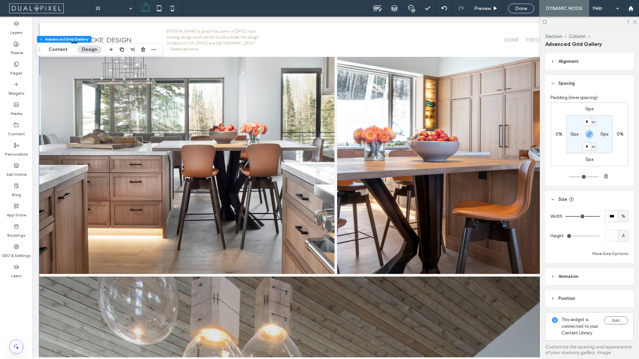
scroll to position [2900, 0]
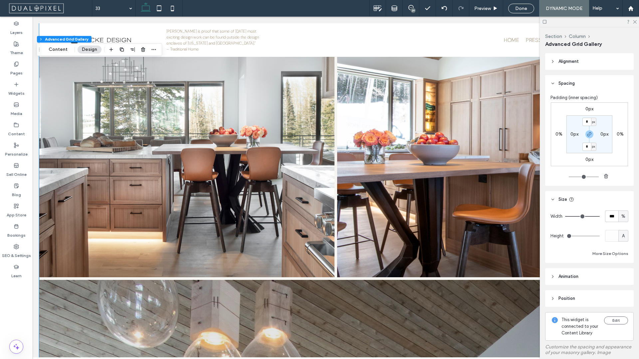
click at [306, 175] on img at bounding box center [186, 129] width 295 height 295
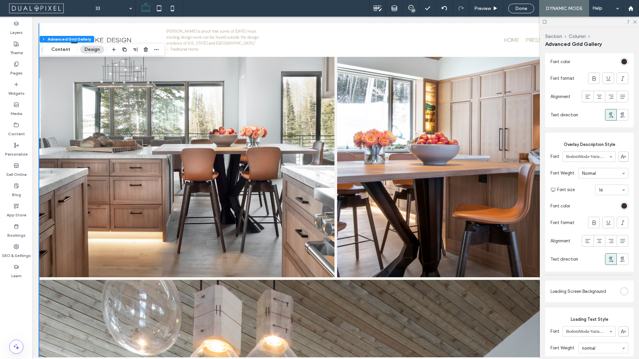
scroll to position [533, 0]
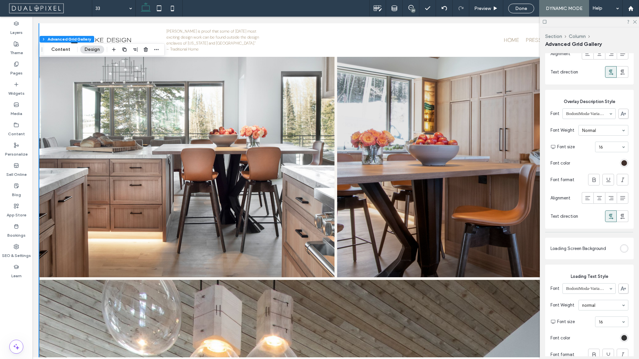
click at [462, 228] on img at bounding box center [484, 129] width 301 height 301
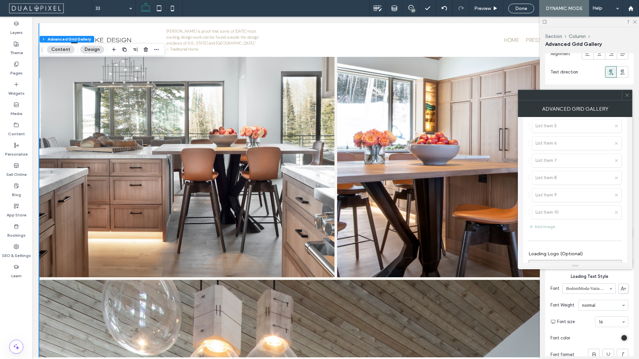
scroll to position [140, 0]
click at [628, 98] on span at bounding box center [626, 95] width 5 height 10
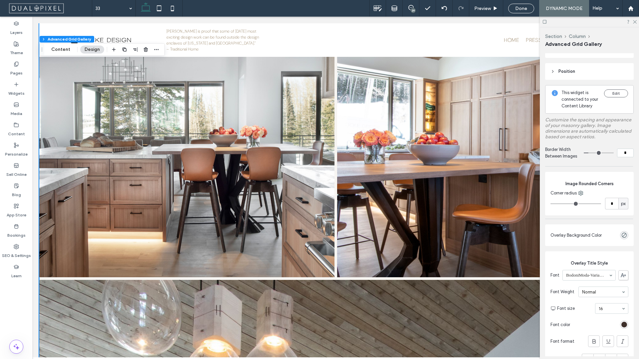
scroll to position [225, 0]
click at [624, 159] on input "*" at bounding box center [625, 155] width 17 height 9
type input "**"
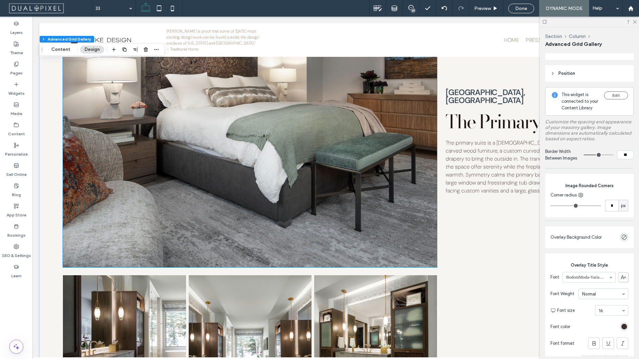
scroll to position [5821, 0]
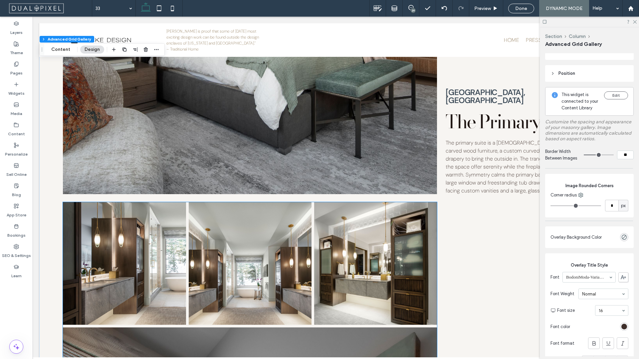
click at [345, 249] on img at bounding box center [375, 263] width 123 height 123
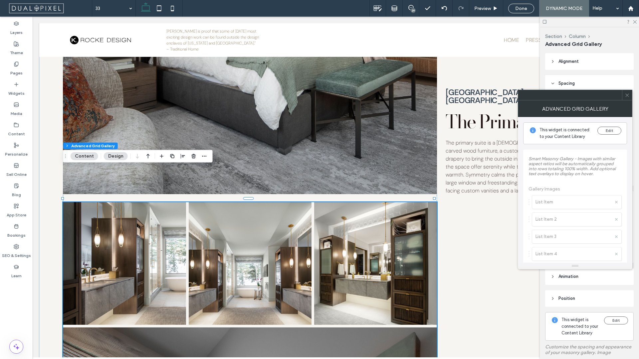
click at [626, 99] on span at bounding box center [626, 95] width 5 height 10
